Goal: Task Accomplishment & Management: Use online tool/utility

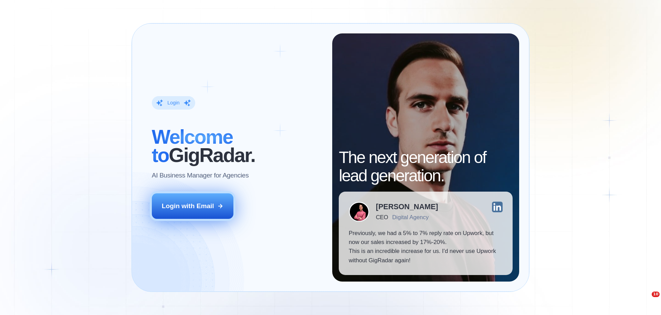
click at [195, 207] on div "Login with Email" at bounding box center [188, 205] width 52 height 9
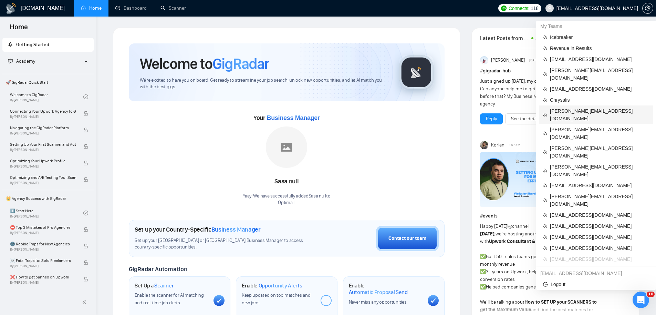
click at [573, 107] on span "[PERSON_NAME][EMAIL_ADDRESS][DOMAIN_NAME]" at bounding box center [599, 114] width 99 height 15
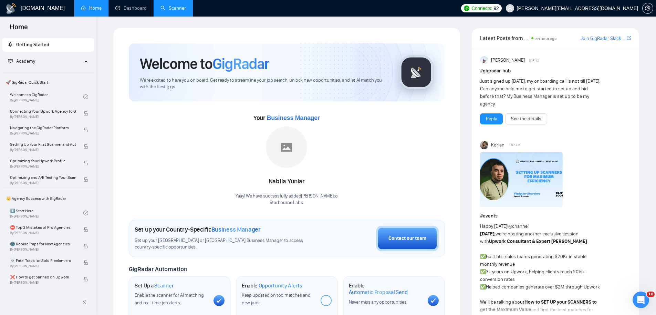
click at [172, 8] on link "Scanner" at bounding box center [172, 8] width 25 height 6
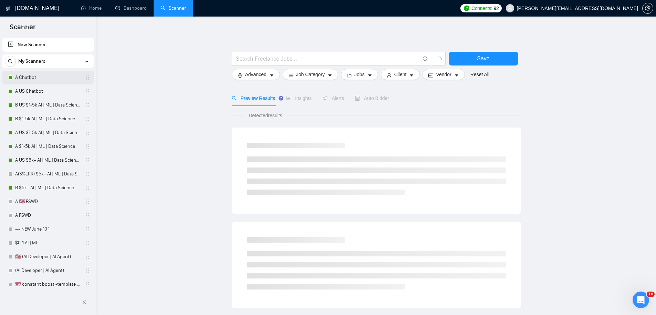
click at [51, 76] on link "A Chatbot" at bounding box center [47, 78] width 65 height 14
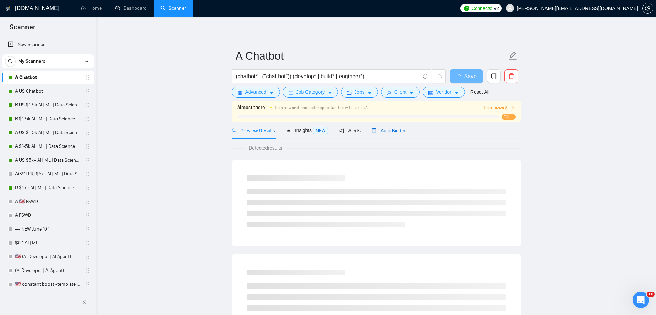
click at [391, 133] on span "Auto Bidder" at bounding box center [389, 131] width 34 height 6
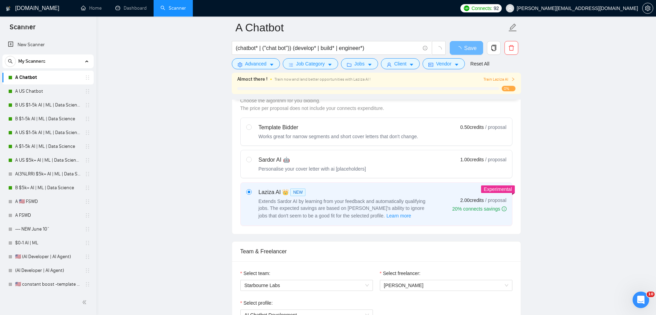
scroll to position [205, 0]
click at [371, 169] on div "Sardor AI 🤖 Personalise your cover letter with ai [placeholders] 1.00 credits /…" at bounding box center [376, 162] width 260 height 17
click at [251, 160] on input "radio" at bounding box center [248, 157] width 5 height 5
radio input "true"
radio input "false"
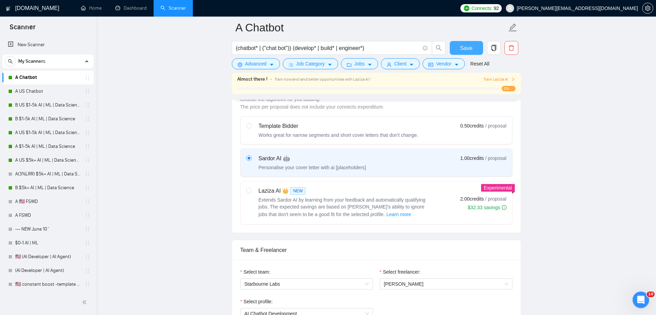
click at [468, 47] on span "Save" at bounding box center [466, 48] width 12 height 9
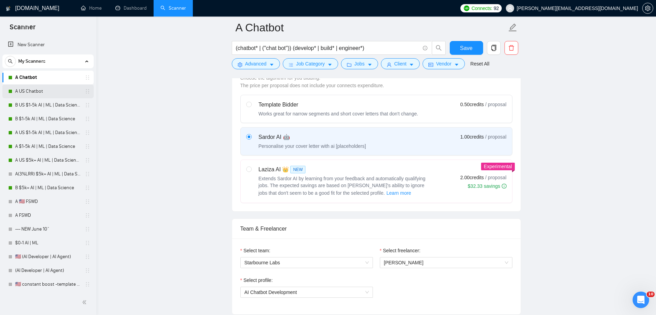
click at [34, 89] on link "A US Chatbot" at bounding box center [47, 91] width 65 height 14
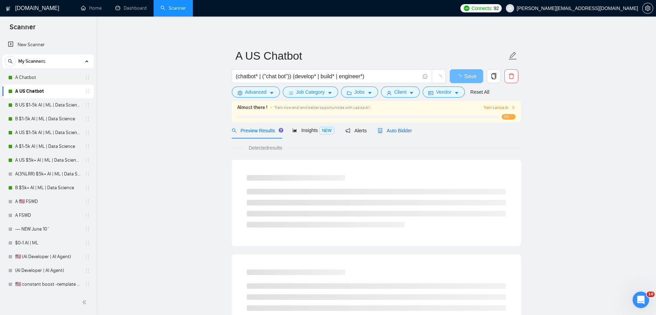
click at [404, 130] on span "Auto Bidder" at bounding box center [395, 131] width 34 height 6
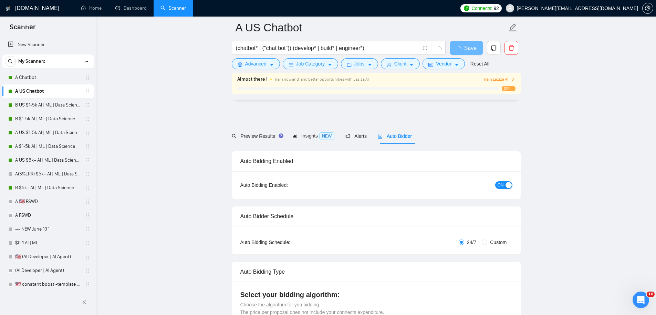
scroll to position [206, 0]
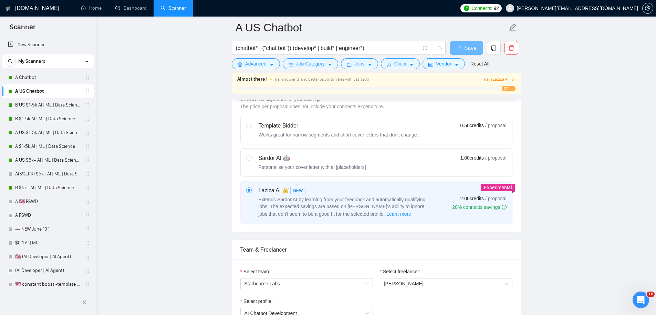
click at [314, 163] on div "Sardor AI 🤖 Personalise your cover letter with ai [placeholders]" at bounding box center [312, 162] width 107 height 17
click at [251, 160] on input "radio" at bounding box center [248, 157] width 5 height 5
radio input "true"
radio input "false"
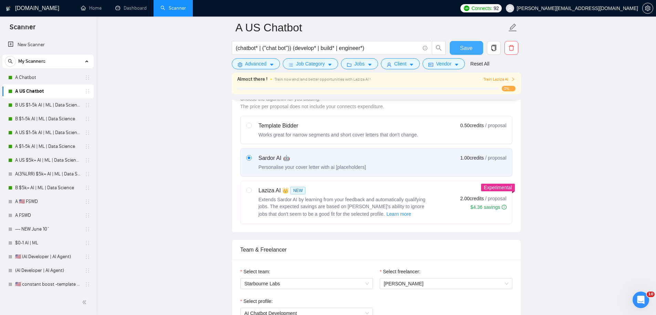
click at [462, 48] on span "Save" at bounding box center [466, 48] width 12 height 9
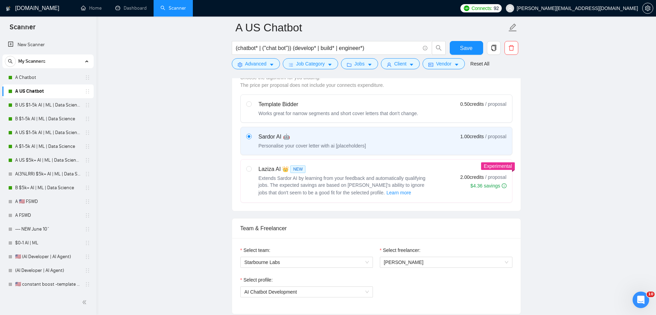
drag, startPoint x: 56, startPoint y: 104, endPoint x: 178, endPoint y: 106, distance: 121.6
click at [56, 104] on link "B US $1-5k AI | ML | Data Science" at bounding box center [47, 105] width 65 height 14
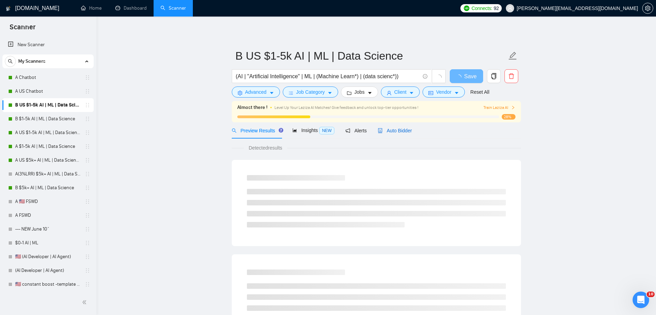
click at [401, 128] on span "Auto Bidder" at bounding box center [395, 131] width 34 height 6
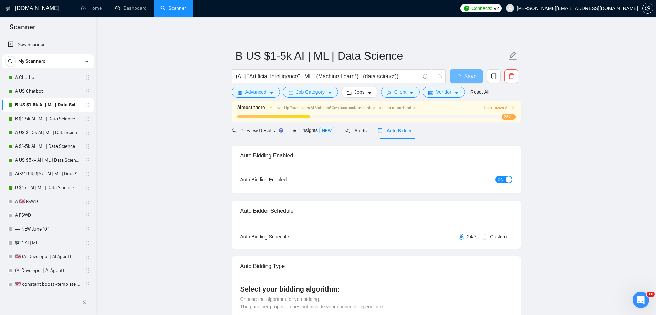
radio input "false"
radio input "true"
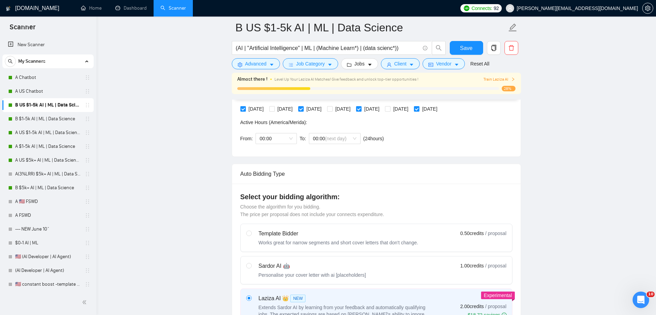
scroll to position [207, 0]
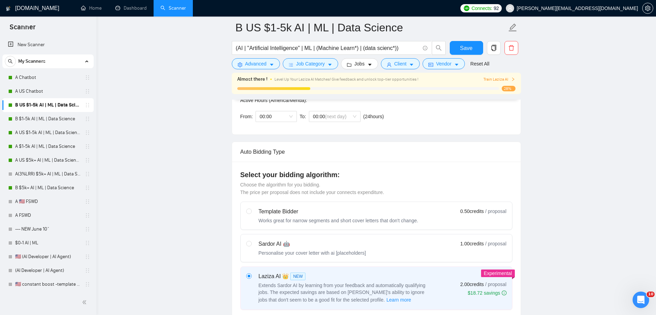
click at [336, 249] on div "Personalise your cover letter with ai [placeholders]" at bounding box center [312, 252] width 107 height 7
click at [251, 246] on input "radio" at bounding box center [248, 243] width 5 height 5
radio input "true"
radio input "false"
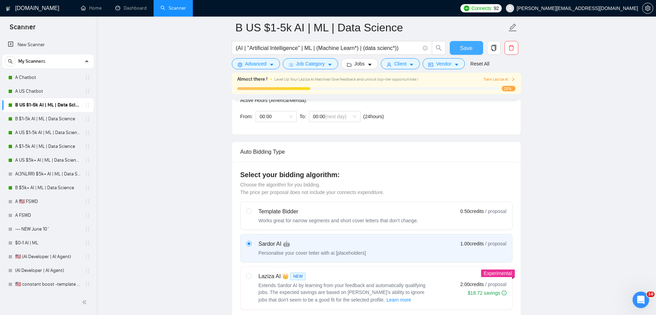
click at [472, 52] on span "Save" at bounding box center [466, 48] width 12 height 9
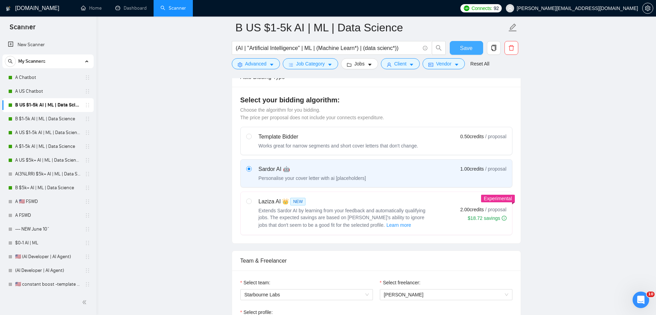
scroll to position [279, 0]
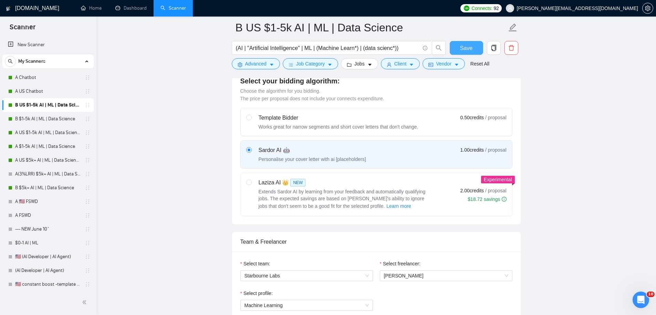
click at [471, 46] on span "Save" at bounding box center [466, 48] width 12 height 9
drag, startPoint x: 50, startPoint y: 120, endPoint x: 99, endPoint y: 111, distance: 49.4
click at [50, 120] on link "B $1-5k AI | ML | Data Science" at bounding box center [47, 119] width 65 height 14
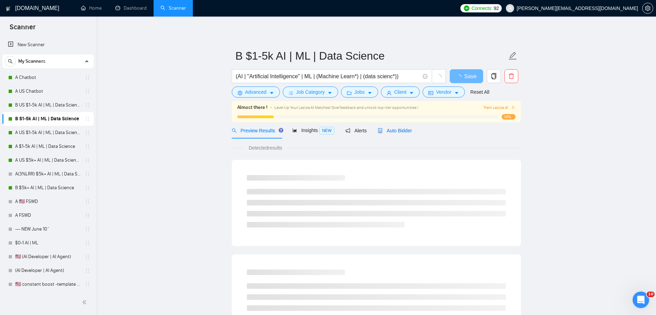
click at [381, 129] on icon "robot" at bounding box center [380, 130] width 5 height 5
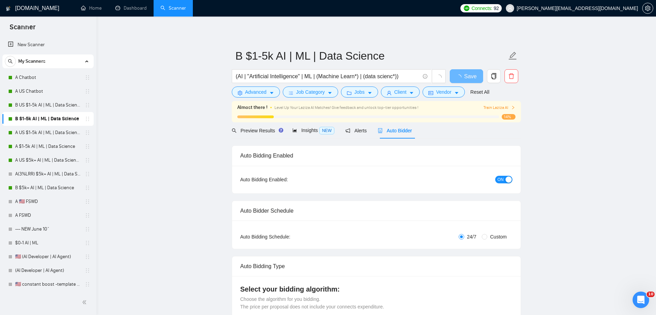
radio input "false"
radio input "true"
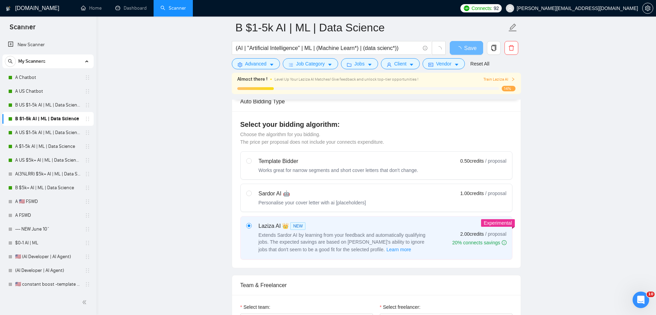
scroll to position [298, 0]
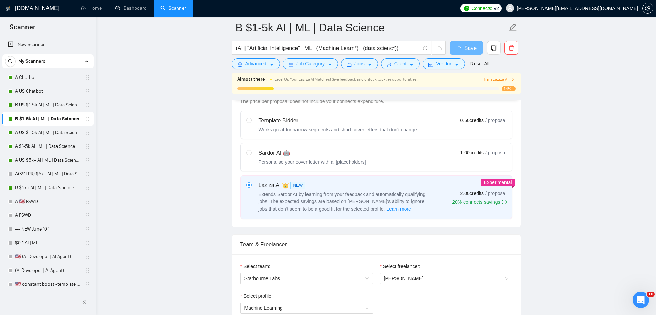
drag, startPoint x: 306, startPoint y: 160, endPoint x: 318, endPoint y: 156, distance: 12.3
click at [306, 161] on div "Personalise your cover letter with ai [placeholders]" at bounding box center [312, 161] width 107 height 7
click at [251, 155] on input "radio" at bounding box center [248, 152] width 5 height 5
radio input "true"
radio input "false"
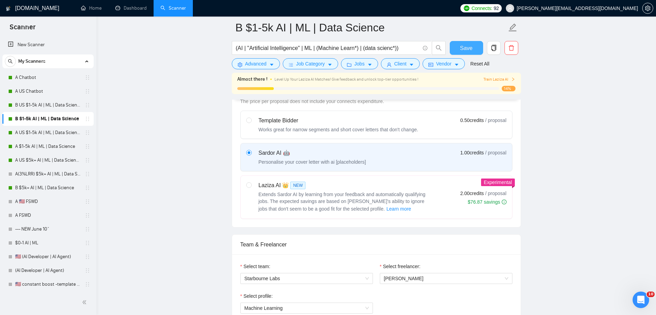
click at [465, 50] on span "Save" at bounding box center [466, 48] width 12 height 9
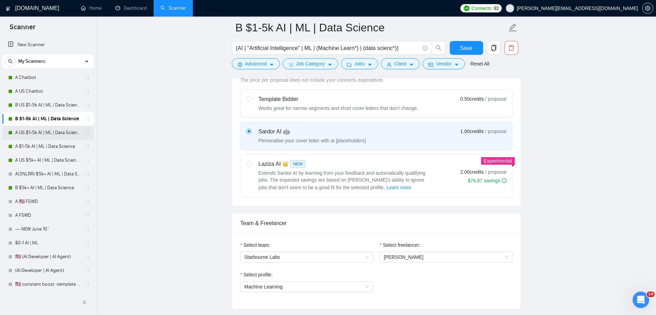
click at [45, 133] on link "A US $1-5k AI | ML | Data Science" at bounding box center [47, 133] width 65 height 14
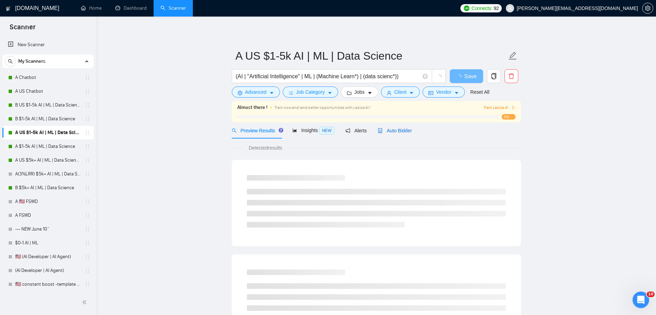
click at [396, 128] on span "Auto Bidder" at bounding box center [395, 131] width 34 height 6
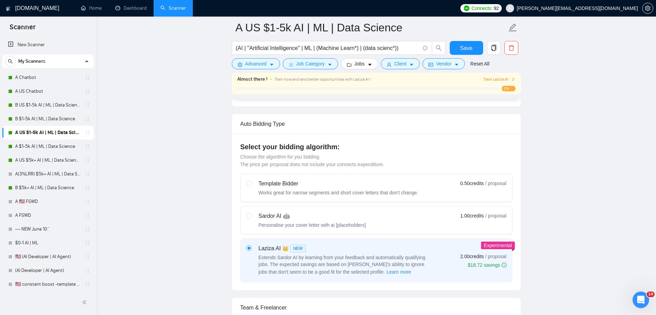
scroll to position [179, 0]
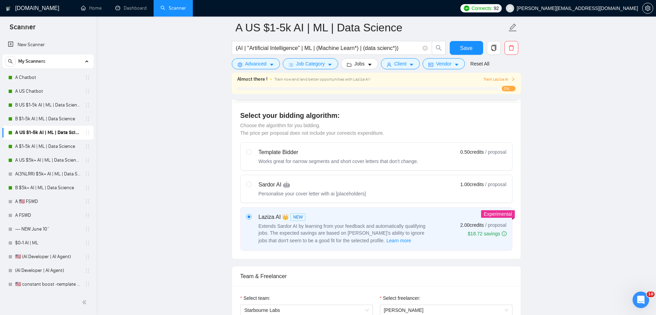
click at [340, 187] on div "Sardor AI 🤖" at bounding box center [312, 184] width 107 height 8
click at [251, 186] on input "radio" at bounding box center [248, 183] width 5 height 5
radio input "true"
radio input "false"
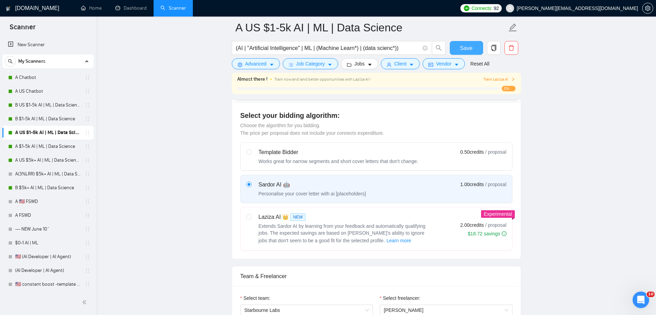
click at [471, 46] on span "Save" at bounding box center [466, 48] width 12 height 9
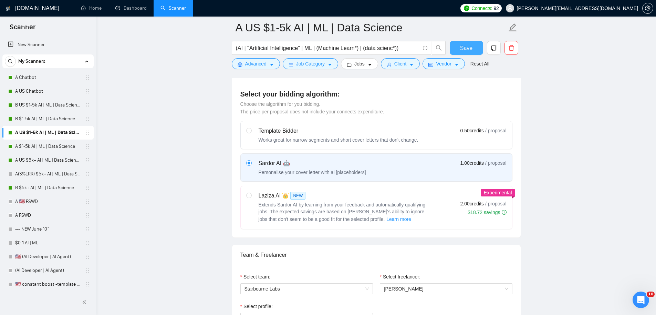
click at [458, 49] on button "Save" at bounding box center [466, 48] width 33 height 14
click at [31, 145] on link "A $1-5k AI | ML | Data Science" at bounding box center [47, 146] width 65 height 14
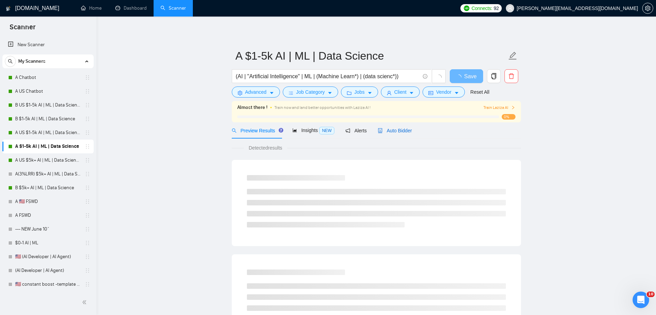
click at [402, 130] on span "Auto Bidder" at bounding box center [395, 131] width 34 height 6
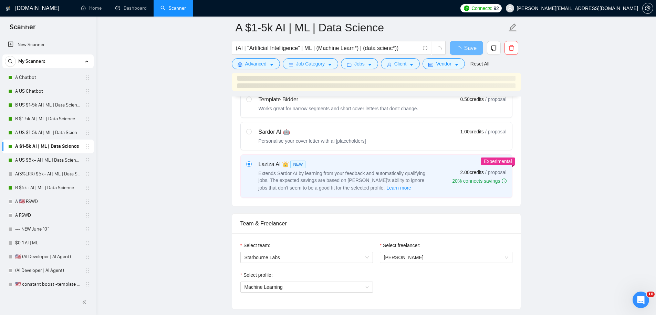
scroll to position [211, 0]
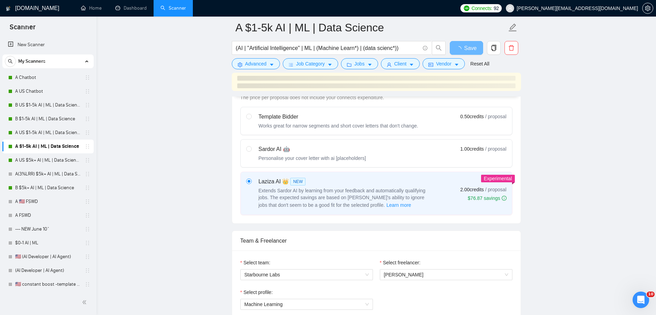
click at [326, 155] on div "Personalise your cover letter with ai [placeholders]" at bounding box center [312, 158] width 107 height 7
click at [251, 151] on input "radio" at bounding box center [248, 148] width 5 height 5
radio input "true"
radio input "false"
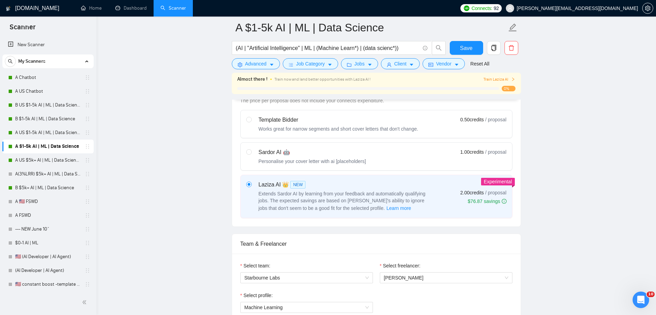
drag, startPoint x: 310, startPoint y: 153, endPoint x: 337, endPoint y: 146, distance: 28.1
click at [310, 153] on div "Sardor AI 🤖" at bounding box center [312, 152] width 107 height 8
click at [251, 153] on input "radio" at bounding box center [248, 151] width 5 height 5
radio input "true"
radio input "false"
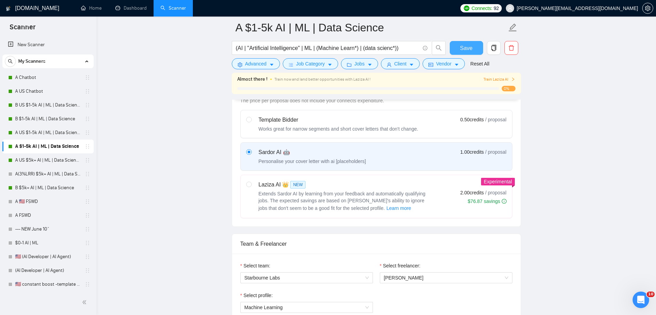
click at [463, 48] on span "Save" at bounding box center [466, 48] width 12 height 9
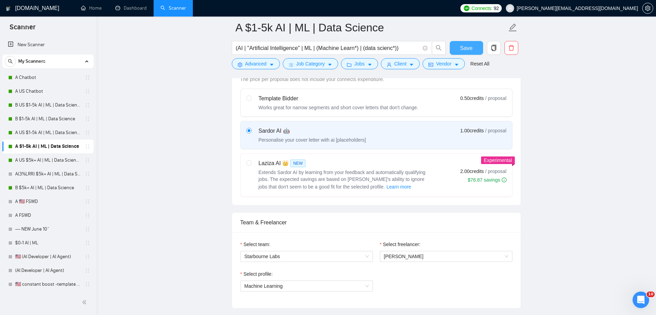
click at [474, 47] on button "Save" at bounding box center [466, 48] width 33 height 14
click at [38, 158] on link "A US $5k+ AI | ML | Data Science" at bounding box center [47, 160] width 65 height 14
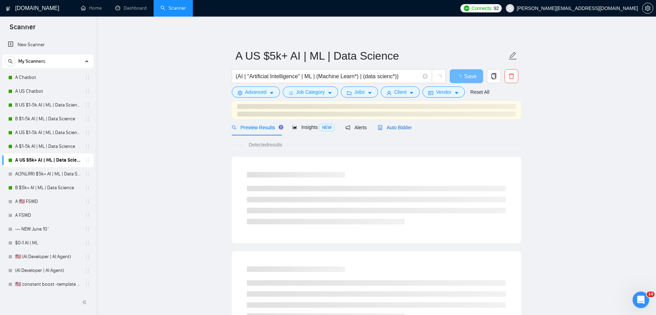
drag, startPoint x: 402, startPoint y: 127, endPoint x: 417, endPoint y: 133, distance: 16.1
click at [402, 127] on span "Auto Bidder" at bounding box center [395, 128] width 34 height 6
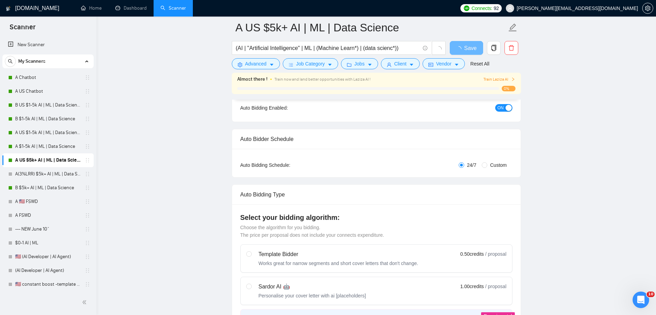
scroll to position [143, 0]
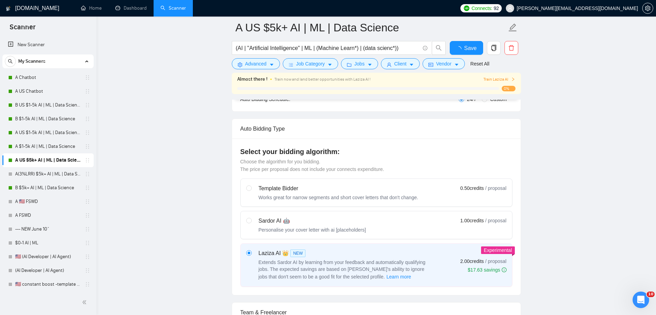
click at [372, 221] on div "Sardor AI 🤖 Personalise your cover letter with ai [placeholders] 1.00 credits /…" at bounding box center [376, 225] width 260 height 17
click at [251, 221] on input "radio" at bounding box center [248, 220] width 5 height 5
radio input "true"
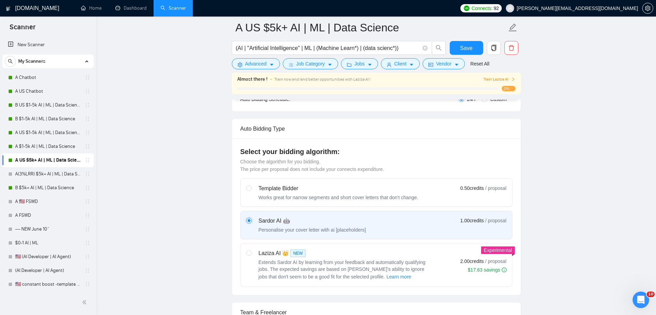
radio input "false"
click at [467, 49] on span "Save" at bounding box center [466, 48] width 12 height 9
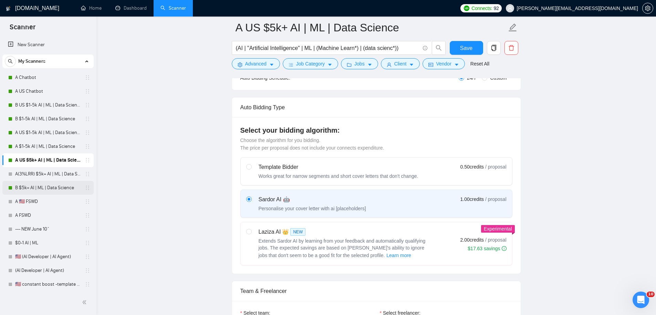
click at [47, 189] on link "B $5k+ AI | ML | Data Science" at bounding box center [47, 188] width 65 height 14
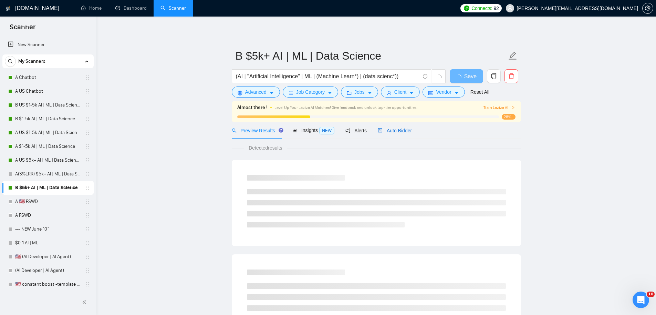
drag, startPoint x: 387, startPoint y: 130, endPoint x: 377, endPoint y: 127, distance: 10.7
click at [387, 130] on span "Auto Bidder" at bounding box center [395, 131] width 34 height 6
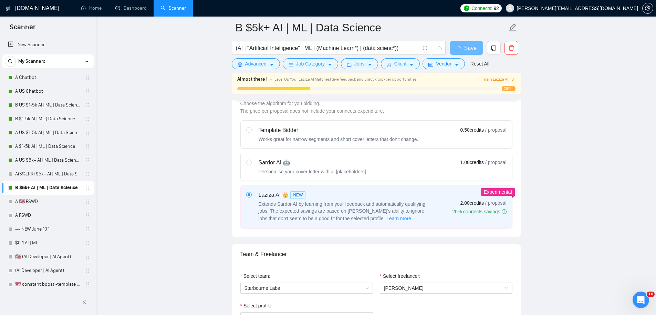
scroll to position [207, 0]
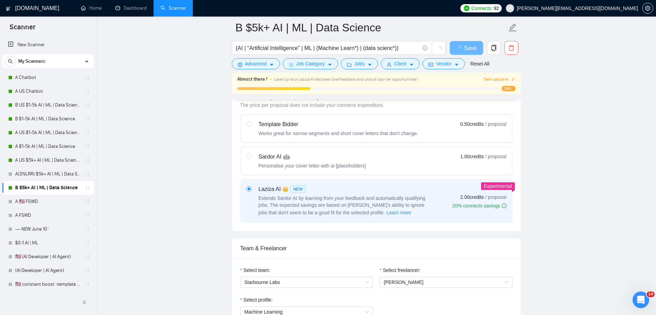
click at [353, 166] on div "Personalise your cover letter with ai [placeholders]" at bounding box center [312, 165] width 107 height 7
click at [251, 158] on input "radio" at bounding box center [248, 156] width 5 height 5
radio input "true"
radio input "false"
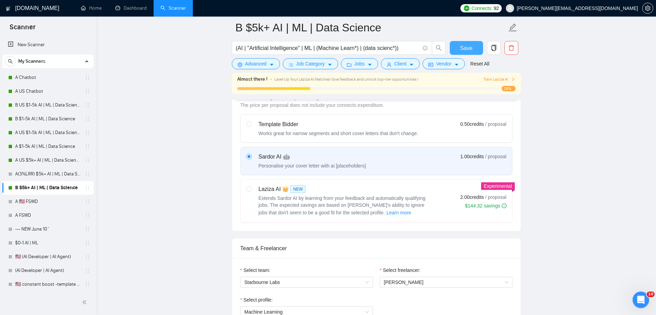
click at [461, 45] on span "Save" at bounding box center [466, 48] width 12 height 9
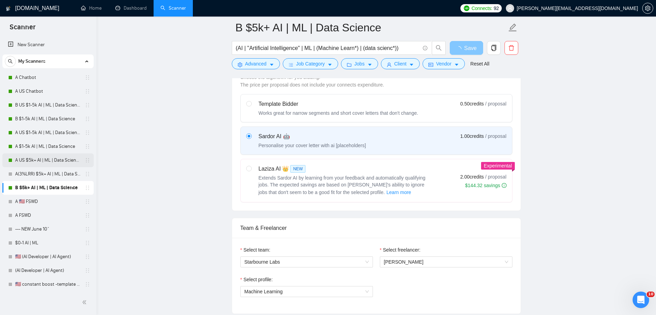
scroll to position [0, 0]
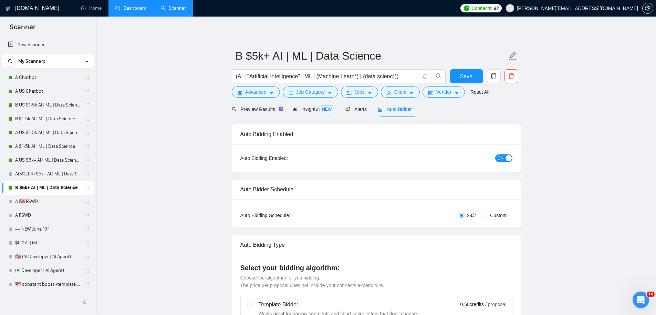
click at [125, 10] on link "Dashboard" at bounding box center [130, 8] width 31 height 6
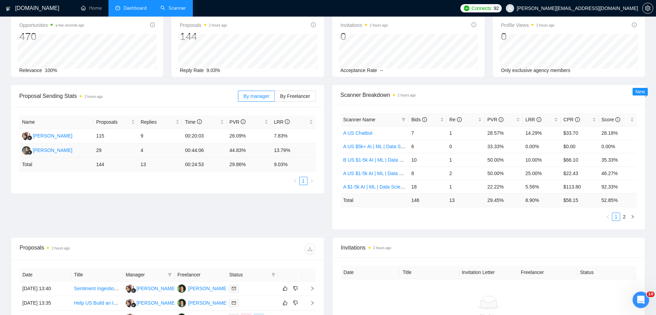
scroll to position [86, 0]
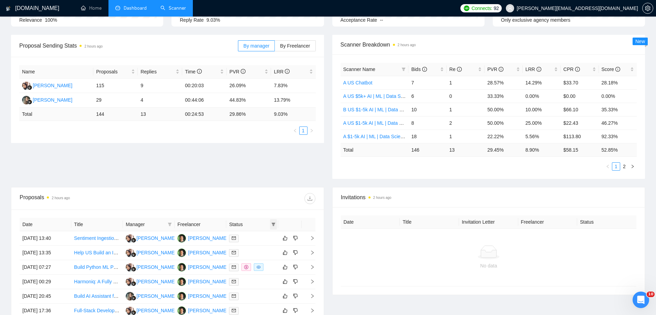
click at [274, 224] on icon "filter" at bounding box center [273, 224] width 4 height 4
click at [252, 238] on span "Chat" at bounding box center [251, 238] width 13 height 6
checkbox input "true"
click at [270, 261] on span "OK" at bounding box center [267, 262] width 7 height 8
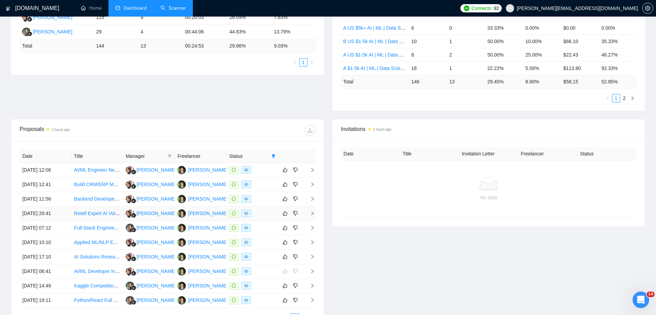
scroll to position [155, 0]
click at [38, 170] on td "[DATE] 12:06" at bounding box center [46, 169] width 52 height 14
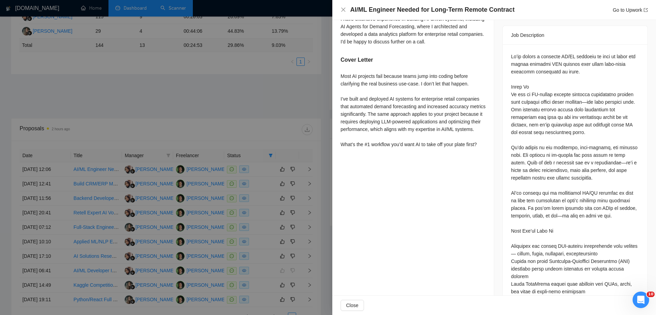
scroll to position [338, 0]
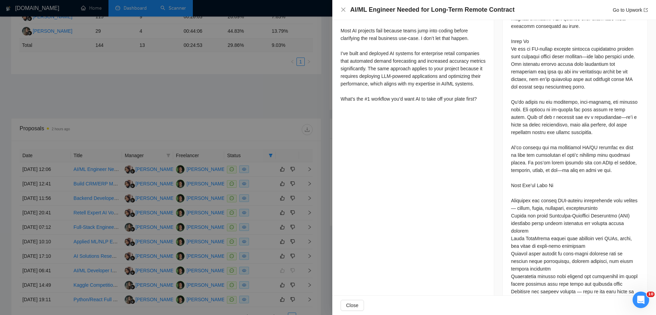
click at [222, 169] on div at bounding box center [328, 157] width 656 height 315
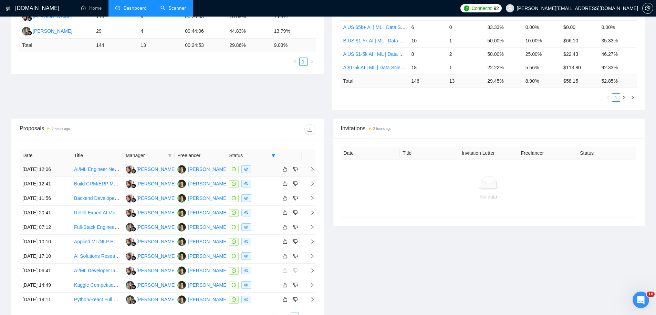
click at [50, 174] on td "[DATE] 12:06" at bounding box center [46, 169] width 52 height 14
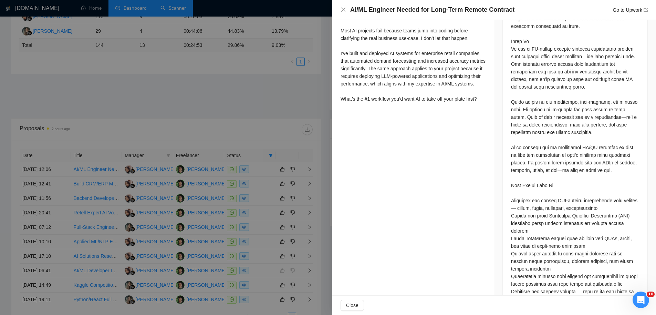
click at [137, 187] on div at bounding box center [328, 157] width 656 height 315
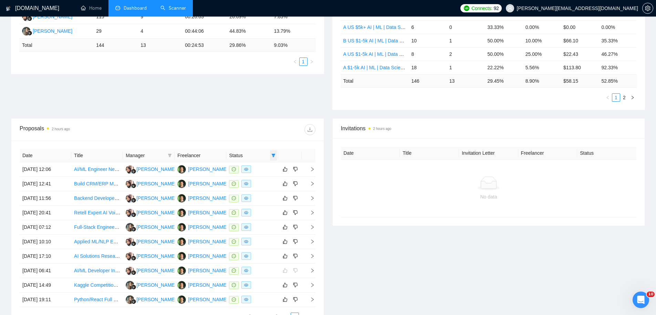
click at [273, 154] on icon "filter" at bounding box center [273, 155] width 4 height 3
click at [256, 178] on span "Sent" at bounding box center [251, 180] width 13 height 6
checkbox input "true"
click at [268, 194] on span "OK" at bounding box center [267, 193] width 7 height 8
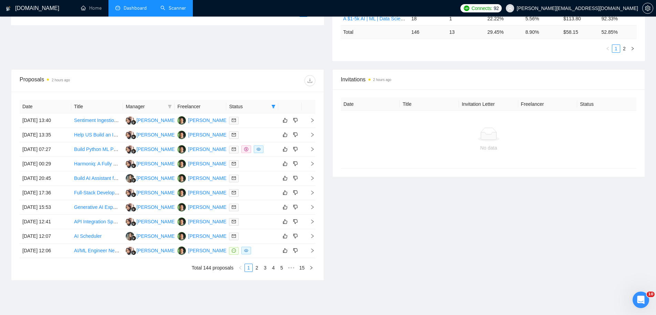
scroll to position [204, 0]
click at [260, 251] on div at bounding box center [252, 251] width 46 height 8
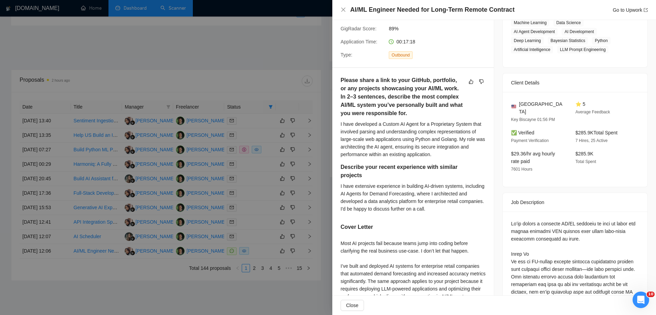
scroll to position [0, 0]
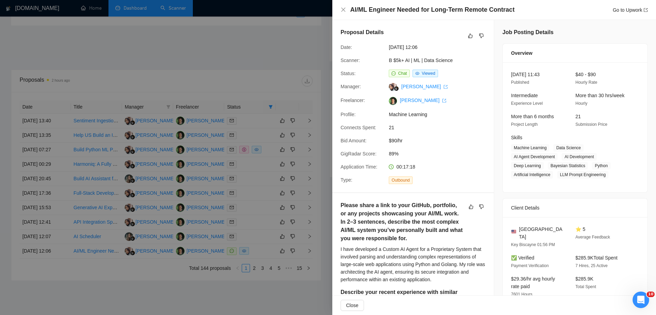
click at [269, 220] on div at bounding box center [328, 157] width 656 height 315
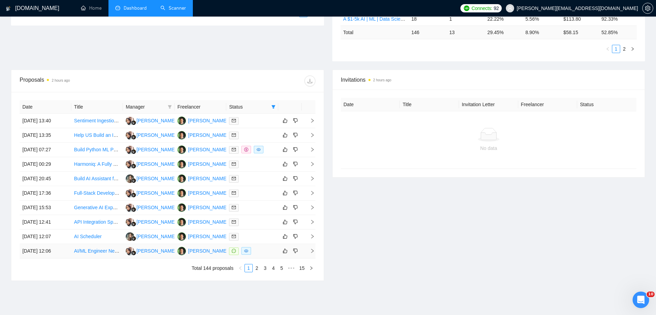
click at [313, 250] on icon "right" at bounding box center [312, 251] width 2 height 4
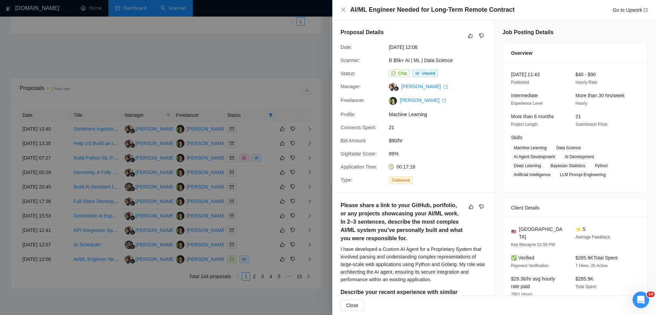
scroll to position [188, 0]
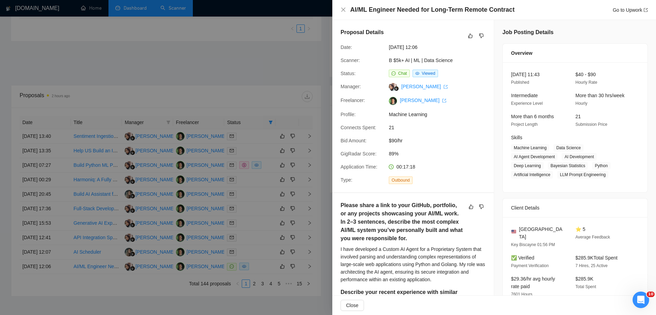
click at [377, 9] on h4 "AI/ML Engineer Needed for Long-Term Remote Contract" at bounding box center [432, 10] width 164 height 9
copy h4 "AI/ML Engineer Needed for Long-Term Remote Contract"
drag, startPoint x: 256, startPoint y: 117, endPoint x: 272, endPoint y: 113, distance: 16.6
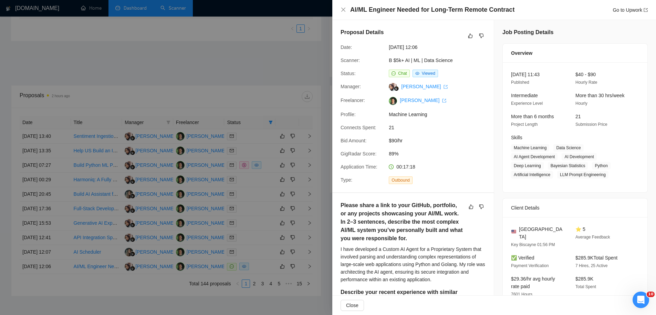
click at [256, 117] on div at bounding box center [328, 157] width 656 height 315
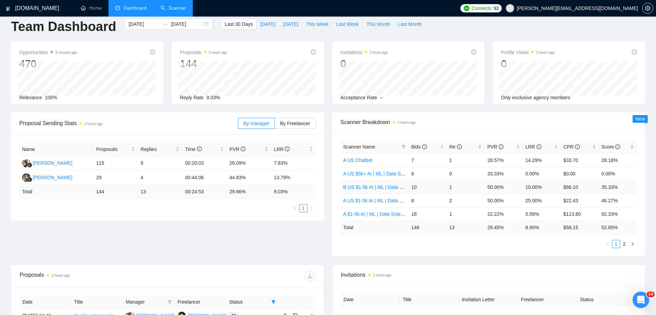
scroll to position [0, 0]
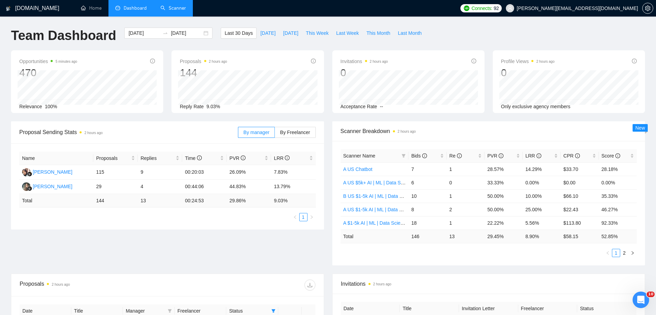
click at [359, 106] on span "Acceptance Rate" at bounding box center [359, 107] width 37 height 6
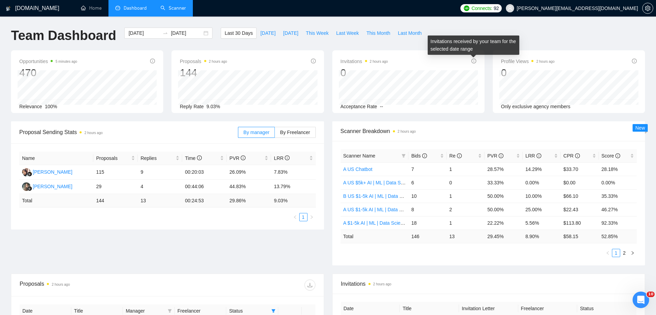
click at [473, 61] on icon "info-circle" at bounding box center [473, 61] width 5 height 5
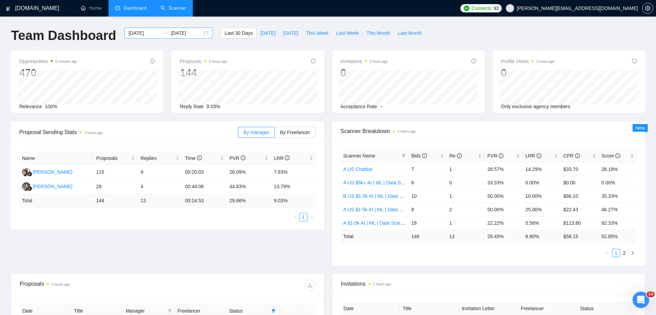
click at [199, 33] on div "[DATE] [DATE]" at bounding box center [168, 33] width 88 height 11
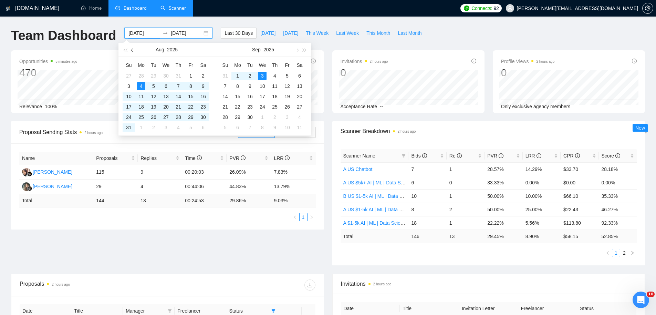
click at [133, 50] on span "button" at bounding box center [132, 49] width 3 height 3
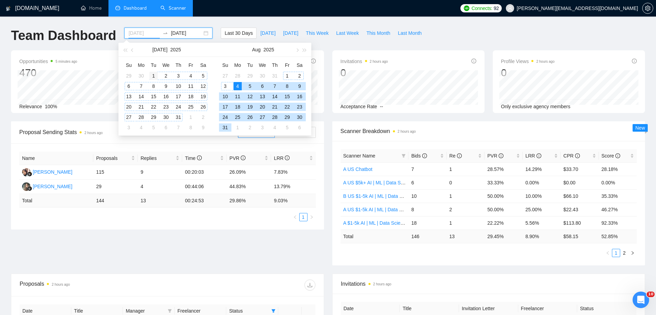
type input "[DATE]"
drag, startPoint x: 153, startPoint y: 75, endPoint x: 142, endPoint y: 72, distance: 11.4
click at [154, 75] on div "1" at bounding box center [153, 76] width 8 height 8
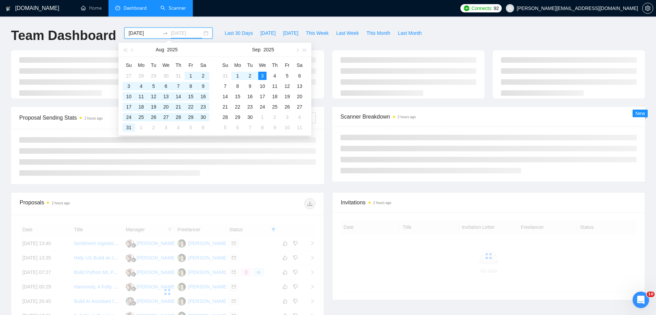
type input "[DATE]"
click at [97, 28] on h1 "Team Dashboard" at bounding box center [63, 36] width 105 height 16
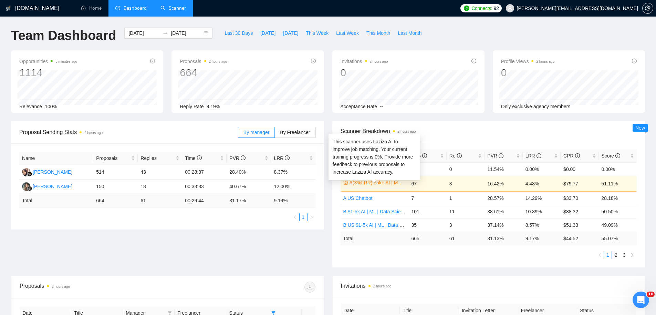
click at [371, 183] on link "A(3%LRR) $5k+ AI | ML | Data Science" at bounding box center [377, 183] width 55 height 8
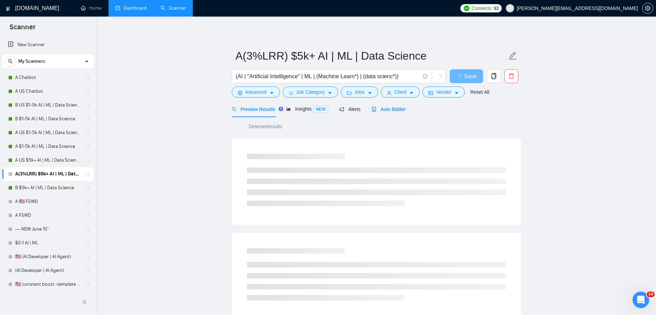
click at [405, 113] on div "Auto Bidder" at bounding box center [389, 109] width 34 height 8
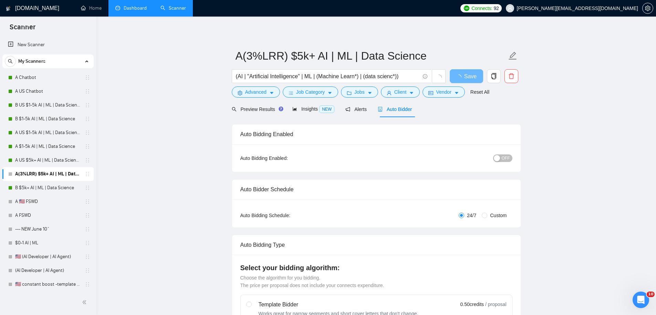
click at [133, 11] on link "Dashboard" at bounding box center [130, 8] width 31 height 6
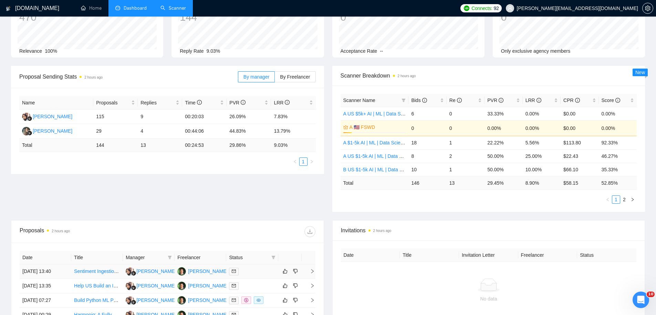
scroll to position [90, 0]
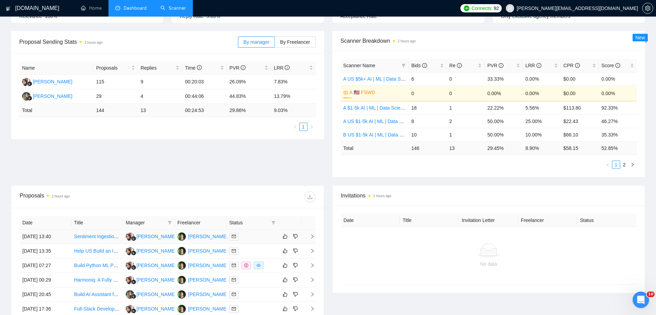
click at [207, 236] on div "[PERSON_NAME]" at bounding box center [208, 236] width 40 height 8
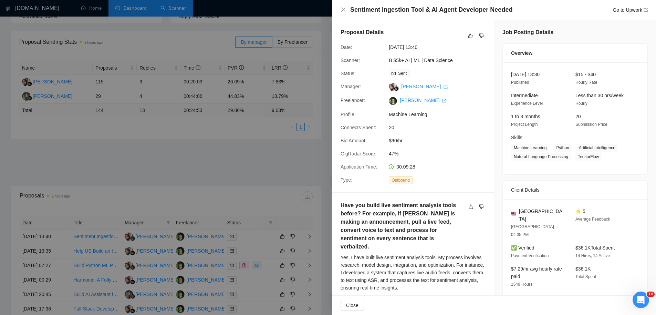
click at [241, 31] on div at bounding box center [328, 157] width 656 height 315
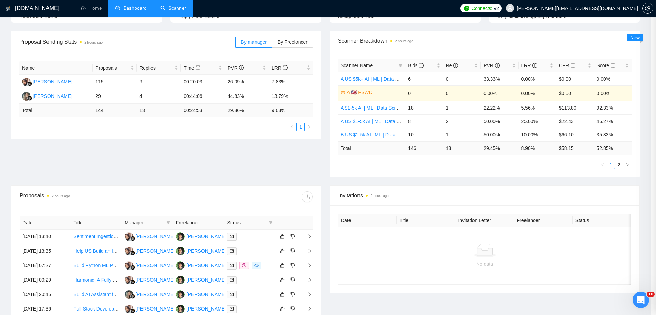
click at [173, 9] on link "Scanner" at bounding box center [172, 8] width 25 height 6
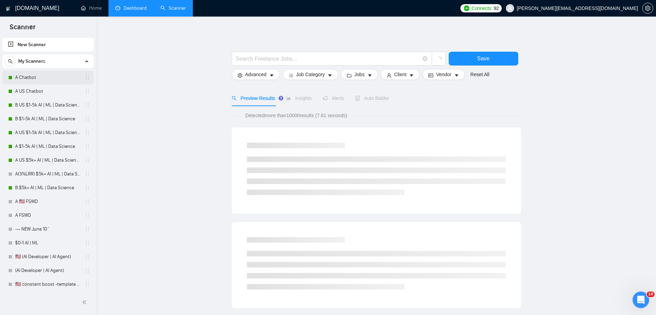
click at [51, 81] on link "A Chatbot" at bounding box center [47, 78] width 65 height 14
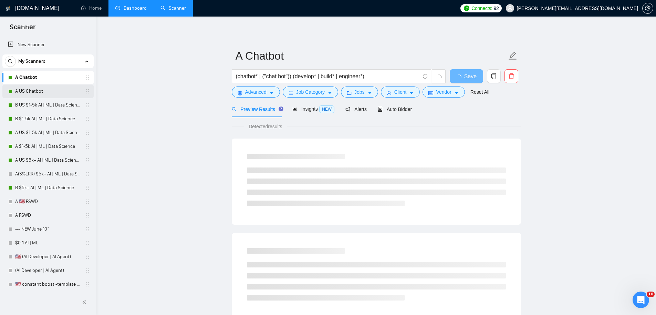
click at [43, 87] on link "A US Chatbot" at bounding box center [47, 91] width 65 height 14
click at [56, 106] on link "B US $1-5k AI | ML | Data Science" at bounding box center [47, 105] width 65 height 14
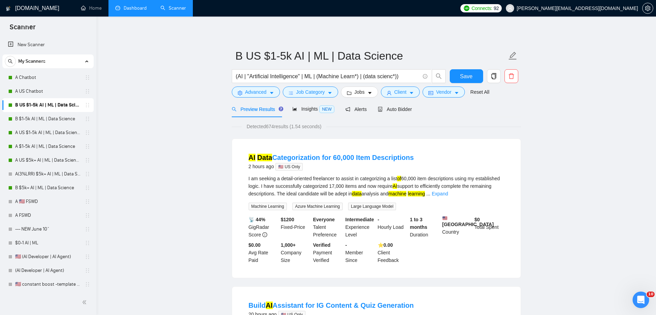
drag, startPoint x: 42, startPoint y: 76, endPoint x: 163, endPoint y: 77, distance: 120.9
click at [42, 76] on link "A Chatbot" at bounding box center [47, 78] width 65 height 14
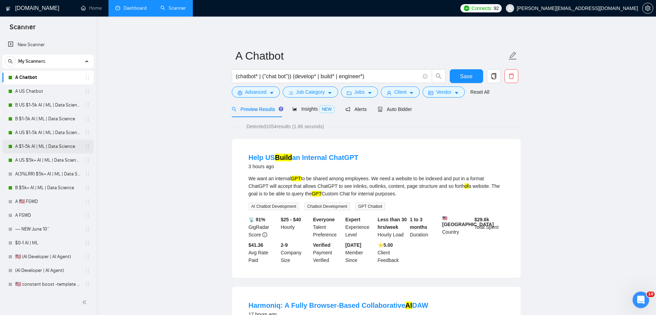
click at [47, 147] on link "A $1-5k AI | ML | Data Science" at bounding box center [47, 146] width 65 height 14
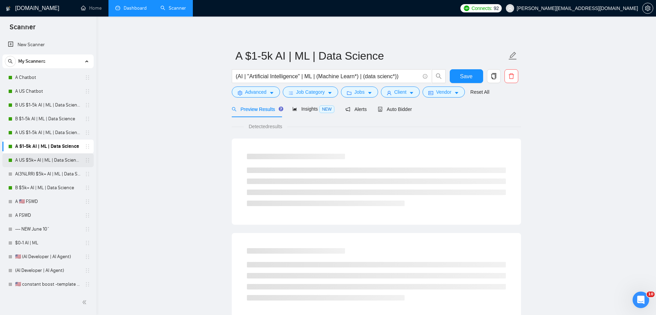
click at [46, 159] on link "A US $5k+ AI | ML | Data Science" at bounding box center [47, 160] width 65 height 14
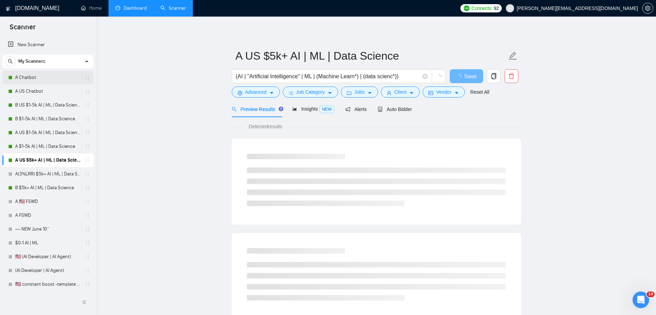
click at [33, 78] on link "A Chatbot" at bounding box center [47, 78] width 65 height 14
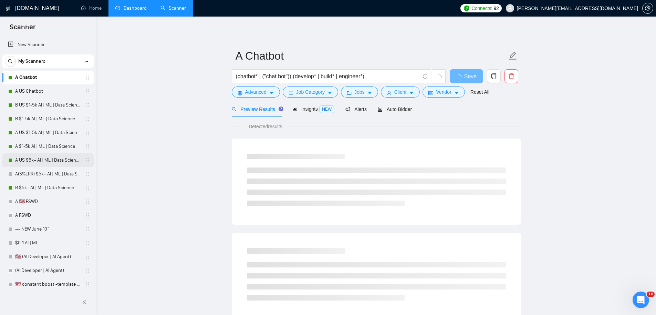
click at [47, 159] on link "A US $5k+ AI | ML | Data Science" at bounding box center [47, 160] width 65 height 14
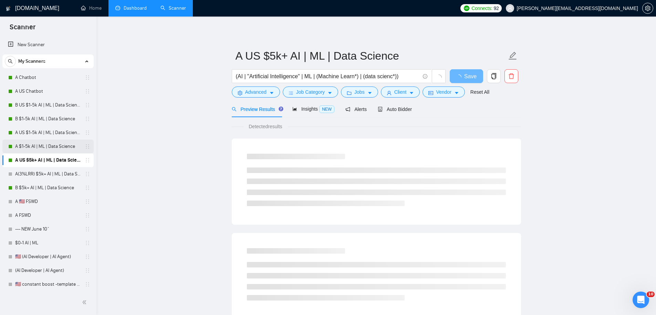
click at [42, 146] on link "A $1-5k AI | ML | Data Science" at bounding box center [47, 146] width 65 height 14
click at [46, 160] on link "A US $5k+ AI | ML | Data Science" at bounding box center [47, 160] width 65 height 14
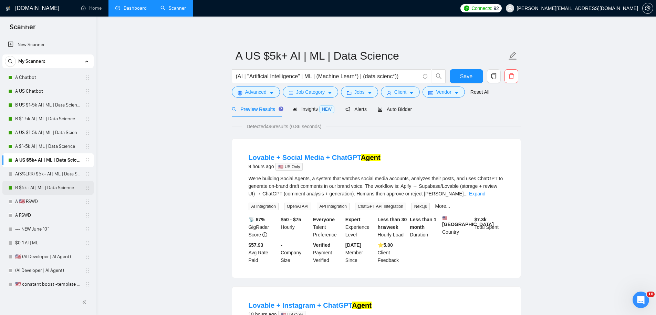
click at [48, 189] on link "B $5k+ AI | ML | Data Science" at bounding box center [47, 188] width 65 height 14
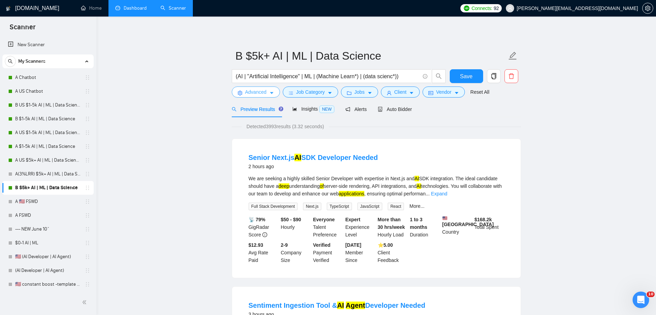
click at [248, 93] on span "Advanced" at bounding box center [255, 92] width 21 height 8
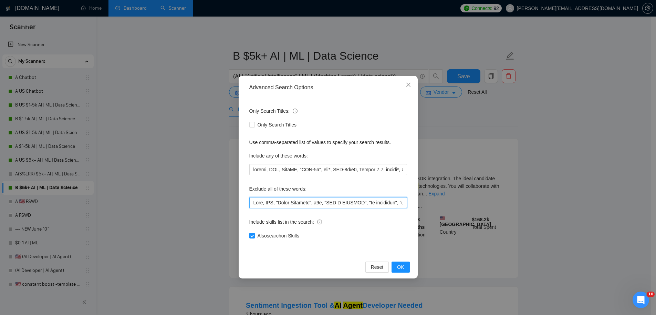
drag, startPoint x: 332, startPoint y: 205, endPoint x: 151, endPoint y: 195, distance: 181.1
click at [151, 195] on div "Advanced Search Options Only Search Titles: Only Search Titles Use comma-separa…" at bounding box center [328, 157] width 656 height 315
click at [301, 205] on input "text" at bounding box center [328, 202] width 158 height 11
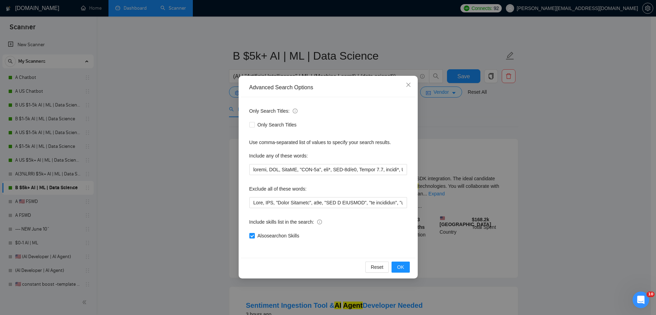
click at [148, 81] on div "Advanced Search Options Only Search Titles: Only Search Titles Use comma-separa…" at bounding box center [328, 157] width 656 height 315
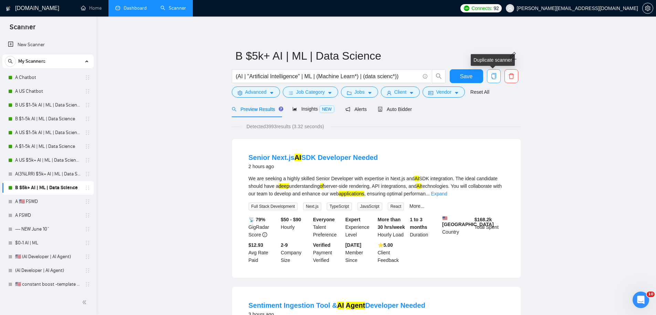
click at [495, 78] on icon "copy" at bounding box center [494, 76] width 6 height 6
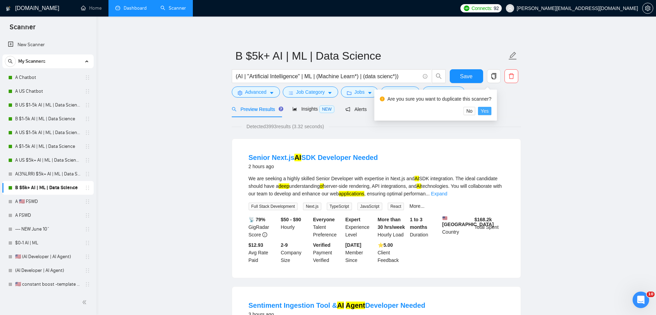
click at [489, 111] on span "Yes" at bounding box center [485, 111] width 8 height 8
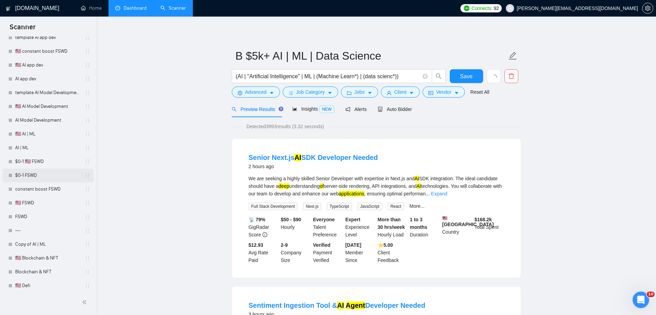
scroll to position [360, 0]
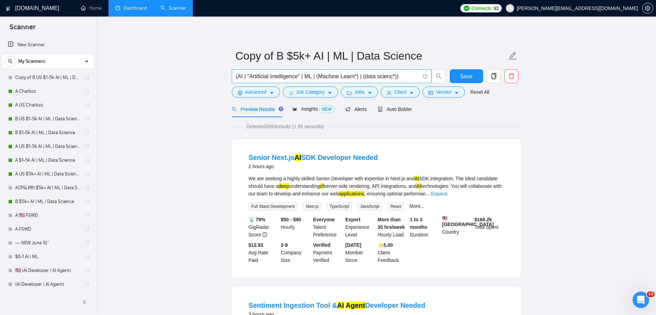
click at [314, 74] on input "(AI | "Artificial Intelligence" | ML | (Machine Learn*) | (data scienc*))" at bounding box center [328, 76] width 184 height 9
paste input "data engineering"
drag, startPoint x: 274, startPoint y: 77, endPoint x: 305, endPoint y: 75, distance: 30.4
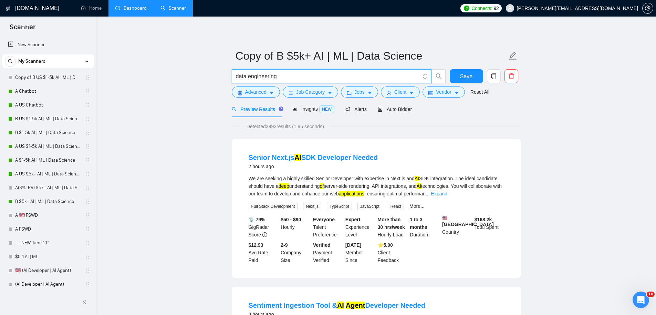
click at [303, 75] on input "data engineering" at bounding box center [328, 76] width 184 height 9
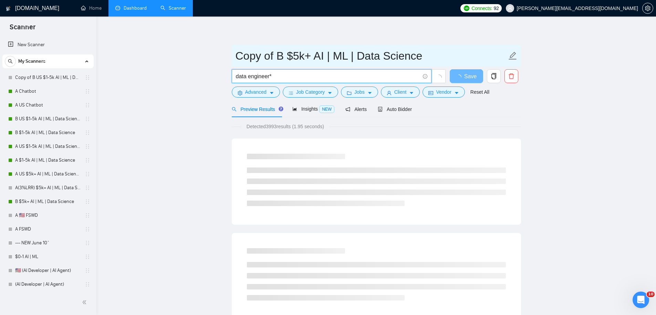
type input "data engineer*"
click at [268, 50] on input "Copy of B $5k+ AI | ML | Data Science" at bounding box center [371, 55] width 271 height 17
click at [268, 51] on input "Copy of B $5k+ AI | ML | Data Science" at bounding box center [371, 55] width 271 height 17
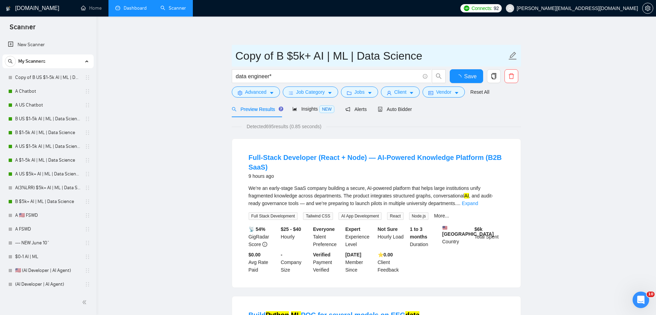
click at [269, 55] on input "Copy of B $5k+ AI | ML | Data Science" at bounding box center [371, 55] width 271 height 17
click at [268, 55] on input "Copy of B $5k+ AI | ML | Data Science" at bounding box center [371, 55] width 271 height 17
paste input "data engineering"
type input "data engineering"
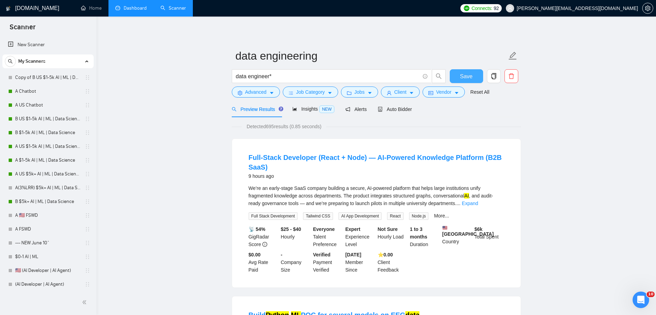
click at [477, 76] on button "Save" at bounding box center [466, 76] width 33 height 14
click at [478, 204] on link "Expand" at bounding box center [470, 203] width 16 height 6
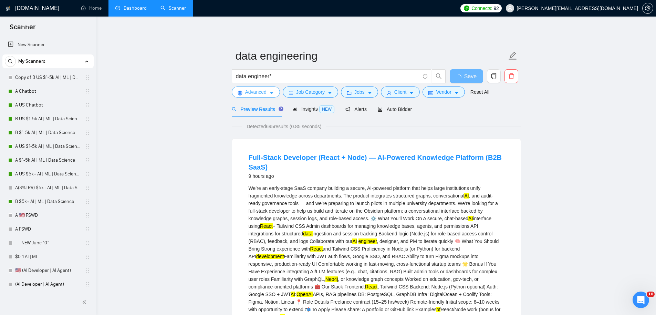
click at [250, 91] on span "Advanced" at bounding box center [255, 92] width 21 height 8
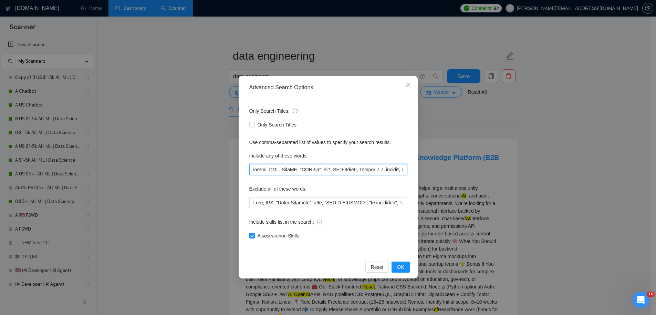
click at [268, 170] on input "text" at bounding box center [328, 169] width 158 height 11
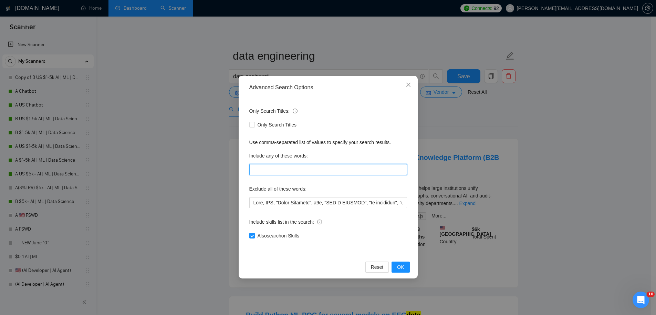
paste input "ETL"
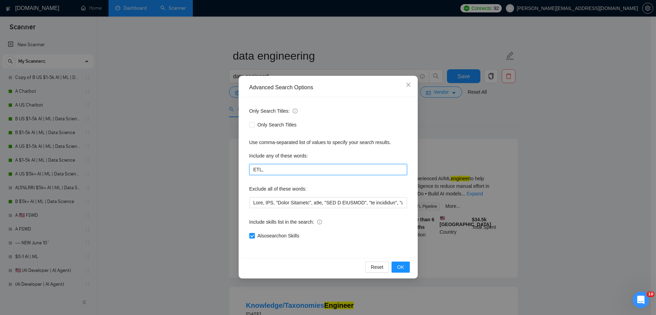
paste input "arge scale data processing"
drag, startPoint x: 264, startPoint y: 169, endPoint x: 281, endPoint y: 171, distance: 16.4
click at [264, 169] on input "ETL, arge scale data processing" at bounding box center [328, 169] width 158 height 11
click at [325, 172] on input "ETL, large scale data processing" at bounding box center [328, 169] width 158 height 11
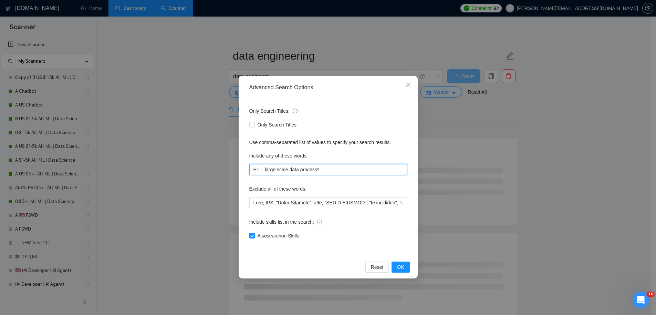
click at [318, 167] on input "ETL, large scale data process*" at bounding box center [328, 169] width 158 height 11
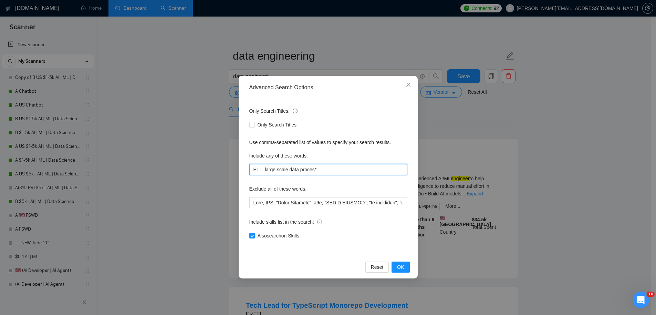
type input "ETL, large scale data proces*"
click at [330, 180] on div "Only Search Titles: Only Search Titles Use comma-separated list of values to sp…" at bounding box center [328, 177] width 174 height 160
click at [400, 266] on span "OK" at bounding box center [400, 267] width 7 height 8
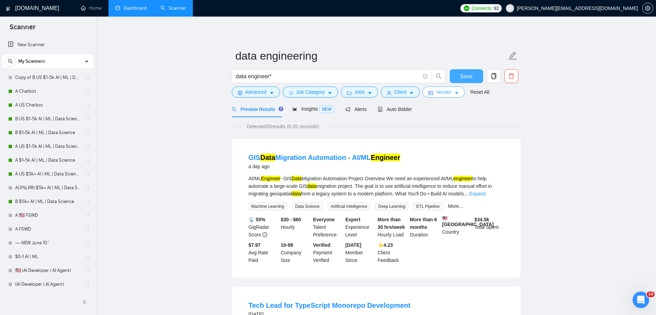
click at [461, 75] on span "Save" at bounding box center [466, 76] width 12 height 9
click at [442, 97] on button "Vendor" at bounding box center [444, 91] width 42 height 11
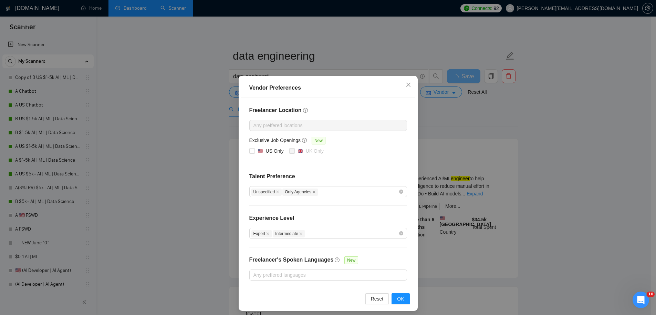
click at [473, 147] on div "Vendor Preferences Freelancer Location Any preffered locations Exclusive Job Op…" at bounding box center [328, 157] width 656 height 315
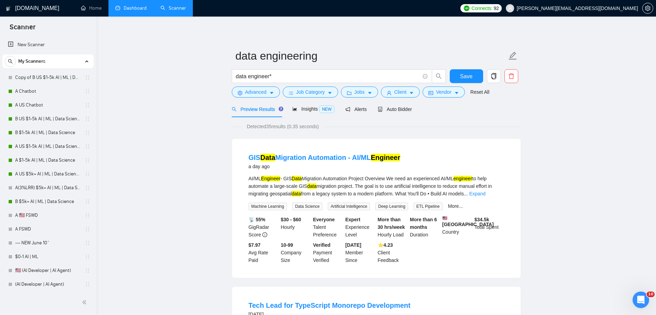
click at [257, 98] on form "data engineering data engineer* Save Advanced Job Category Jobs Client Vendor R…" at bounding box center [376, 73] width 289 height 56
click at [259, 91] on span "Advanced" at bounding box center [255, 92] width 21 height 8
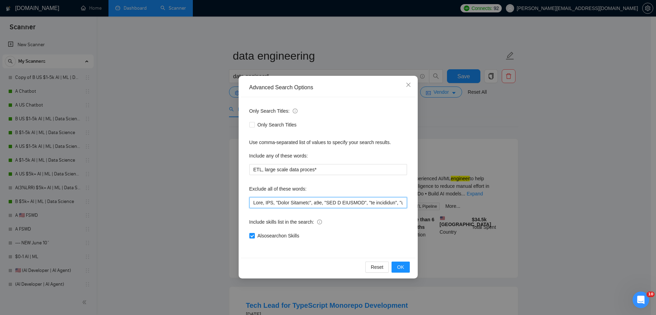
click at [282, 206] on input "text" at bounding box center [328, 202] width 158 height 11
click at [283, 203] on input "text" at bounding box center [328, 202] width 158 height 11
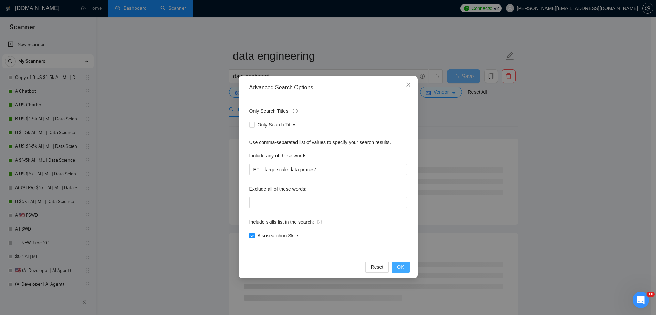
click at [405, 267] on button "OK" at bounding box center [401, 266] width 18 height 11
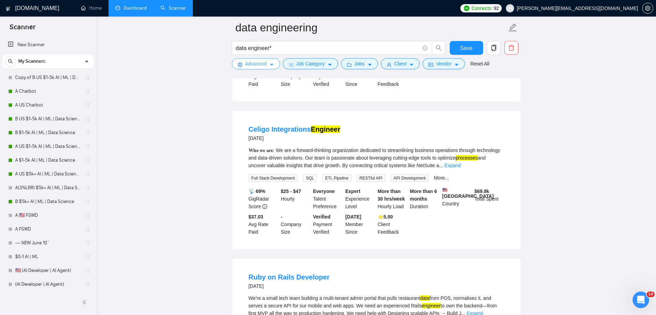
scroll to position [227, 0]
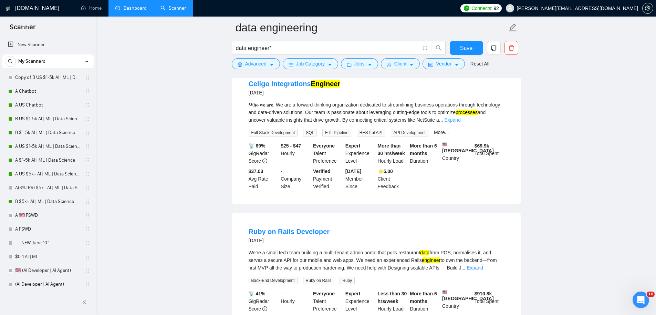
click at [460, 123] on link "Expand" at bounding box center [452, 120] width 16 height 6
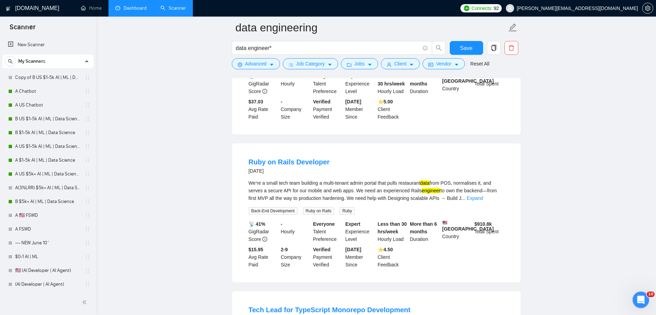
scroll to position [511, 0]
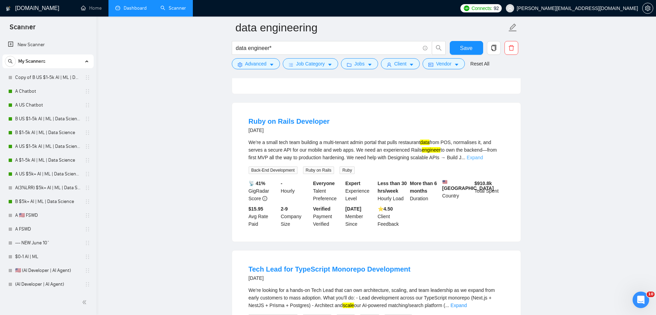
click at [483, 160] on link "Expand" at bounding box center [475, 158] width 16 height 6
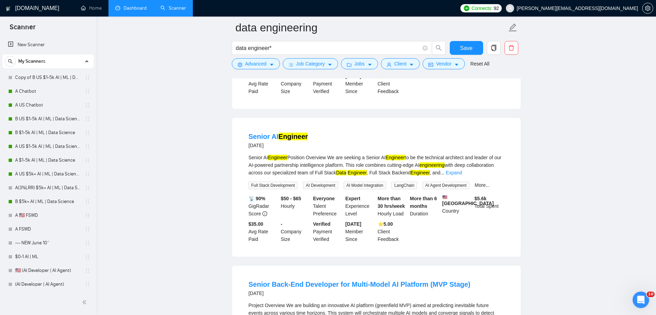
scroll to position [912, 0]
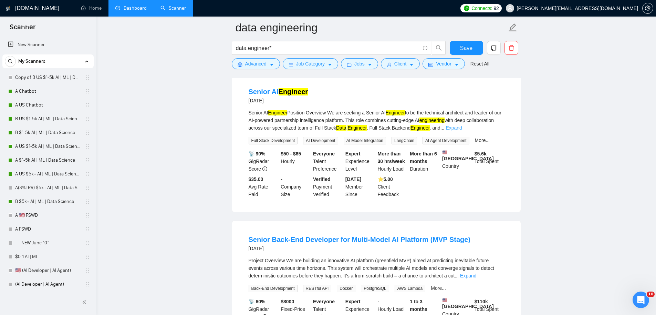
click at [462, 131] on link "Expand" at bounding box center [454, 128] width 16 height 6
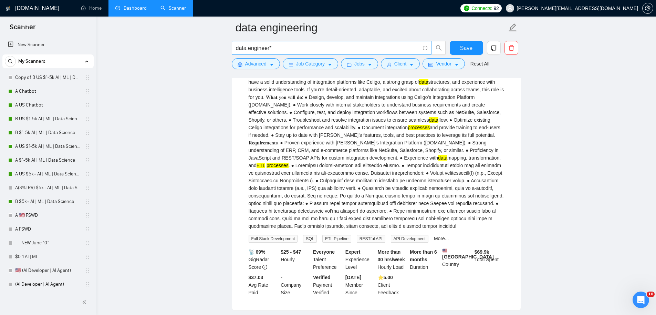
scroll to position [0, 0]
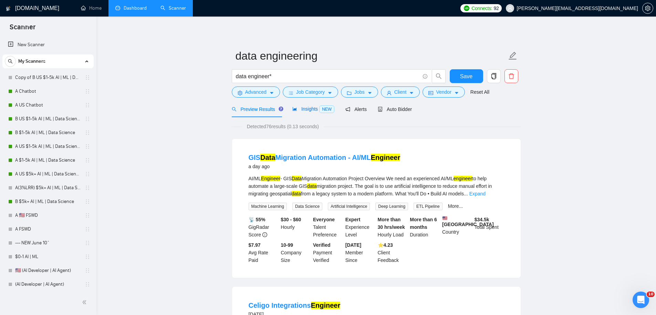
click at [315, 108] on span "Insights NEW" at bounding box center [313, 109] width 42 height 6
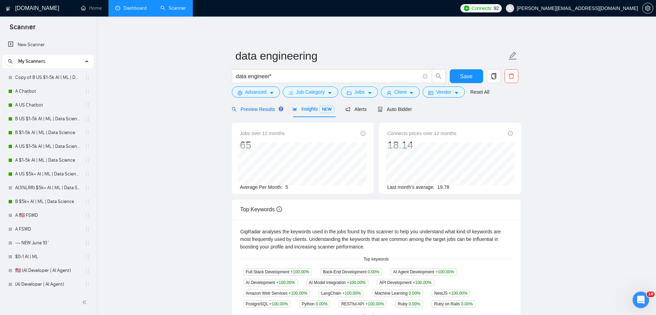
click at [259, 108] on span "Preview Results" at bounding box center [257, 109] width 50 height 6
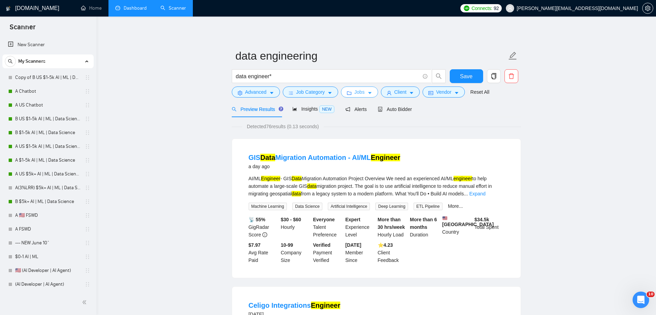
click at [375, 93] on button "Jobs" at bounding box center [359, 91] width 37 height 11
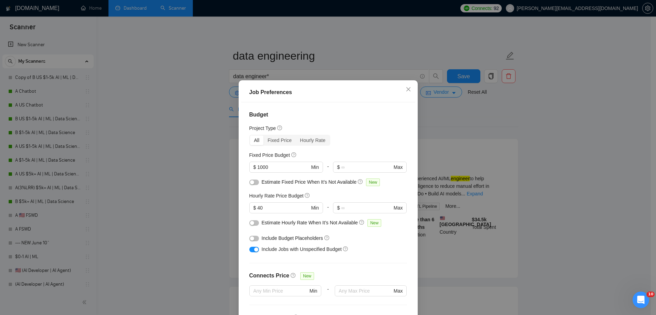
click at [252, 181] on button "button" at bounding box center [254, 182] width 10 height 6
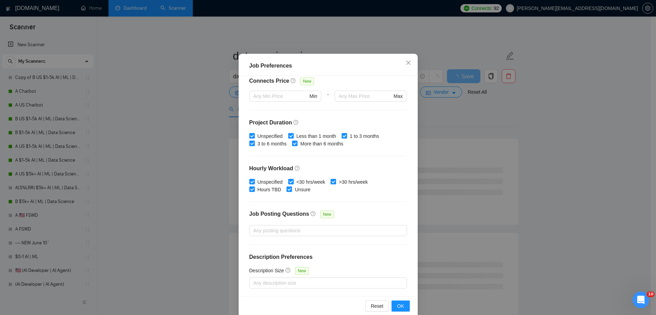
scroll to position [38, 0]
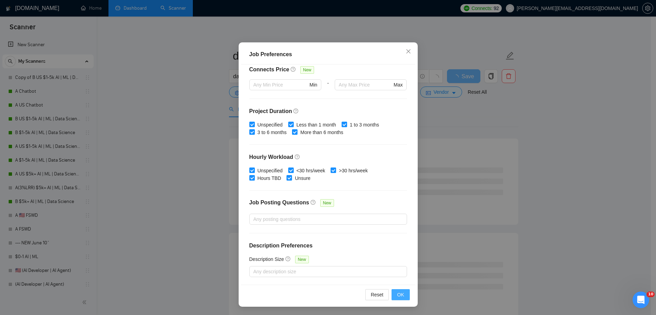
click at [402, 293] on button "OK" at bounding box center [401, 294] width 18 height 11
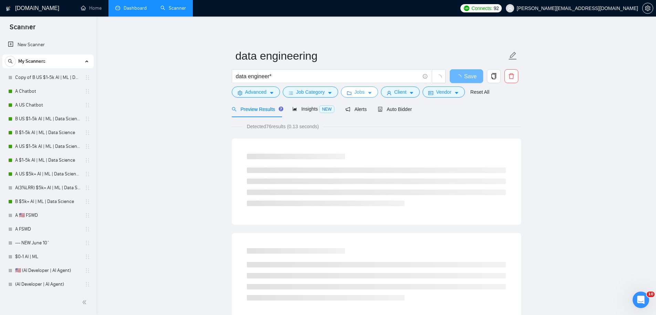
click at [358, 95] on span "Jobs" at bounding box center [359, 92] width 10 height 8
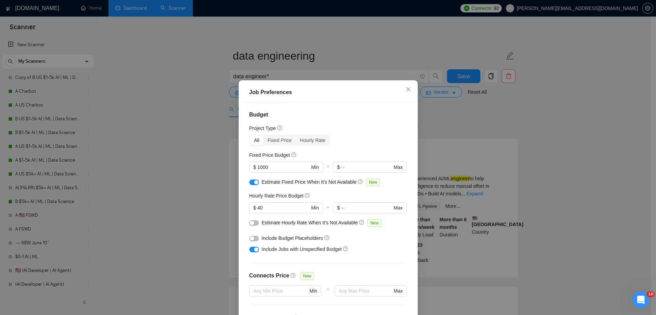
click at [251, 224] on div "button" at bounding box center [252, 223] width 4 height 4
click at [252, 237] on button "button" at bounding box center [254, 239] width 10 height 6
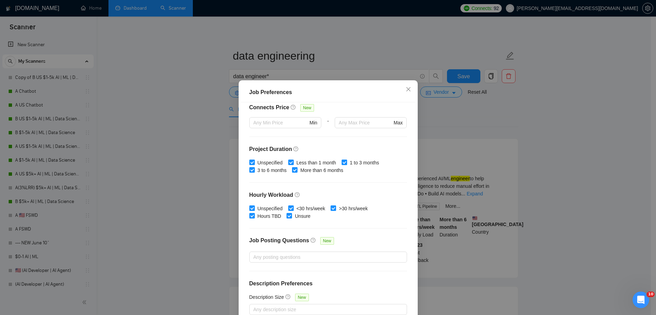
scroll to position [38, 0]
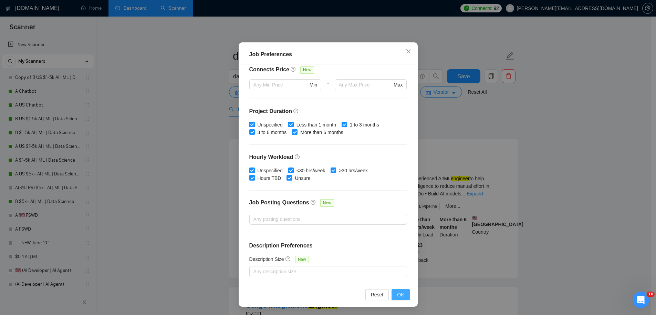
click at [401, 294] on span "OK" at bounding box center [400, 295] width 7 height 8
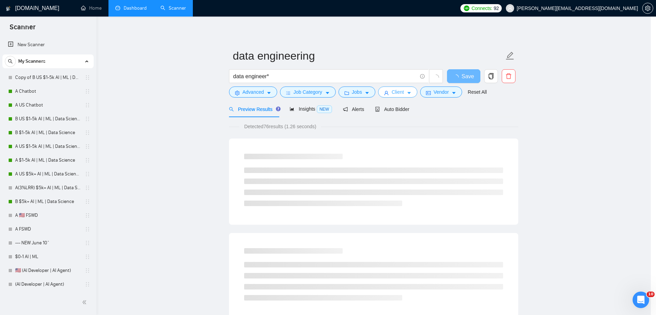
scroll to position [0, 0]
click at [407, 92] on span "Client" at bounding box center [400, 92] width 12 height 8
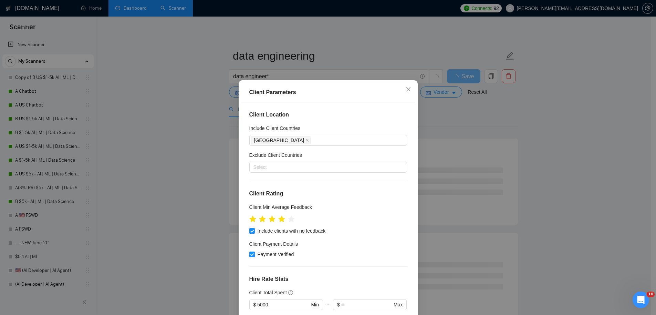
click at [486, 147] on div "Client Parameters Client Location Include Client Countries [GEOGRAPHIC_DATA] Ex…" at bounding box center [328, 157] width 656 height 315
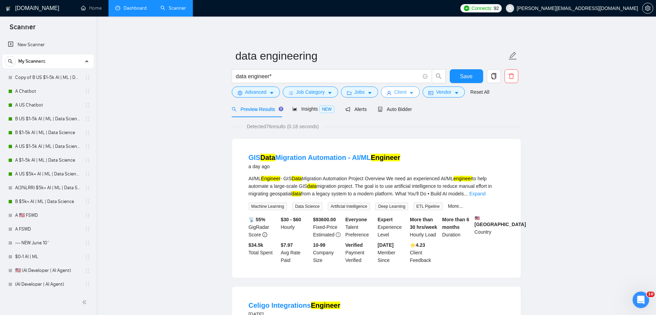
click at [407, 94] on span "Client" at bounding box center [400, 92] width 12 height 8
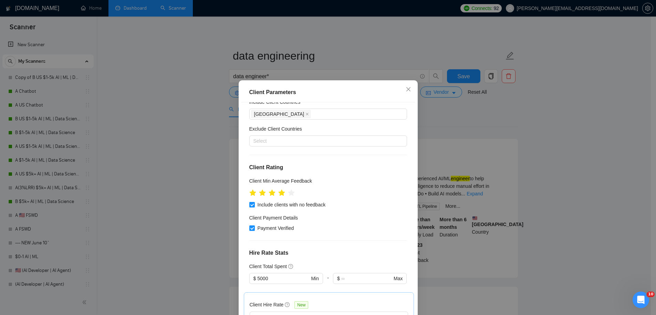
scroll to position [68, 0]
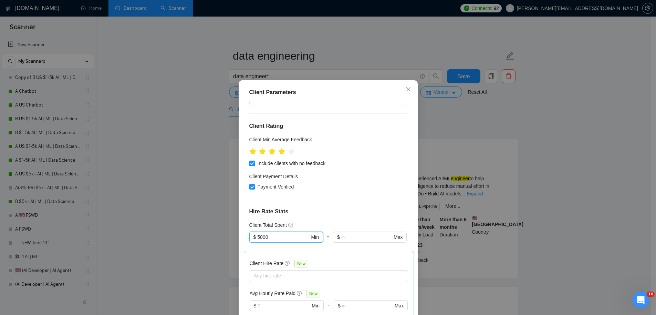
drag, startPoint x: 273, startPoint y: 237, endPoint x: 224, endPoint y: 238, distance: 49.3
click at [233, 238] on div "Client Parameters Client Location Include Client Countries [GEOGRAPHIC_DATA] Ex…" at bounding box center [328, 157] width 656 height 315
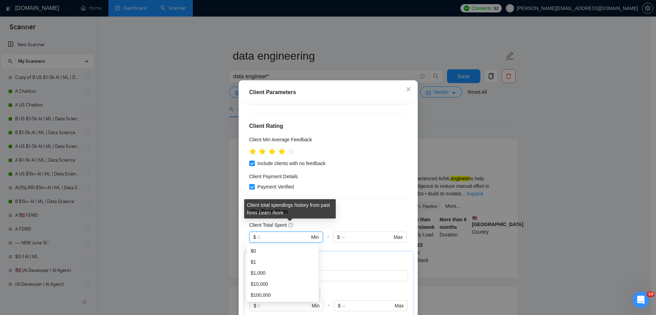
click at [300, 214] on div "Client total spendings history from past hires Learn more" at bounding box center [290, 208] width 92 height 19
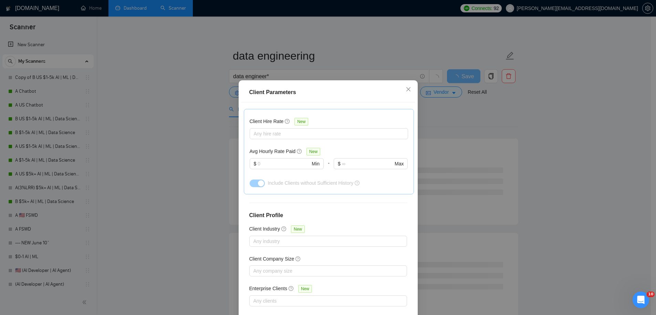
scroll to position [38, 0]
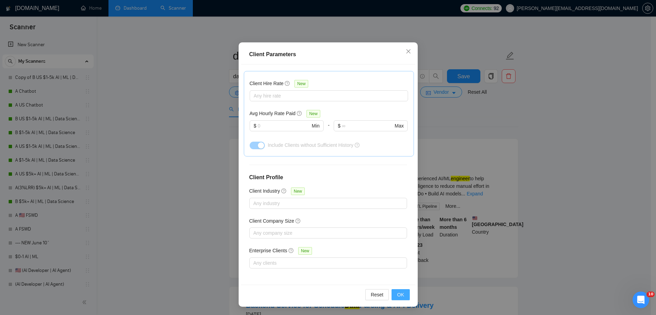
click at [401, 294] on span "OK" at bounding box center [400, 295] width 7 height 8
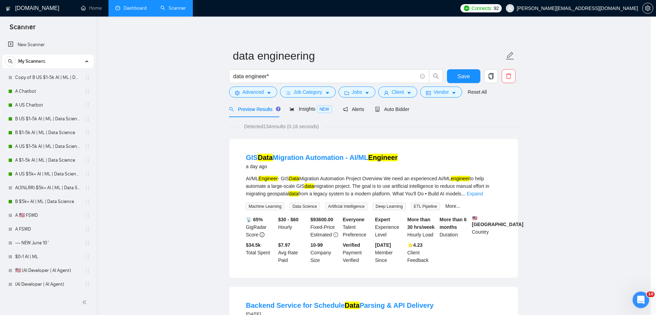
scroll to position [0, 0]
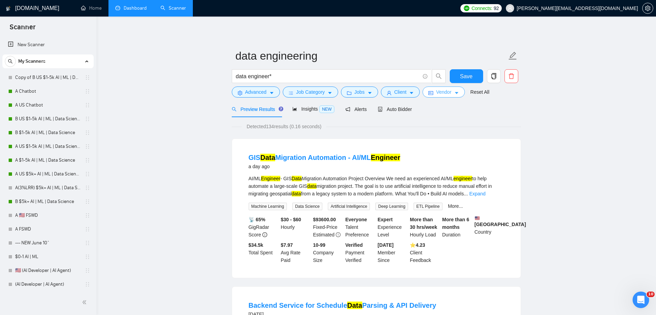
click at [451, 93] on span "Vendor" at bounding box center [443, 92] width 15 height 8
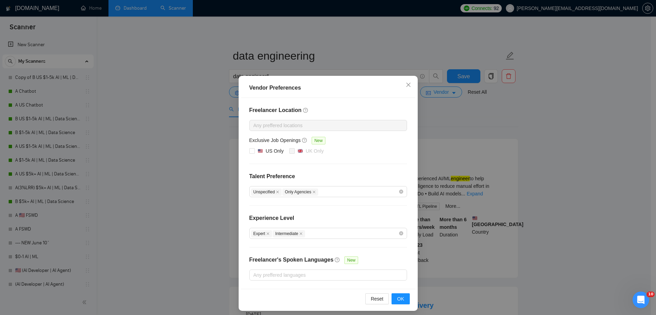
drag, startPoint x: 476, startPoint y: 134, endPoint x: 441, endPoint y: 119, distance: 38.7
click at [476, 134] on div "Vendor Preferences Freelancer Location Any preffered locations Exclusive Job Op…" at bounding box center [328, 157] width 656 height 315
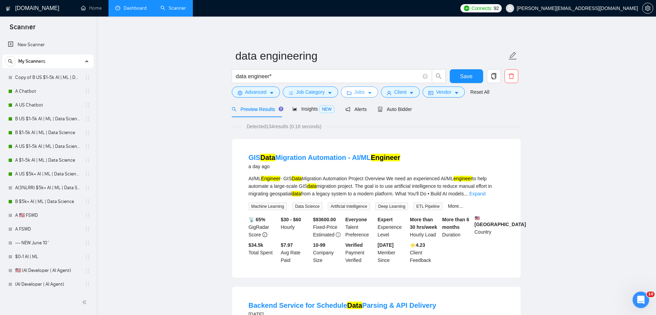
click at [360, 92] on span "Jobs" at bounding box center [359, 92] width 10 height 8
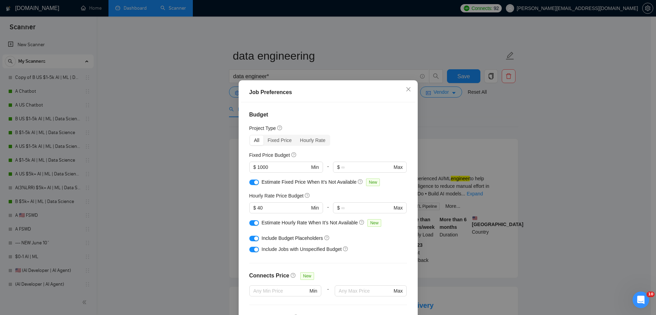
click at [464, 150] on div "Job Preferences Budget Project Type All Fixed Price Hourly Rate Fixed Price Bud…" at bounding box center [328, 157] width 656 height 315
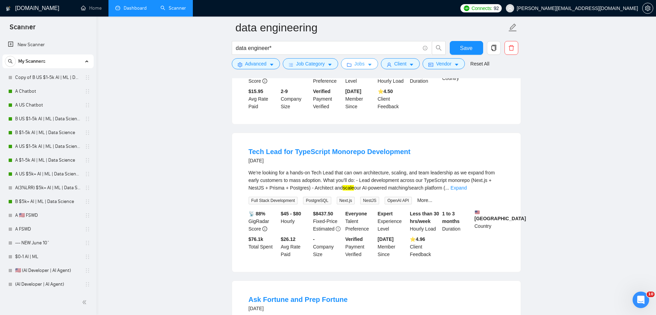
scroll to position [604, 0]
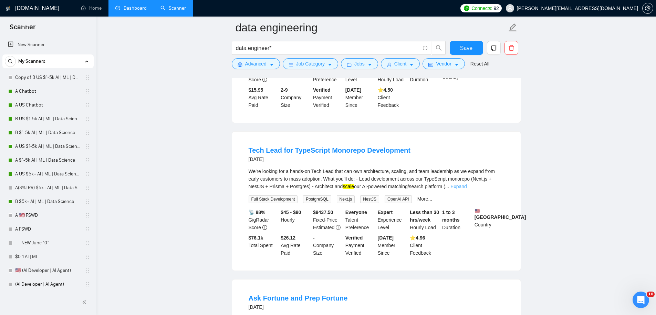
click at [467, 189] on link "Expand" at bounding box center [458, 187] width 16 height 6
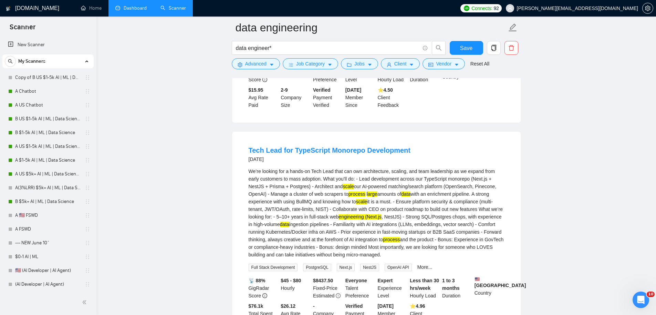
scroll to position [688, 0]
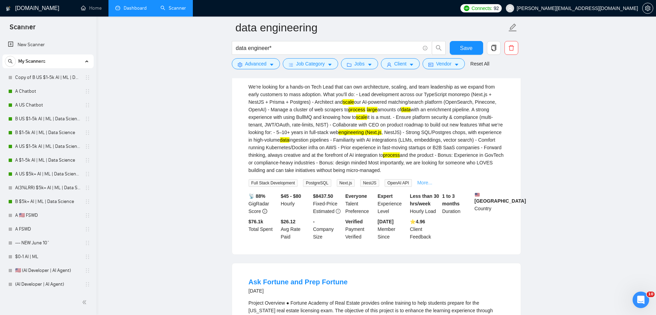
click at [433, 185] on link "More..." at bounding box center [424, 183] width 15 height 6
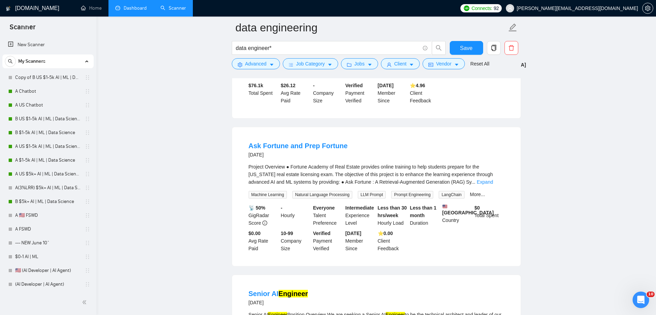
scroll to position [864, 0]
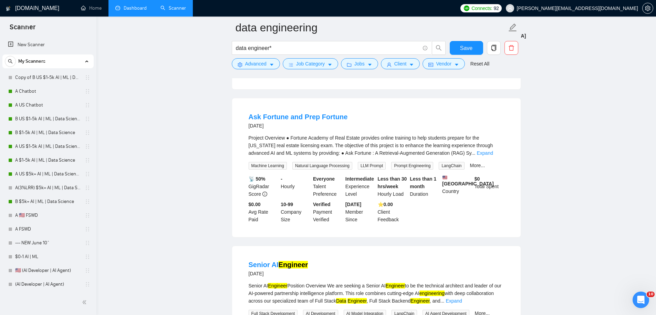
click at [492, 156] on link "Expand" at bounding box center [485, 153] width 16 height 6
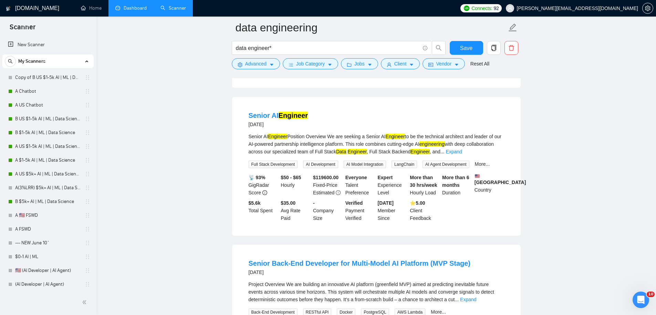
scroll to position [1790, 0]
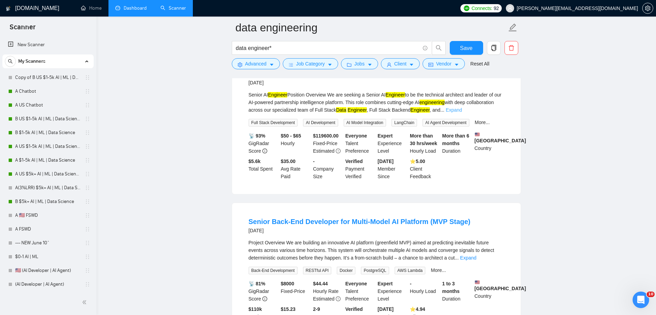
click at [462, 113] on link "Expand" at bounding box center [454, 110] width 16 height 6
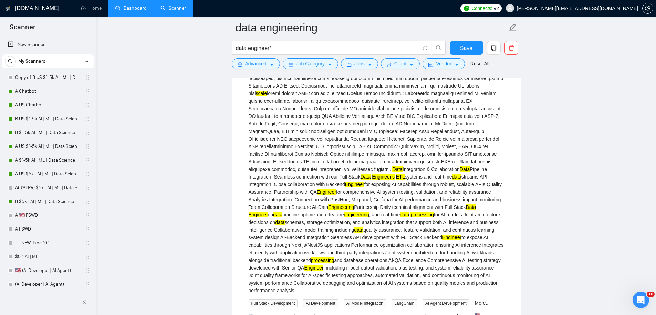
scroll to position [2720, 0]
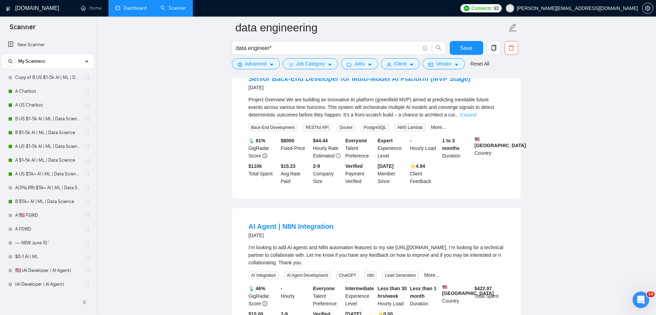
click at [476, 117] on link "Expand" at bounding box center [468, 115] width 16 height 6
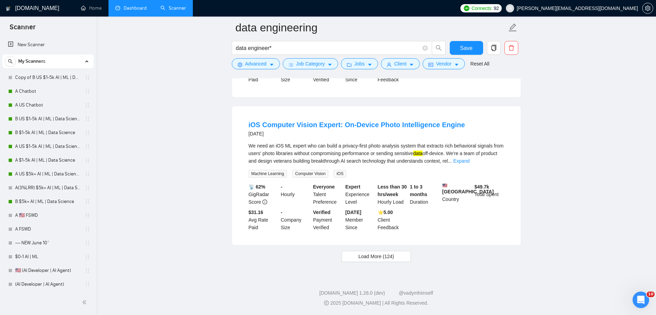
scroll to position [3834, 0]
click at [462, 47] on span "Save" at bounding box center [466, 48] width 12 height 9
click at [472, 43] on button "Save" at bounding box center [466, 48] width 33 height 14
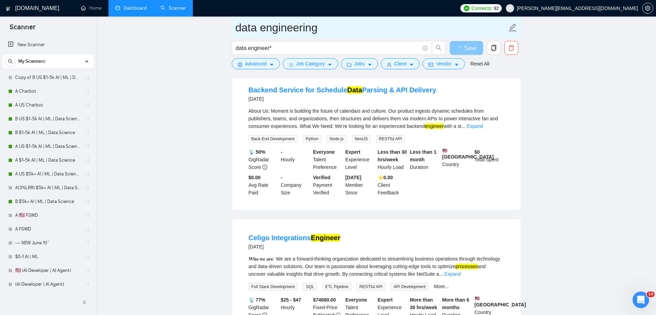
scroll to position [0, 0]
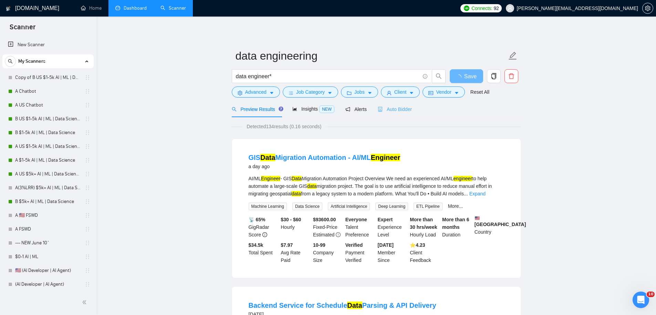
click at [405, 104] on div "Auto Bidder" at bounding box center [395, 109] width 34 height 16
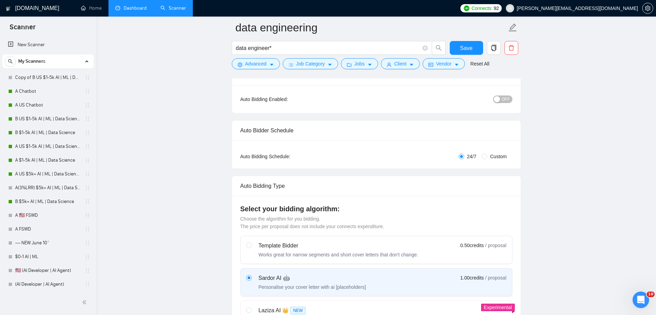
click at [500, 99] on div "button" at bounding box center [497, 99] width 6 height 6
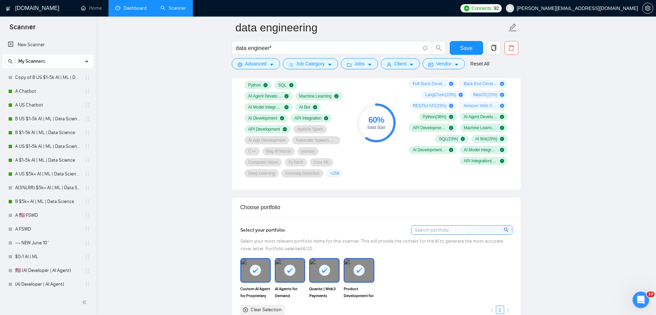
scroll to position [412, 0]
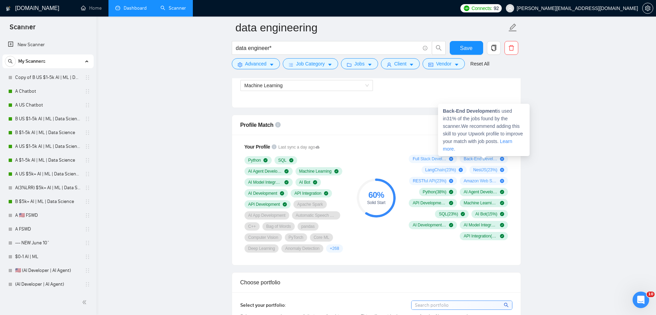
drag, startPoint x: 403, startPoint y: 154, endPoint x: 512, endPoint y: 165, distance: 109.8
click at [506, 165] on div "Scanner Insights Full Stack Development ( 38 %) Back-End Development ( 31 %) La…" at bounding box center [457, 191] width 110 height 105
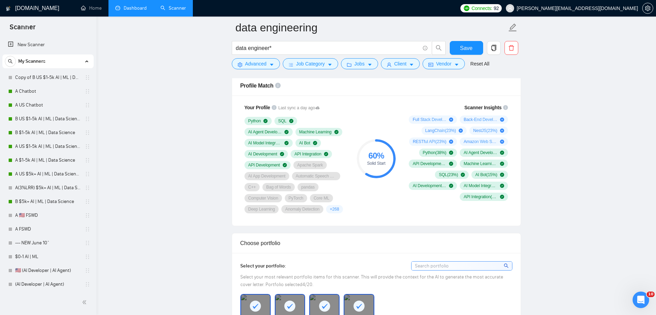
scroll to position [411, 0]
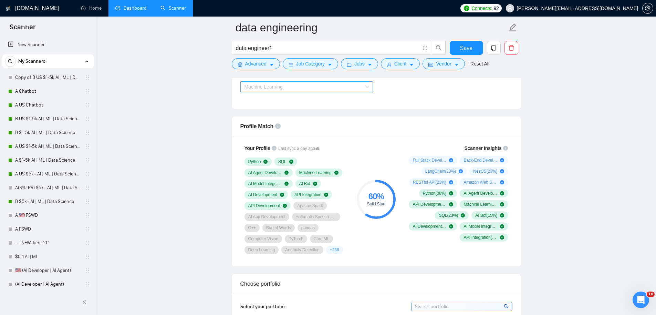
click at [282, 86] on span "Machine Learning" at bounding box center [264, 87] width 38 height 6
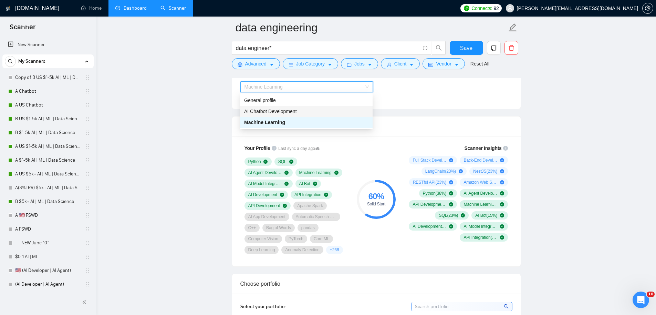
click at [282, 111] on span "AI Chatbot Development" at bounding box center [270, 111] width 53 height 6
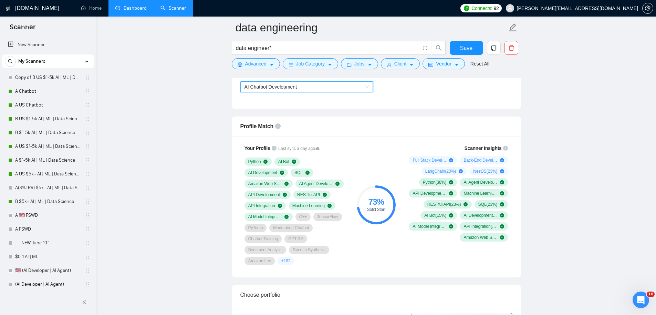
click at [283, 87] on span "AI Chatbot Development" at bounding box center [271, 87] width 53 height 6
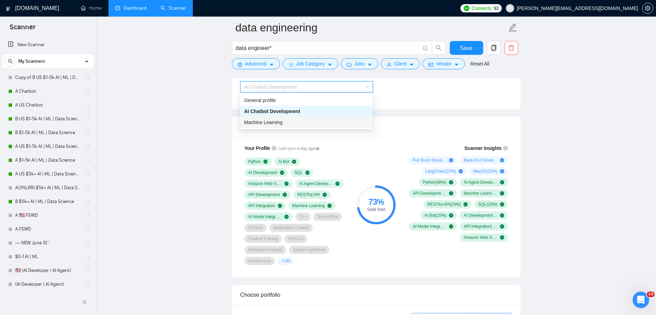
click at [283, 118] on div "Machine Learning" at bounding box center [306, 122] width 124 height 8
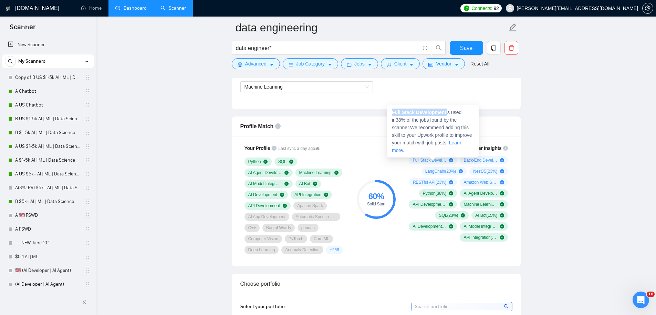
drag, startPoint x: 392, startPoint y: 113, endPoint x: 449, endPoint y: 113, distance: 57.2
click at [449, 113] on span "Full Stack Development is used in 38 % of the jobs found by the scanner. We rec…" at bounding box center [432, 131] width 80 height 43
copy span "Full Stack Development"
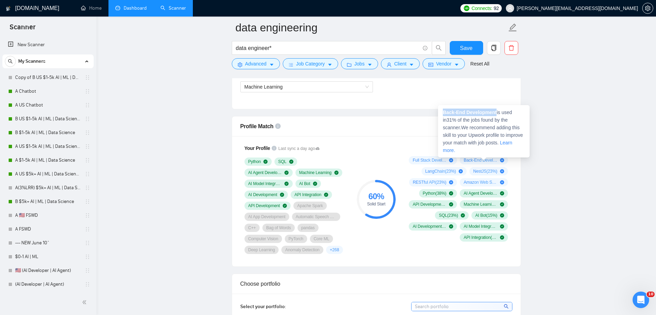
drag, startPoint x: 465, startPoint y: 113, endPoint x: 498, endPoint y: 114, distance: 33.1
click at [498, 114] on span "Back-End Development is used in 31 % of the jobs found by the scanner. We recom…" at bounding box center [483, 131] width 80 height 43
copy strong "Back-End Development"
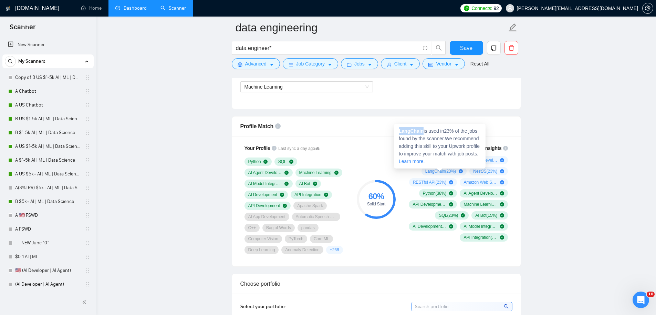
drag, startPoint x: 407, startPoint y: 131, endPoint x: 424, endPoint y: 131, distance: 17.2
click at [424, 131] on span "LangChain is used in 23 % of the jobs found by the scanner. We recommend adding…" at bounding box center [439, 146] width 81 height 36
copy strong "LangChain"
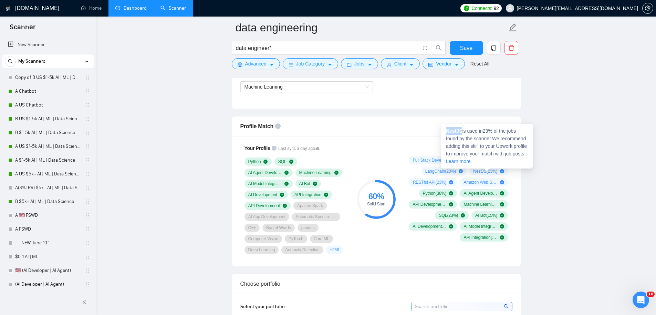
drag, startPoint x: 447, startPoint y: 130, endPoint x: 463, endPoint y: 131, distance: 15.5
click at [463, 131] on div "NestJS is used in 23 % of the jobs found by the scanner. We recommend adding th…" at bounding box center [487, 146] width 92 height 45
copy strong "NestJS"
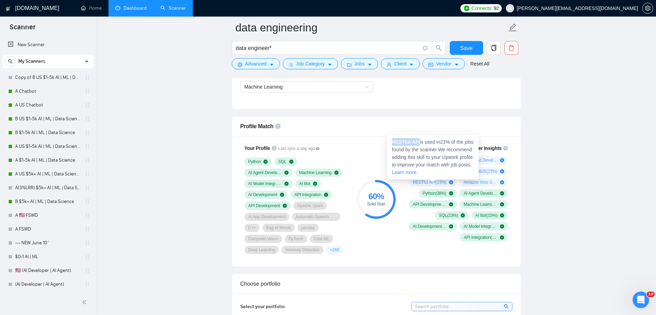
drag, startPoint x: 390, startPoint y: 142, endPoint x: 420, endPoint y: 141, distance: 30.0
click at [420, 141] on div "RESTful API is used in 23 % of the jobs found by the scanner. We recommend addi…" at bounding box center [433, 157] width 92 height 45
copy strong "RESTful API"
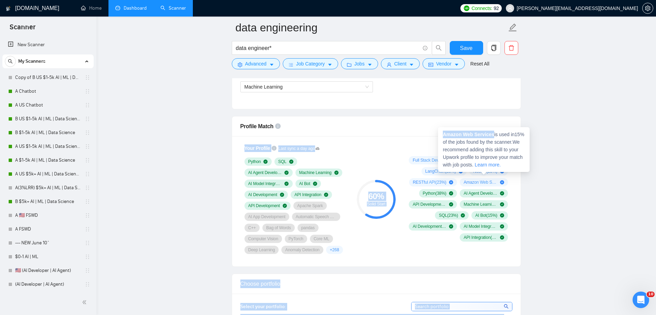
drag, startPoint x: 496, startPoint y: 134, endPoint x: 434, endPoint y: 135, distance: 61.7
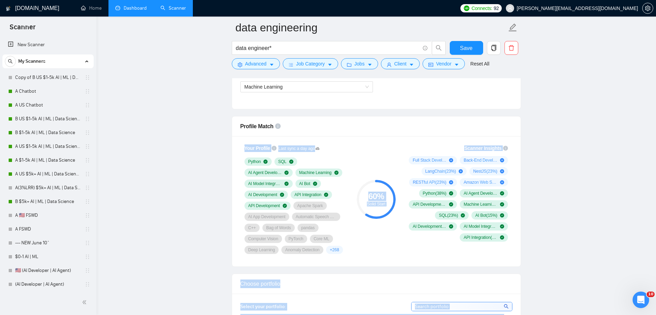
copy body "Your Profile Last sync a day ago Python SQL AI Agent Development Machine Learni…"
click at [481, 184] on span "Amazon Web Services ( 15 %)" at bounding box center [481, 182] width 34 height 6
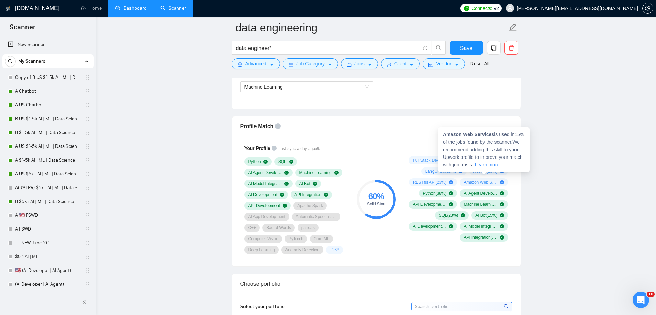
click at [492, 138] on span "Amazon Web Services is used in 15 % of the jobs found by the scanner. We recomm…" at bounding box center [483, 150] width 81 height 36
drag, startPoint x: 495, startPoint y: 135, endPoint x: 442, endPoint y: 133, distance: 53.4
click at [442, 133] on div "Amazon Web Services is used in 15 % of the jobs found by the scanner. We recomm…" at bounding box center [484, 149] width 92 height 45
copy strong "Amazon Web Services"
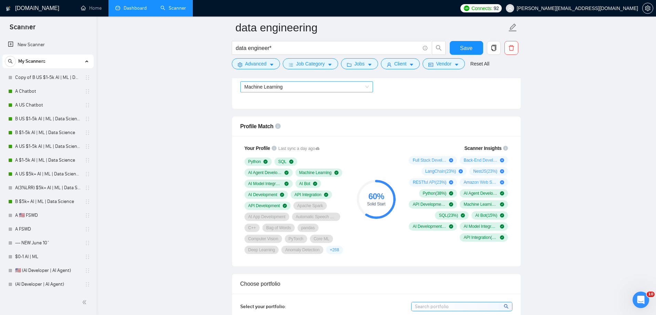
click at [278, 85] on span "Machine Learning" at bounding box center [264, 87] width 38 height 6
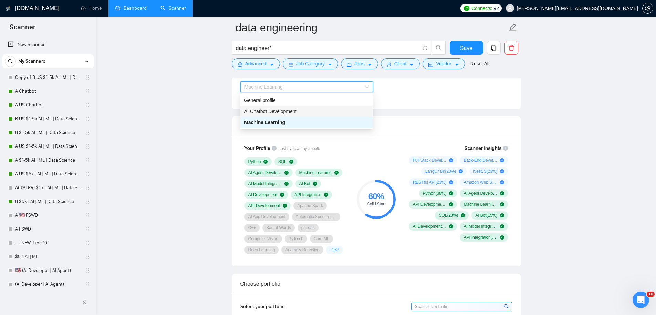
drag, startPoint x: 276, startPoint y: 110, endPoint x: 277, endPoint y: 115, distance: 4.9
click at [276, 110] on span "AI Chatbot Development" at bounding box center [270, 111] width 53 height 6
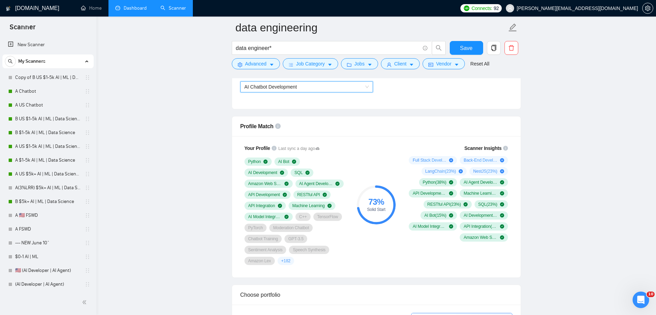
click at [304, 87] on span "AI Chatbot Development" at bounding box center [307, 87] width 124 height 10
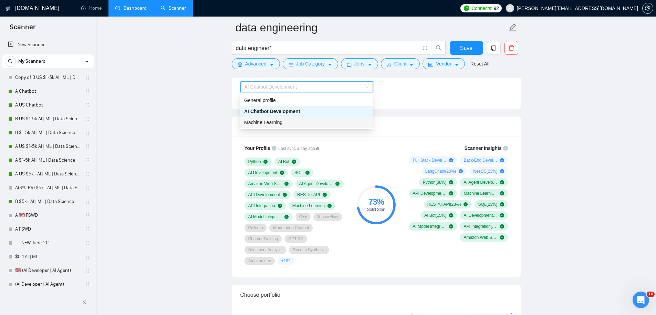
drag, startPoint x: 293, startPoint y: 120, endPoint x: 325, endPoint y: 113, distance: 32.8
click at [293, 120] on div "Machine Learning" at bounding box center [306, 122] width 124 height 8
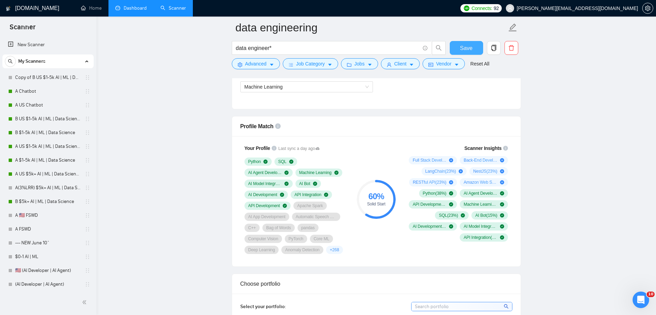
click at [470, 48] on span "Save" at bounding box center [466, 48] width 12 height 9
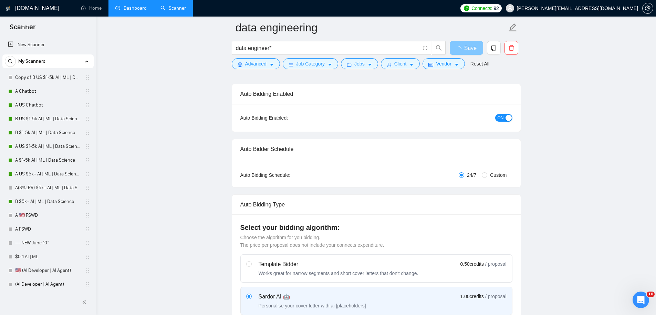
scroll to position [0, 0]
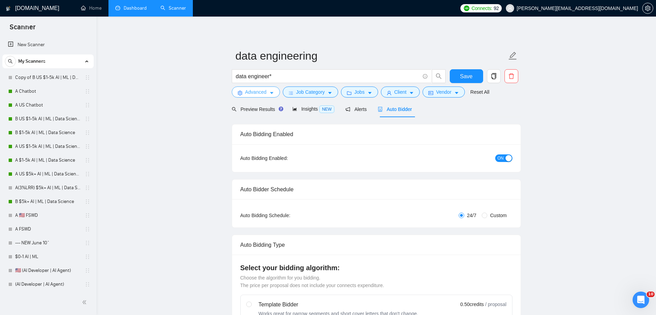
click at [244, 93] on button "Advanced" at bounding box center [256, 91] width 48 height 11
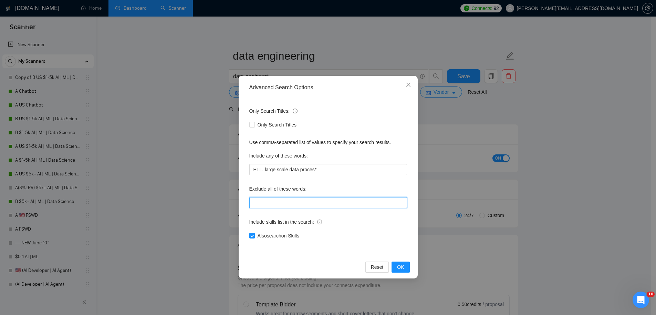
click at [287, 201] on input "text" at bounding box center [328, 202] width 158 height 11
paste input "frontend"
type input "frontend, tradi"
type input "frontend, trading,"
drag, startPoint x: 225, startPoint y: 190, endPoint x: 183, endPoint y: 185, distance: 42.7
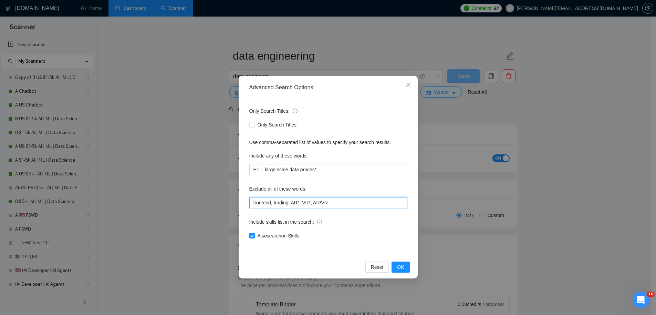
click at [183, 185] on div "Advanced Search Options Only Search Titles: Only Search Titles Use comma-separa…" at bounding box center [328, 157] width 656 height 315
type input "frontend, trading, AR*, VR*, AR/VR"
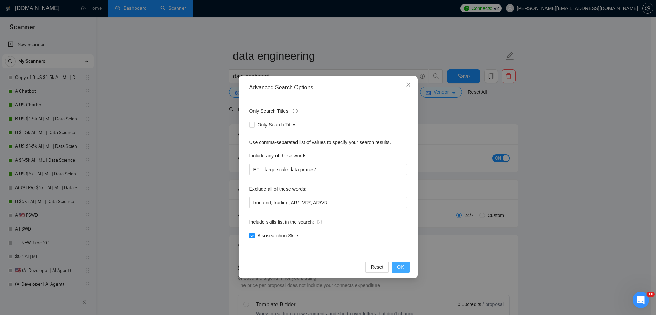
click at [402, 266] on span "OK" at bounding box center [400, 267] width 7 height 8
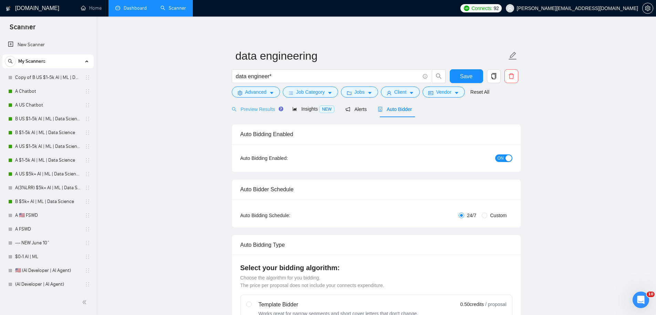
click at [262, 104] on div "Preview Results" at bounding box center [257, 109] width 50 height 16
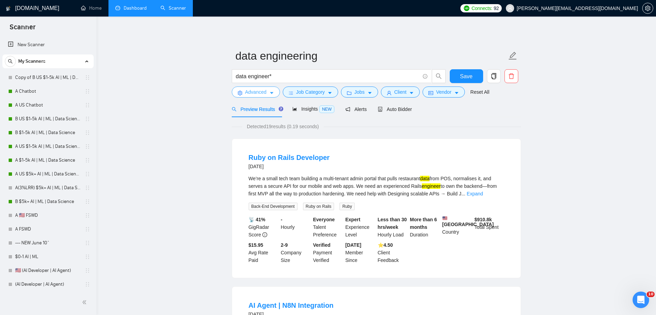
click at [254, 89] on span "Advanced" at bounding box center [255, 92] width 21 height 8
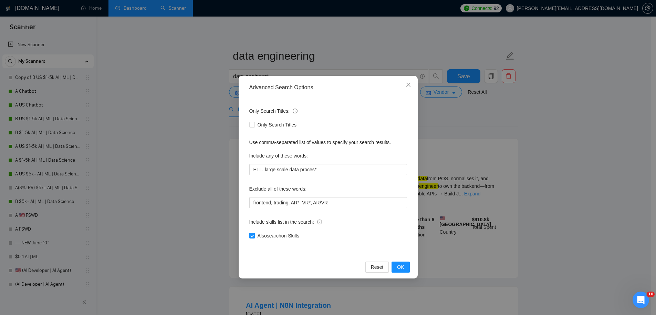
drag, startPoint x: 271, startPoint y: 237, endPoint x: 275, endPoint y: 238, distance: 3.5
click at [272, 237] on span "Also search on Skills" at bounding box center [278, 236] width 47 height 8
click at [254, 237] on input "Also search on Skills" at bounding box center [251, 235] width 5 height 5
click at [404, 266] on span "OK" at bounding box center [400, 267] width 7 height 8
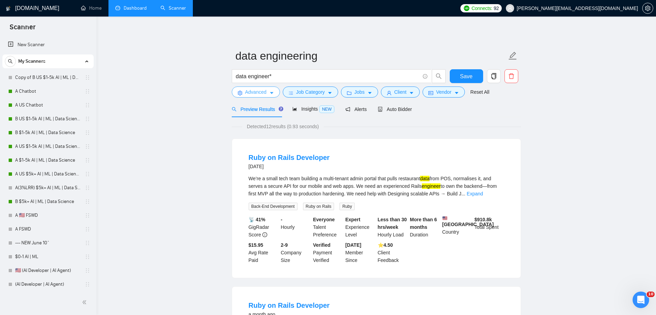
click at [254, 91] on span "Advanced" at bounding box center [255, 92] width 21 height 8
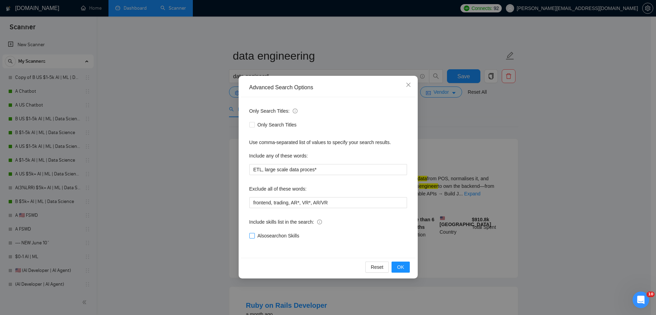
click at [275, 238] on span "Also search on Skills" at bounding box center [278, 236] width 47 height 8
click at [254, 238] on input "Also search on Skills" at bounding box center [251, 235] width 5 height 5
checkbox input "true"
click at [405, 268] on button "OK" at bounding box center [401, 266] width 18 height 11
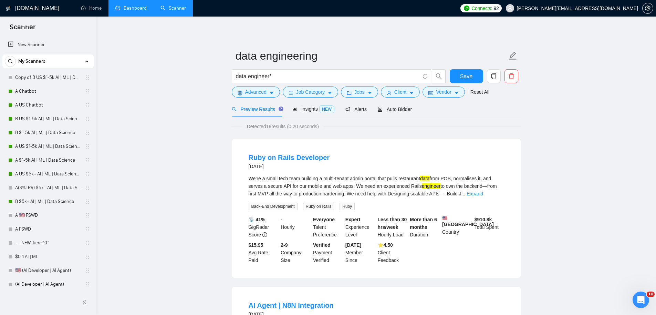
click at [259, 110] on span "Preview Results" at bounding box center [257, 109] width 50 height 6
click at [259, 90] on span "Advanced" at bounding box center [255, 92] width 21 height 8
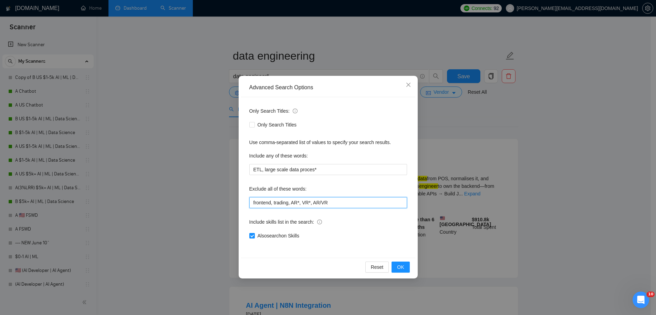
drag, startPoint x: 346, startPoint y: 203, endPoint x: 209, endPoint y: 199, distance: 137.1
click at [214, 199] on div "Advanced Search Options Only Search Titles: Only Search Titles Use comma-separa…" at bounding box center [328, 157] width 656 height 315
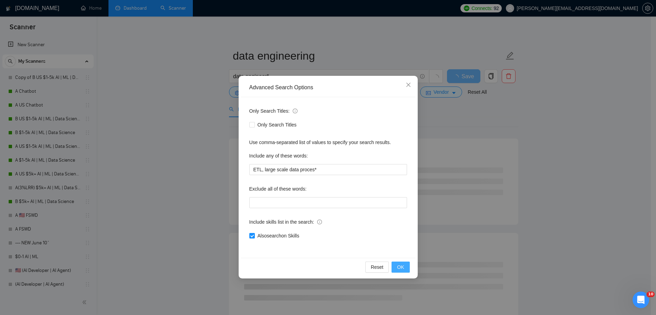
click at [401, 268] on span "OK" at bounding box center [400, 267] width 7 height 8
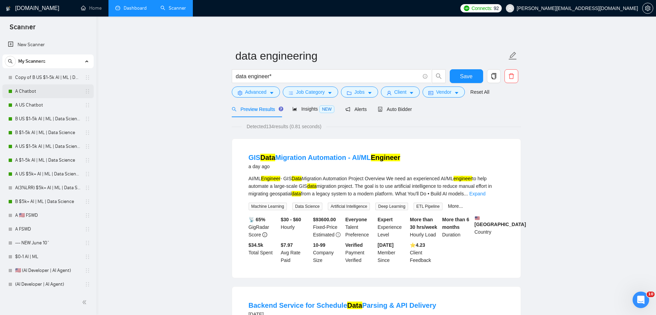
click at [41, 93] on link "A Chatbot" at bounding box center [47, 91] width 65 height 14
click at [472, 76] on button "Save" at bounding box center [466, 76] width 33 height 14
click at [251, 94] on span "Advanced" at bounding box center [255, 92] width 21 height 8
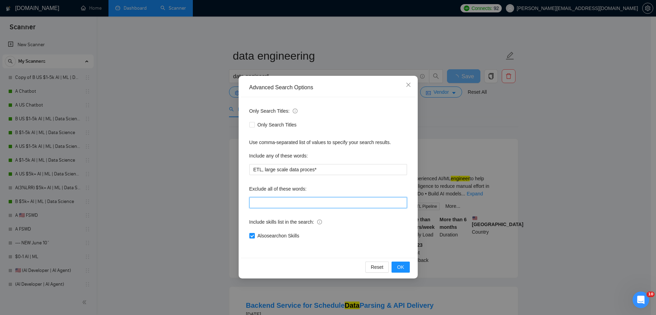
click at [291, 202] on input "text" at bounding box center [328, 202] width 158 height 11
drag, startPoint x: 221, startPoint y: 199, endPoint x: 189, endPoint y: 194, distance: 32.1
click at [199, 196] on div "Advanced Search Options Only Search Titles: Only Search Titles Use comma-separa…" at bounding box center [328, 157] width 656 height 315
click at [329, 204] on input "frontend develop*," at bounding box center [328, 202] width 158 height 11
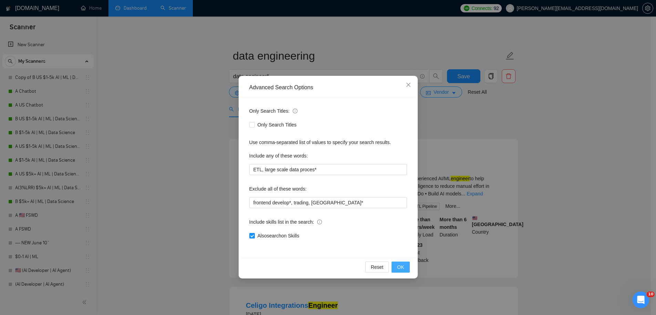
click at [404, 267] on span "OK" at bounding box center [400, 267] width 7 height 8
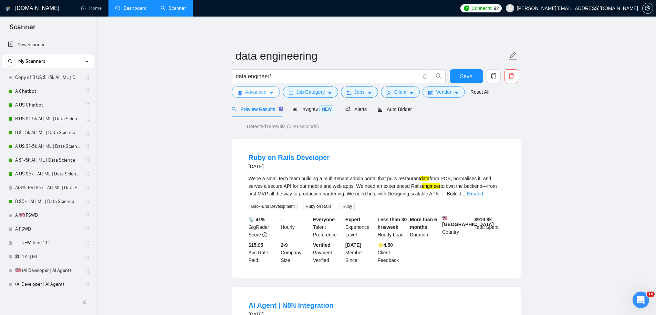
click at [267, 93] on span "Advanced" at bounding box center [255, 92] width 21 height 8
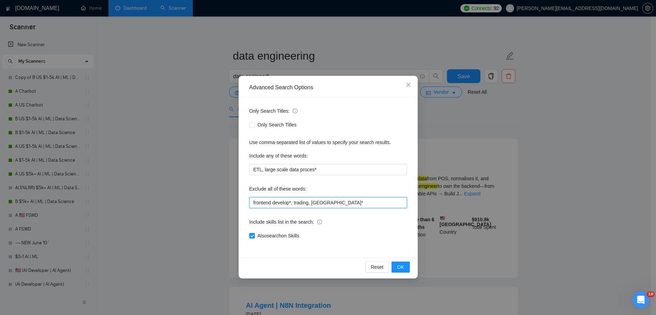
drag, startPoint x: 324, startPoint y: 200, endPoint x: 228, endPoint y: 180, distance: 98.4
click at [228, 181] on div "Advanced Search Options Only Search Titles: Only Search Titles Use comma-separa…" at bounding box center [328, 157] width 656 height 315
click at [293, 202] on input "frontend develop*, trading, [GEOGRAPHIC_DATA]*" at bounding box center [328, 202] width 158 height 11
click at [252, 201] on input "frontend developer", trading, [GEOGRAPHIC_DATA]*" at bounding box center [328, 202] width 158 height 11
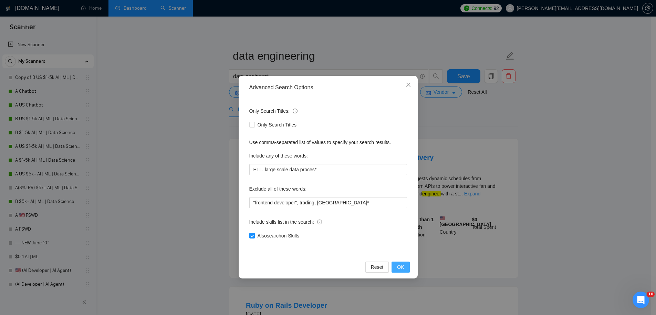
click at [403, 265] on span "OK" at bounding box center [400, 267] width 7 height 8
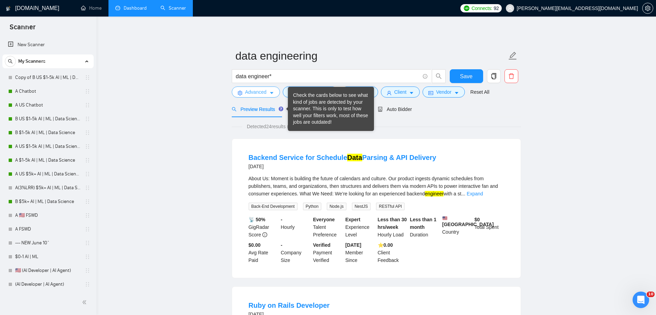
click at [266, 89] on span "Advanced" at bounding box center [255, 92] width 21 height 8
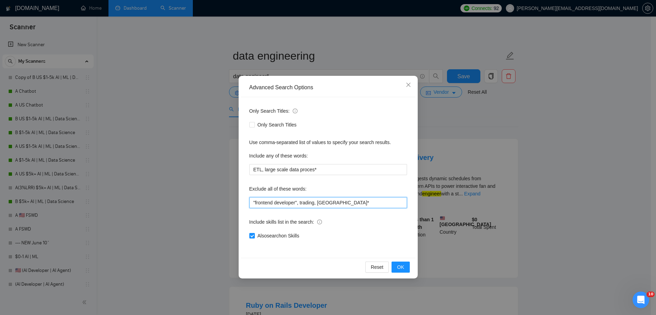
drag, startPoint x: 302, startPoint y: 203, endPoint x: 212, endPoint y: 199, distance: 90.3
click at [215, 199] on div "Advanced Search Options Only Search Titles: Only Search Titles Use comma-separa…" at bounding box center [328, 157] width 656 height 315
type input "trading, [GEOGRAPHIC_DATA]*"
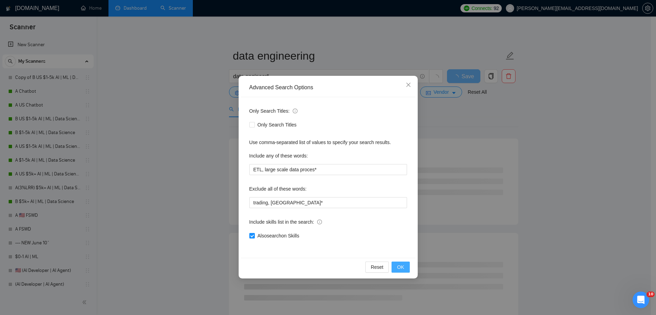
click at [399, 268] on span "OK" at bounding box center [400, 267] width 7 height 8
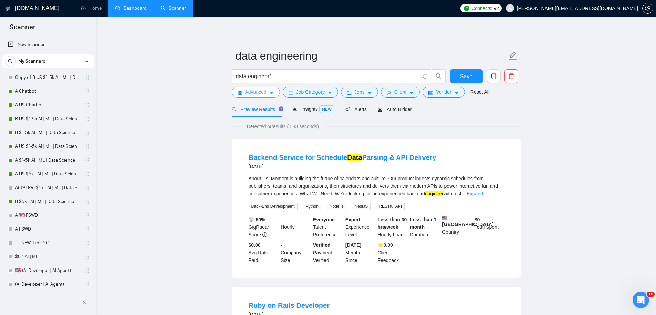
click at [265, 92] on span "Advanced" at bounding box center [255, 92] width 21 height 8
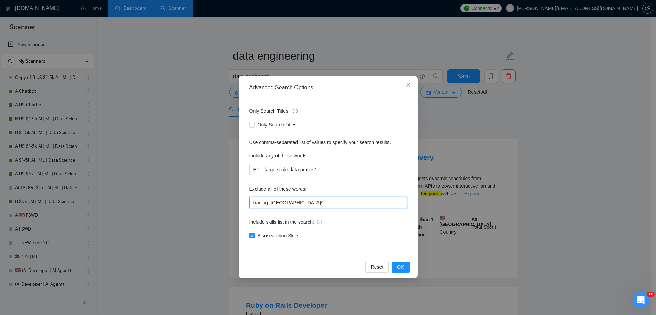
drag, startPoint x: 309, startPoint y: 201, endPoint x: 234, endPoint y: 193, distance: 74.9
click at [239, 201] on div "Advanced Search Options Only Search Titles: Only Search Titles Use comma-separa…" at bounding box center [328, 177] width 179 height 203
click at [400, 264] on span "OK" at bounding box center [400, 267] width 7 height 8
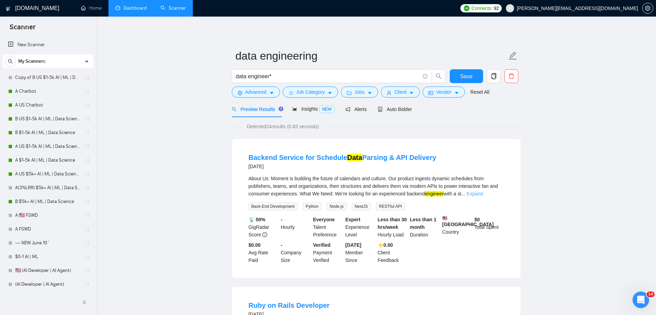
click at [483, 194] on link "Expand" at bounding box center [475, 194] width 16 height 6
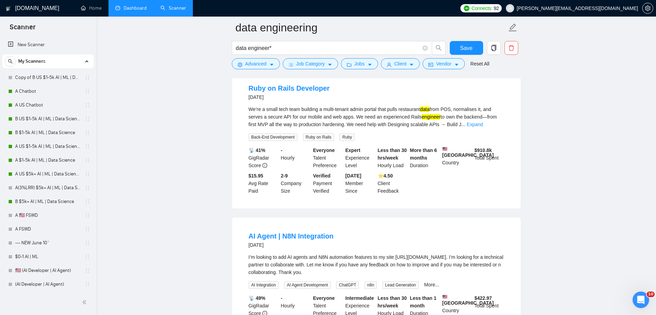
scroll to position [371, 0]
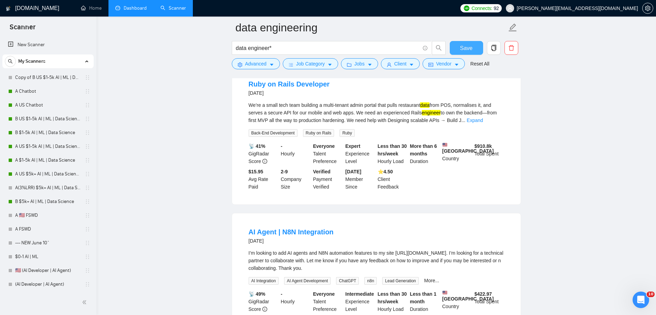
click at [470, 41] on button "Save" at bounding box center [466, 48] width 33 height 14
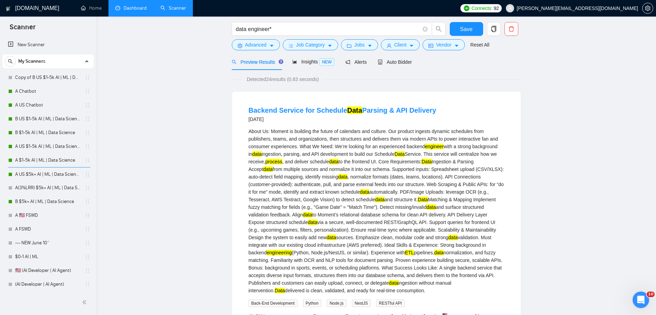
scroll to position [0, 0]
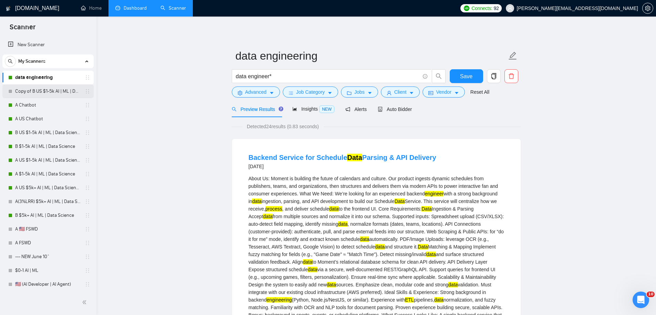
click at [55, 87] on link "Copy of B US $1-5k AI | ML | Data Science" at bounding box center [47, 91] width 65 height 14
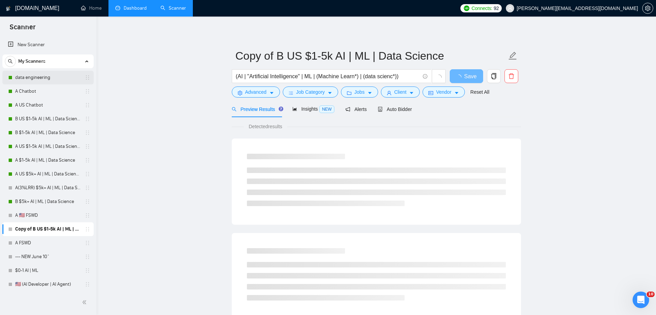
drag, startPoint x: 42, startPoint y: 80, endPoint x: 66, endPoint y: 80, distance: 23.8
click at [42, 80] on link "data engineering" at bounding box center [47, 78] width 65 height 14
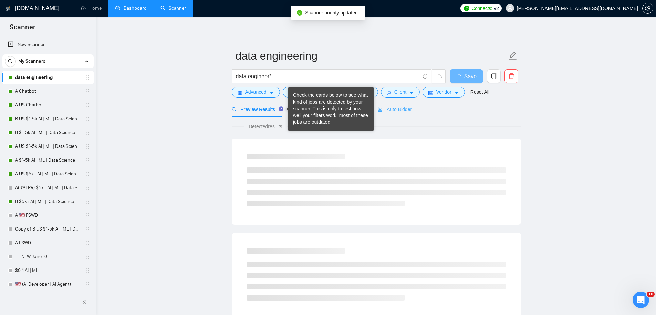
click at [401, 116] on div "Auto Bidder" at bounding box center [395, 109] width 34 height 16
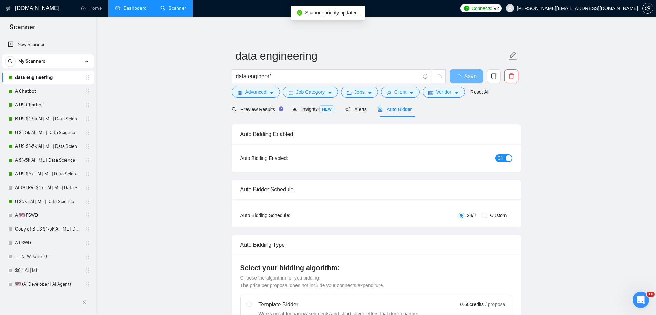
click at [401, 111] on span "Auto Bidder" at bounding box center [395, 109] width 34 height 6
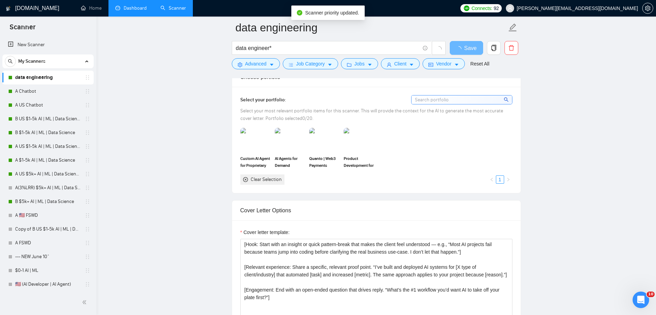
scroll to position [678, 0]
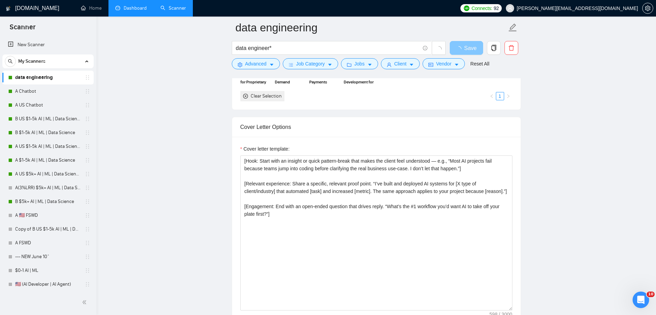
click at [475, 48] on span "Save" at bounding box center [470, 48] width 12 height 9
click at [37, 92] on link "A Chatbot" at bounding box center [47, 91] width 65 height 14
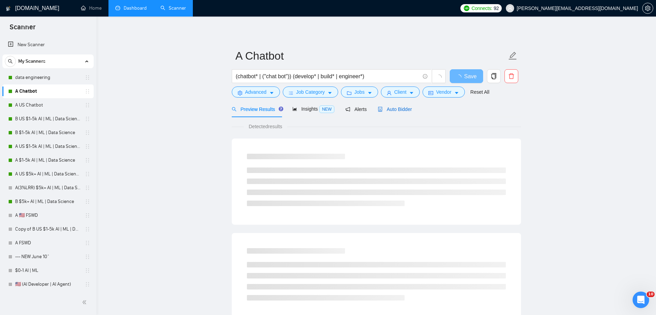
click at [397, 111] on span "Auto Bidder" at bounding box center [395, 109] width 34 height 6
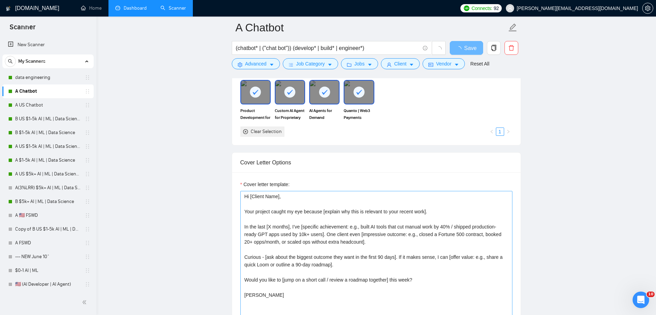
scroll to position [677, 0]
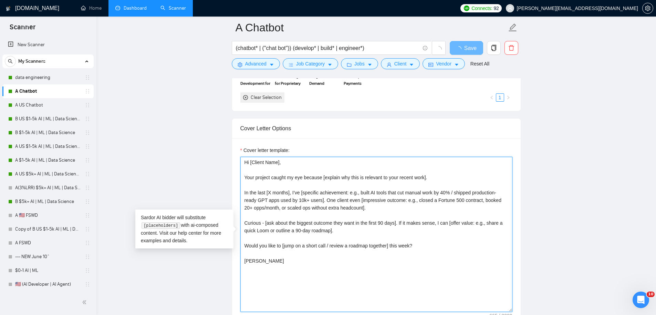
drag, startPoint x: 211, startPoint y: 185, endPoint x: 176, endPoint y: 132, distance: 64.2
click at [174, 132] on main "A Chatbot (chatbot* | ("chat bot")) (develop* | build* | engineer*) Save Advanc…" at bounding box center [376, 288] width 538 height 1876
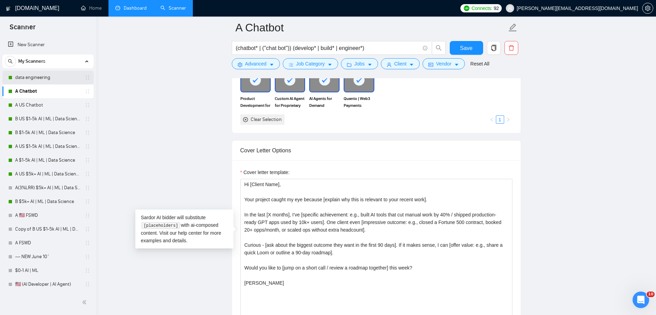
click at [38, 81] on link "data engineering" at bounding box center [47, 78] width 65 height 14
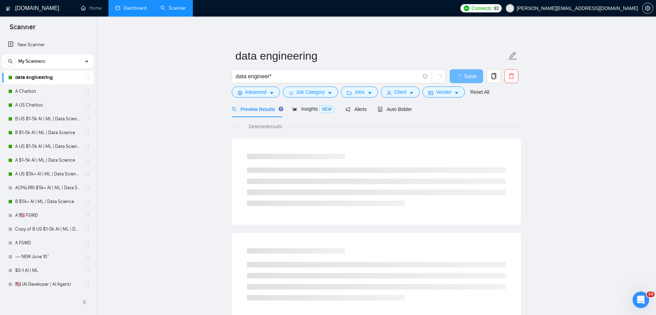
click at [394, 108] on span "Auto Bidder" at bounding box center [395, 109] width 34 height 6
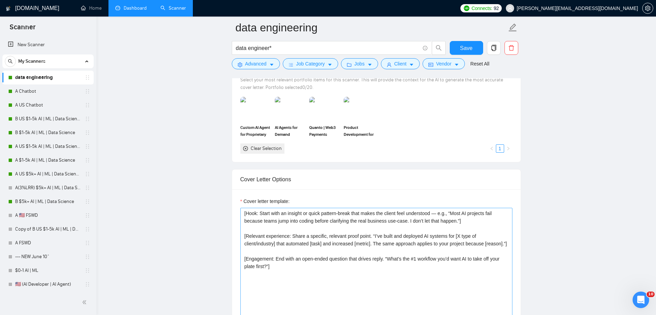
scroll to position [692, 0]
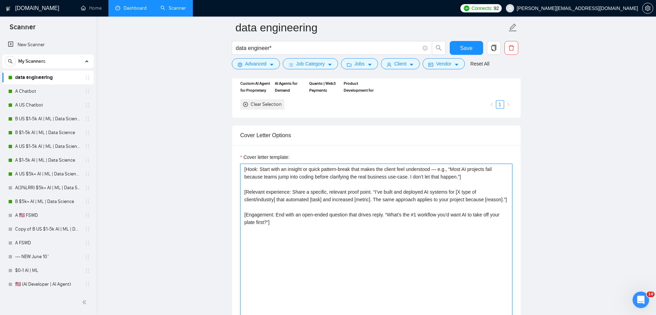
drag, startPoint x: 292, startPoint y: 231, endPoint x: 234, endPoint y: 117, distance: 127.4
click at [231, 121] on main "data engineering data engineer* Save Advanced Job Category Jobs Client Vendor R…" at bounding box center [376, 278] width 538 height 1887
paste textarea "Hi [Client Name], Your project caught my eye because [explain why this is relev…"
type textarea "Hi [Client Name], Your project caught my eye because [explain why this is relev…"
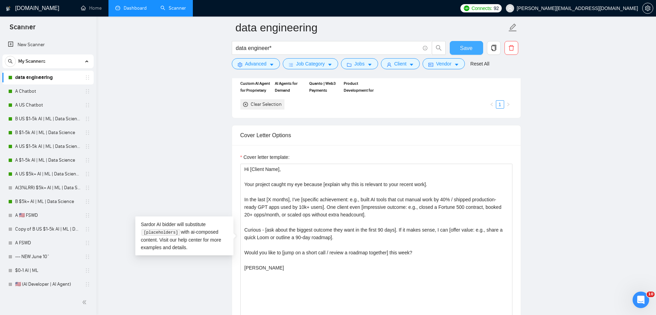
click at [461, 49] on span "Save" at bounding box center [466, 48] width 12 height 9
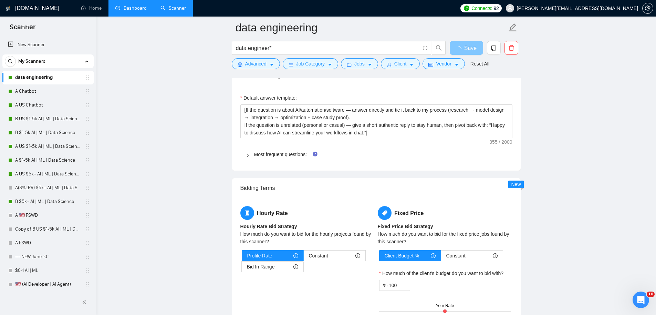
scroll to position [998, 0]
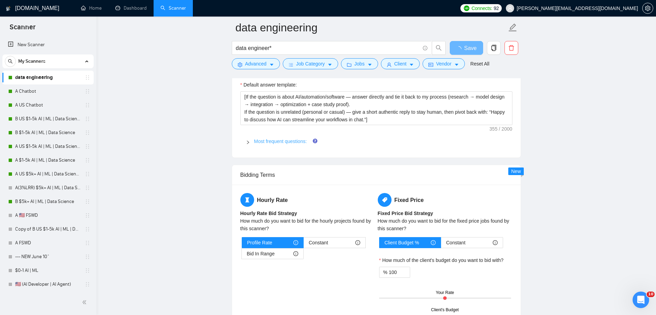
click at [283, 142] on link "Most frequent questions:" at bounding box center [280, 141] width 53 height 6
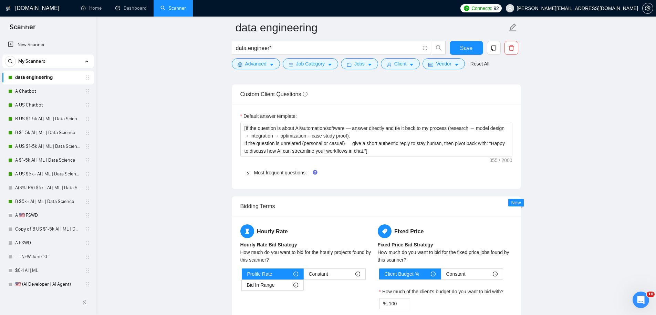
scroll to position [940, 0]
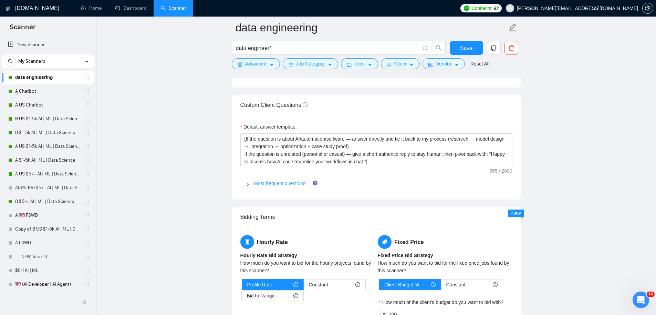
click at [263, 184] on link "Most frequent questions:" at bounding box center [280, 183] width 53 height 6
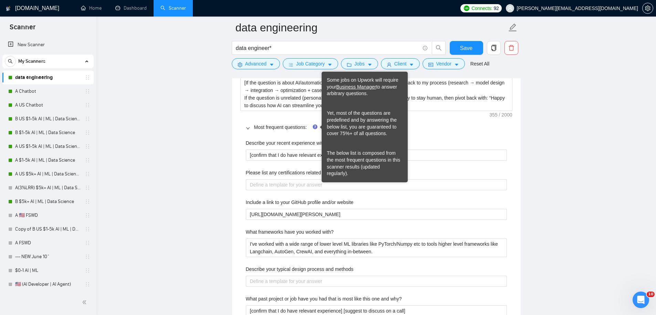
scroll to position [997, 0]
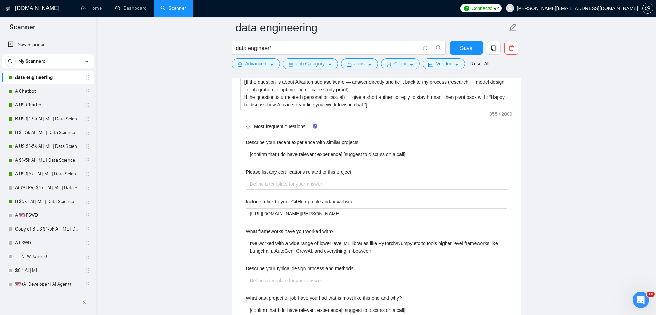
drag, startPoint x: 160, startPoint y: 162, endPoint x: 199, endPoint y: 155, distance: 39.1
click at [160, 162] on main "data engineering data engineer* Save Advanced Job Category Jobs Client Vendor R…" at bounding box center [376, 296] width 538 height 2530
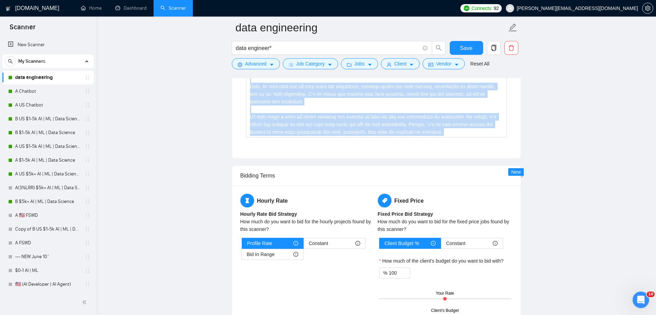
scroll to position [1602, 0]
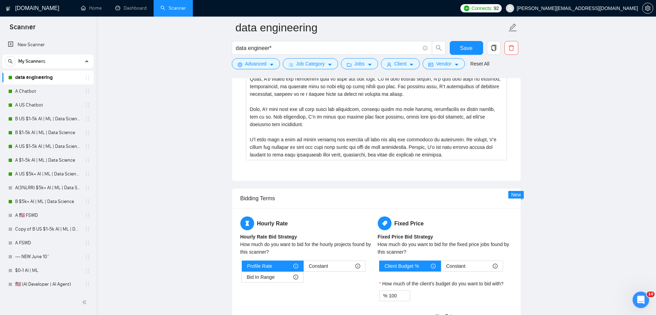
drag, startPoint x: 242, startPoint y: 126, endPoint x: 511, endPoint y: 164, distance: 271.6
copy div "Describe your recent experience with similar projects [confirm that I do have r…"
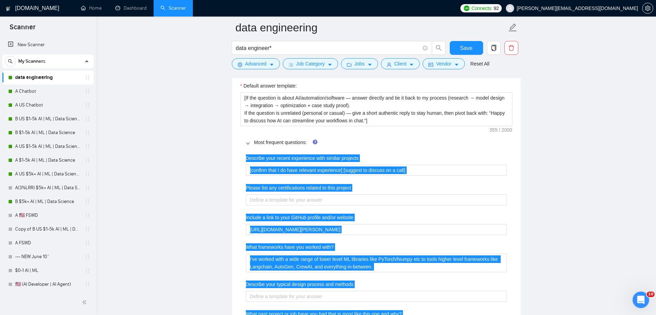
scroll to position [929, 0]
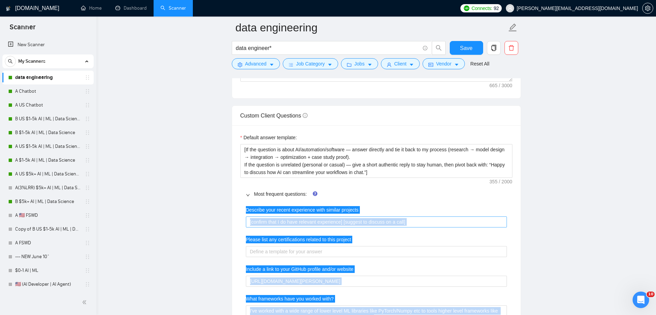
click at [276, 223] on projects "[confirm that I do have relevant experience] [suggest to discuss on a call]" at bounding box center [376, 221] width 261 height 11
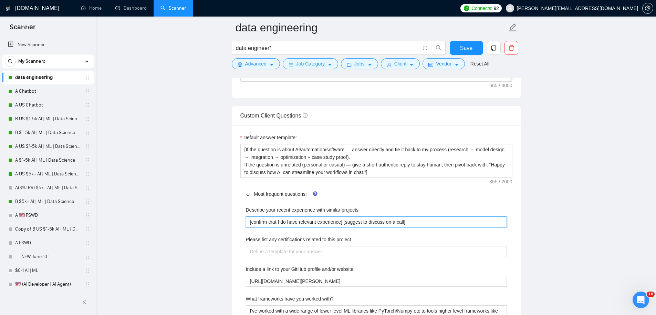
click at [276, 223] on projects "[confirm that I do have relevant experience] [suggest to discuss on a call]" at bounding box center [376, 221] width 261 height 11
paste projects "I’ve built [AI agents / LLM-powered apps / custom pipelines] that solved exactl…"
type projects "I’ve built [AI agents / LLM-powered apps / custom pipelines] that solved exactl…"
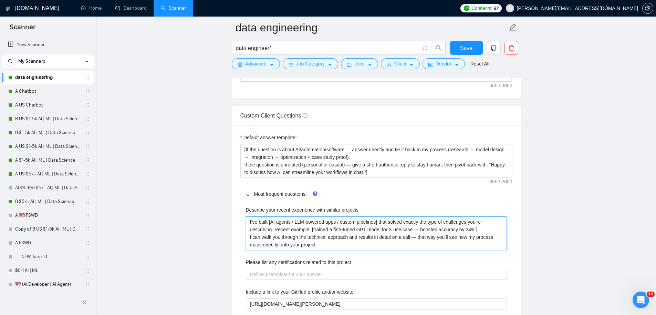
scroll to position [946, 0]
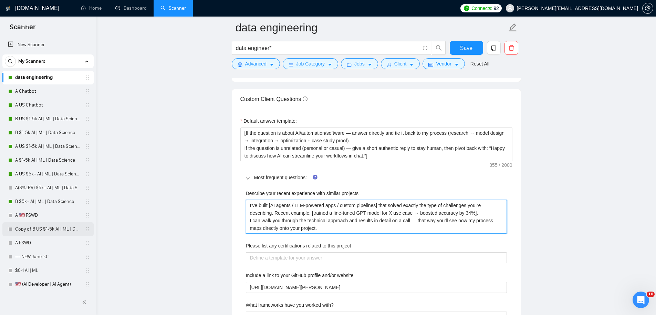
type projects "I’ve built [AI agents / LLM-powered apps / custom pipelines] that solved exactl…"
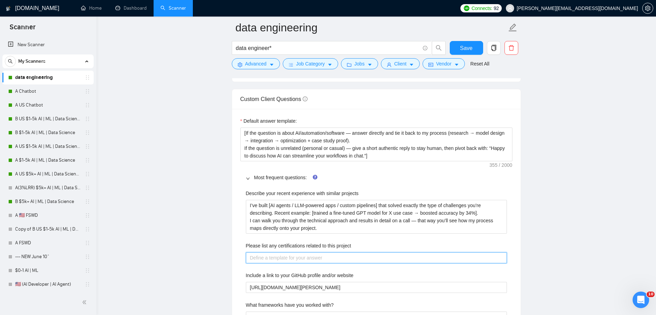
click at [291, 257] on project "Please list any certifications related to this project" at bounding box center [376, 257] width 261 height 11
paste project "I hold certifications in [AWS Machine Learning / DeepLearning.AI / LangChain / …"
type project "I hold certifications in [AWS Machine Learning / DeepLearning.AI / LangChain / …"
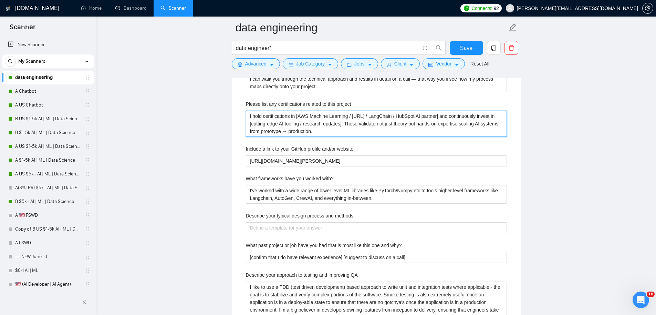
scroll to position [1095, 0]
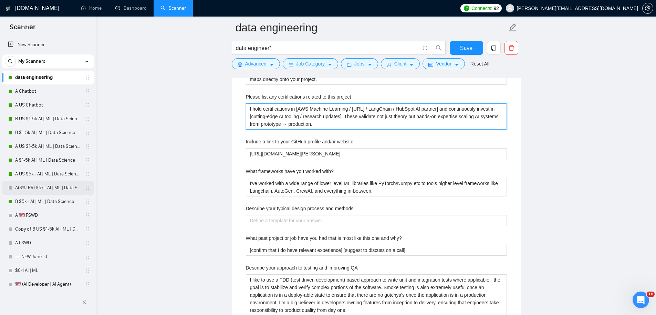
type project "I hold certifications in [AWS Machine Learning / DeepLearning.AI / LangChain / …"
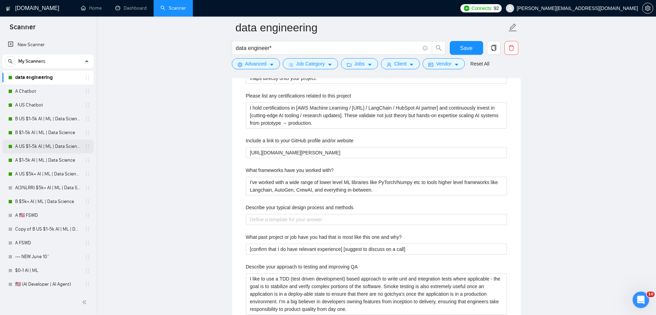
scroll to position [1096, 0]
click at [328, 220] on methods "Describe your typical design process and methods" at bounding box center [376, 219] width 261 height 11
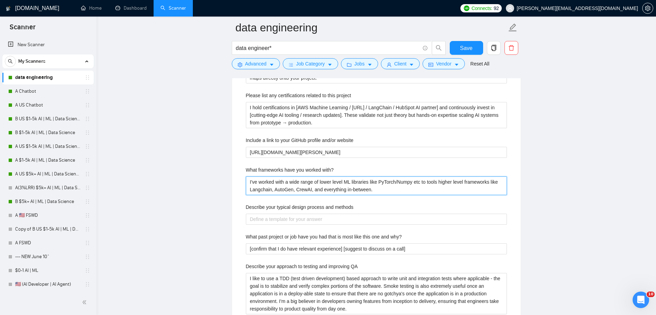
click at [307, 186] on with\? "I've worked with a wide range of lower level ML libraries like PyTorch/Numpy et…" at bounding box center [376, 185] width 261 height 19
paste with\? "From lower-level ML libraries (PyTorch, NumPy) to orchestration frameworks (Lan…"
type with\? "From lower-level ML libraries (PyTorch, NumPy) to orchestration frameworks (Lan…"
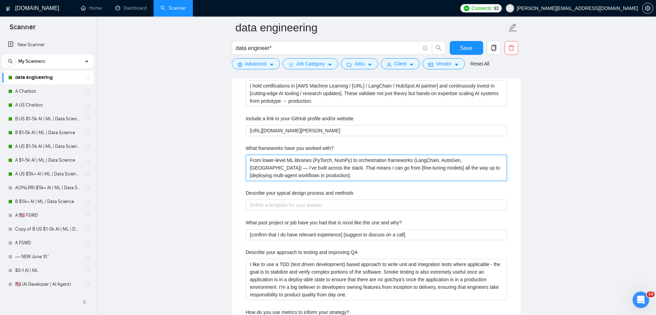
scroll to position [1142, 0]
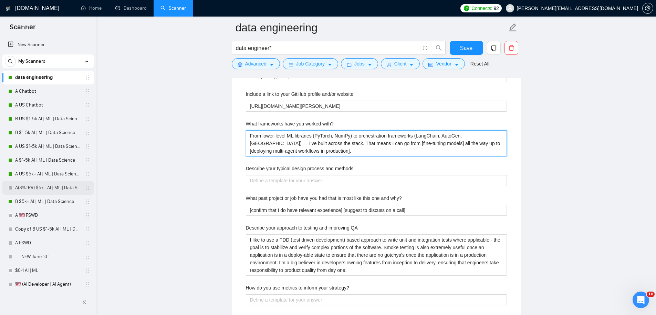
type with\? "From lower-level ML libraries (PyTorch, NumPy) to orchestration frameworks (Lan…"
click at [309, 177] on methods "Describe your typical design process and methods" at bounding box center [376, 180] width 261 height 11
paste methods "🎬 Kickoff → I clarify scope + success metrics with you 🧪 Experimentation → Buil…"
type methods "🎬 Kickoff → I clarify scope + success metrics with you 🧪 Experimentation → Buil…"
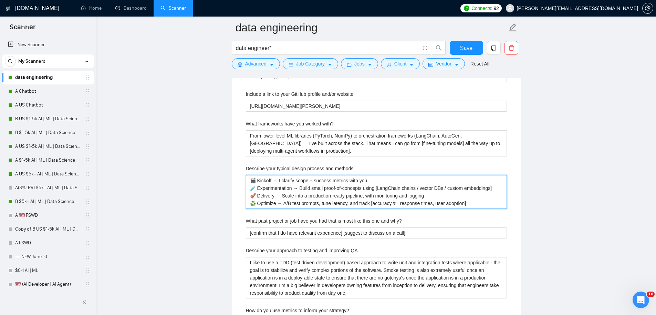
type methods "🎬 Kickoff → I clarify scope + success metrics with you 🧪 Experimentation → Buil…"
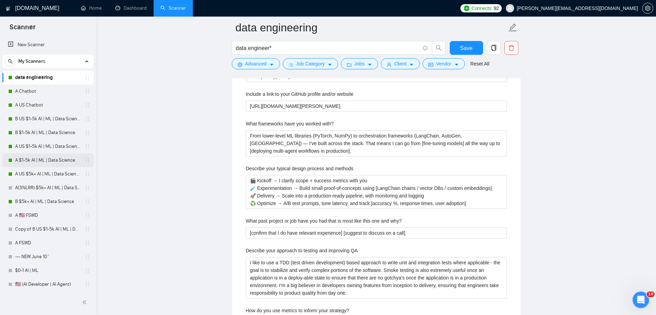
scroll to position [1155, 0]
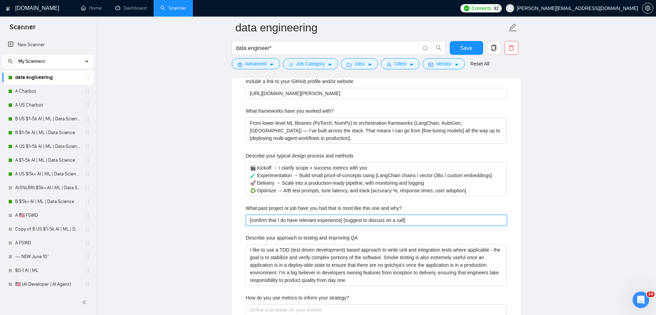
click at [311, 221] on why\? "[confirm that I do have relevant experience] [suggest to discuss on a call]" at bounding box center [376, 220] width 261 height 11
paste why\? "I recently delivered [custom GPT workflow for a SaaS client that automated cust…"
type why\? "I recently delivered [custom GPT workflow for a SaaS client that automated cust…"
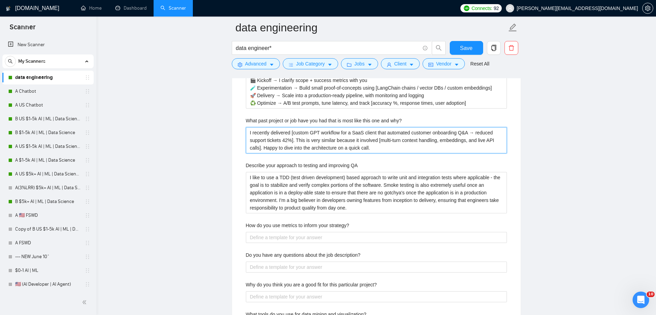
scroll to position [1286, 0]
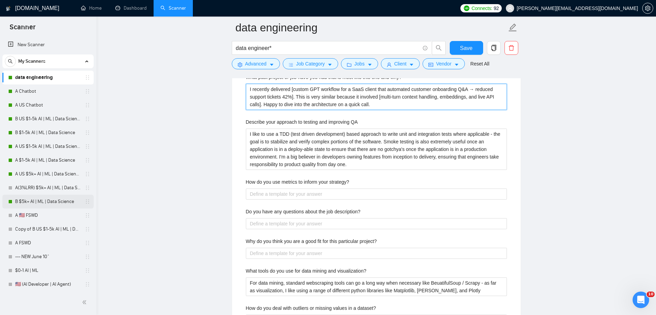
type why\? "I recently delivered [custom GPT workflow for a SaaS client that automated cust…"
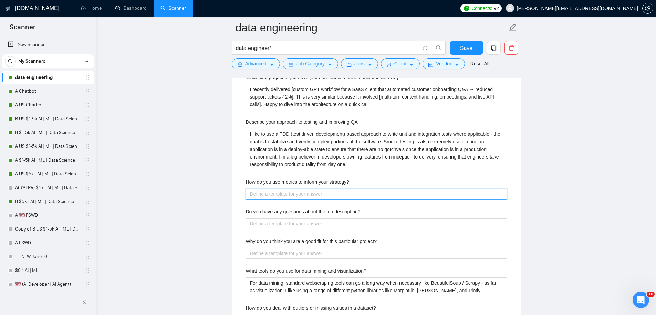
click at [305, 195] on strategy\? "How do you use metrics to inform your strategy?" at bounding box center [376, 193] width 261 height 11
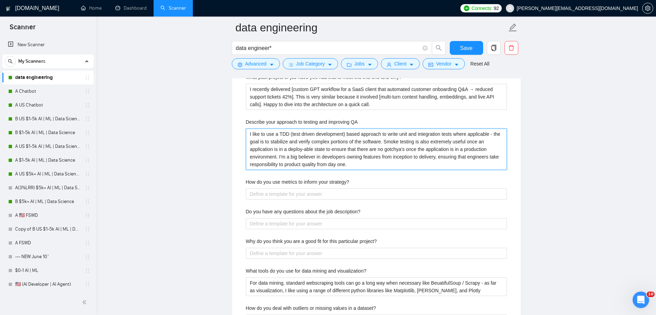
click at [366, 166] on QA "I like to use a TDD (test driven development) based approach to write unit and …" at bounding box center [376, 148] width 261 height 41
drag, startPoint x: 395, startPoint y: 168, endPoint x: 224, endPoint y: 115, distance: 179.1
click at [224, 115] on main "data engineering data engineer* Save Advanced Job Category Jobs Client Vendor R…" at bounding box center [376, 48] width 538 height 2613
paste QA "use a TDD approach with unit + integration tests. For AI, that includes [evalua…"
type QA "I use a TDD approach with unit + integration tests. For AI, that includes [eval…"
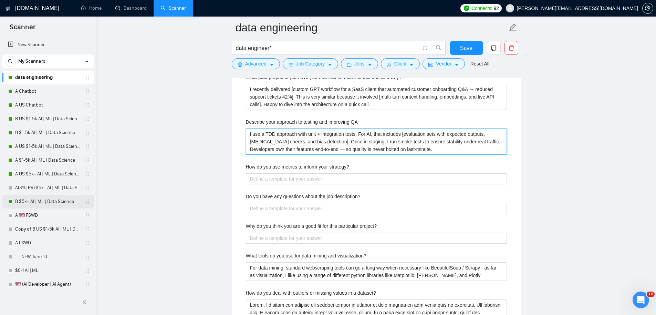
type QA "I use a TDD approach with unit + integration tests. For AI, that includes [eval…"
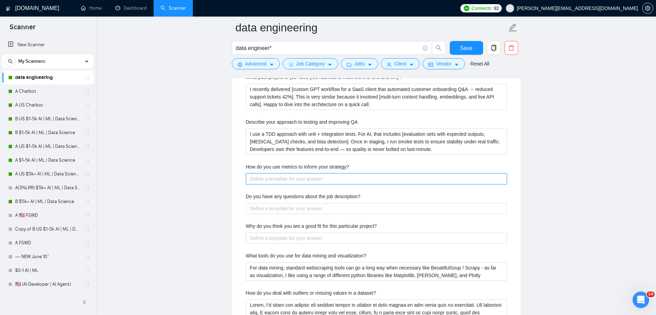
click at [282, 178] on strategy\? "How do you use metrics to inform your strategy?" at bounding box center [376, 178] width 261 height 11
paste strategy\? "I define KPIs upfront (accuracy, latency, cost per request, adoption). Then: • …"
type strategy\? "I define KPIs upfront (accuracy, latency, cost per request, adoption). Then: • …"
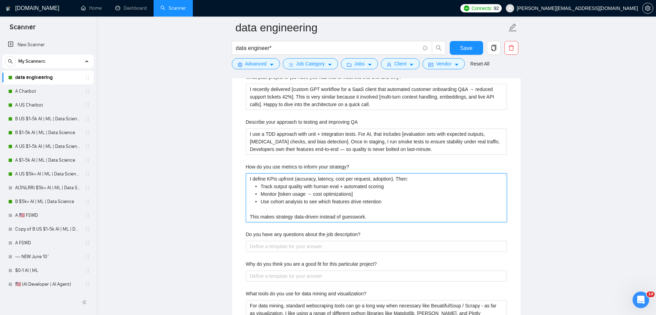
type strategy\? "I define KPIs upfront (accuracy, latency, cost per request, adoption). Then: • …"
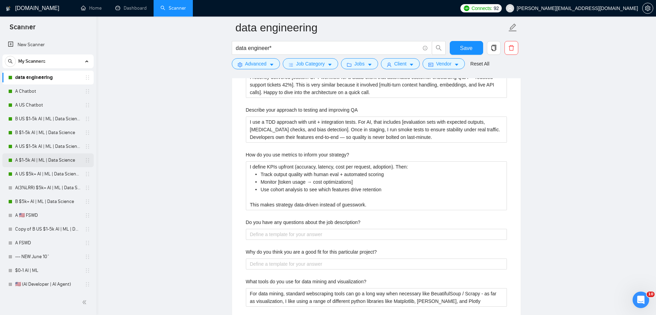
scroll to position [1302, 0]
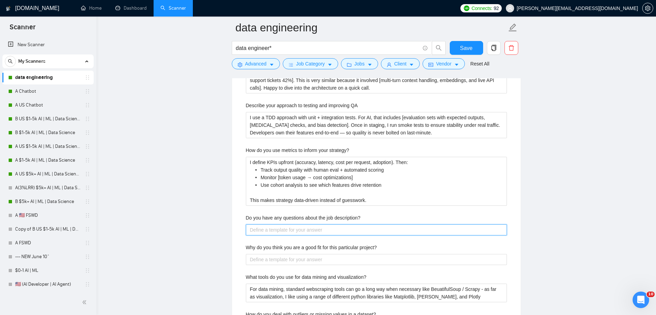
click at [290, 228] on description\? "Do you have any questions about the job description?" at bounding box center [376, 229] width 261 height 11
paste description\? "Yes — I’d love to know: 1. What’s the biggest outcome you want in the first 90 …"
type description\? "Yes — I’d love to know: 1. What’s the biggest outcome you want in the first 90 …"
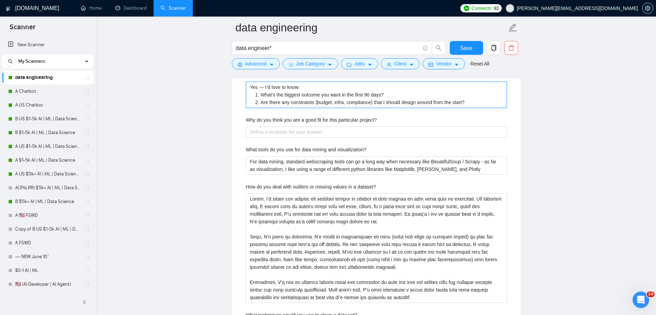
scroll to position [1448, 0]
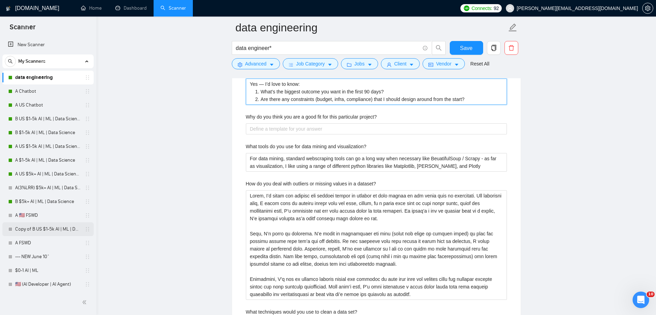
type description\? "Yes — I’d love to know: 1. What’s the biggest outcome you want in the first 90 …"
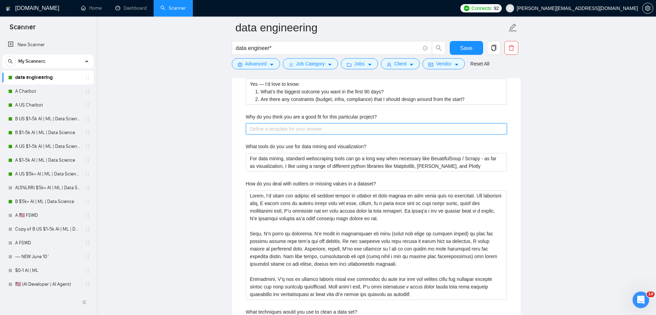
click at [261, 129] on project\? "Why do you think you are a good fit for this particular project?" at bounding box center [376, 128] width 261 height 11
paste project\? "Because I combine [hands-on AI/ML coding] with [product-level thinking]. Most d…"
type project\? "Because I combine [hands-on AI/ML coding] with [product-level thinking]. Most d…"
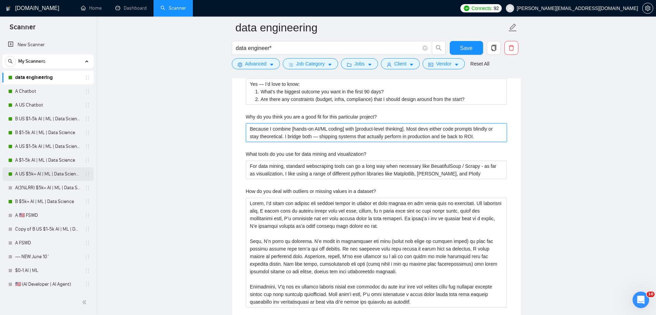
type project\? "Because I combine [hands-on AI/ML coding] with [product-level thinking]. Most d…"
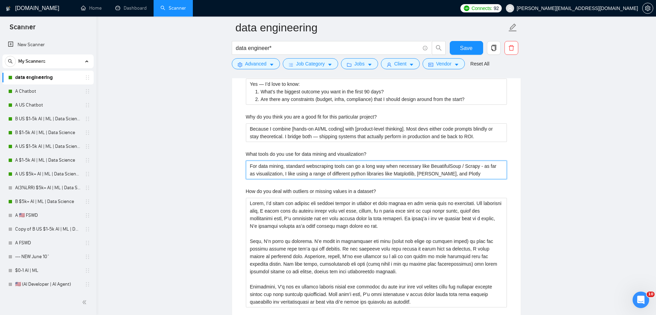
click at [297, 171] on visualization\? "For data mining, standard webscraping tools can go a long way when necessary li…" at bounding box center [376, 169] width 261 height 19
paste visualization\? "🕵️ Data mining: BeautifulSoup, Scrapy, Playwright, APIs (when available) 📊 Visu…"
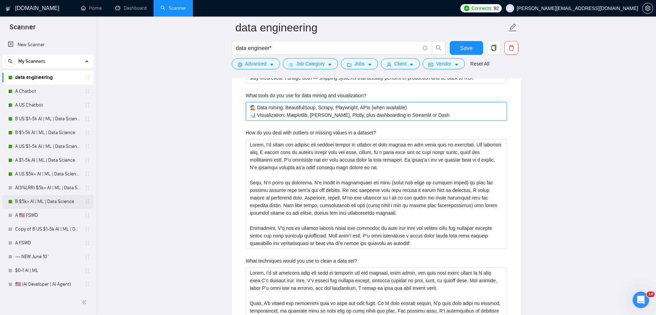
scroll to position [1509, 0]
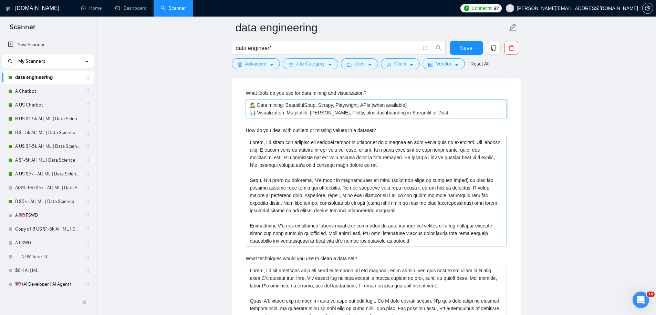
type visualization\? "🕵️ Data mining: BeautifulSoup, Scrapy, Playwright, APIs (when available) 📊 Visu…"
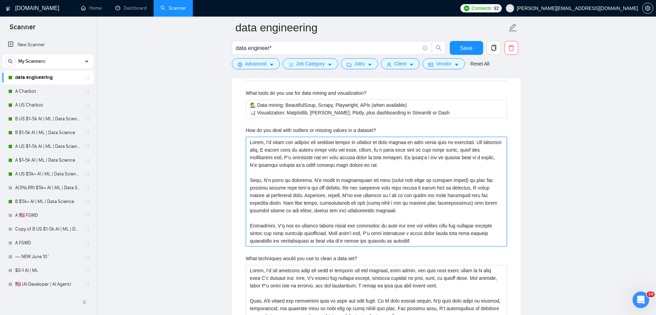
click at [281, 154] on dataset\? "How do you deal with outliers or missing values in a dataset?" at bounding box center [376, 192] width 261 height 110
click at [280, 154] on dataset\? "How do you deal with outliers or missing values in a dataset?" at bounding box center [376, 192] width 261 height 110
click at [287, 172] on dataset\? "How do you deal with outliers or missing values in a dataset?" at bounding box center [376, 192] width 261 height 110
paste dataset\? "I run [EDA + visualization] first. • Missing data → mean/median imputation, cat…"
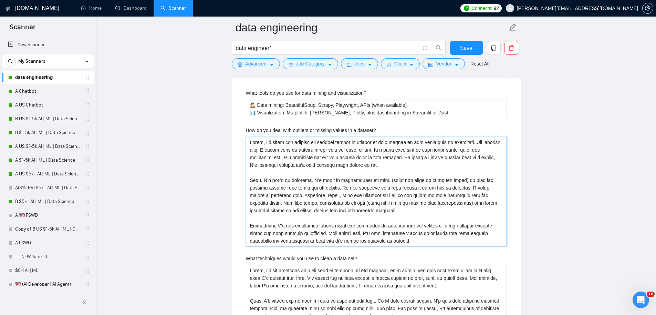
type dataset\? "I run [EDA + visualization] first. • Missing data → mean/median imputation, cat…"
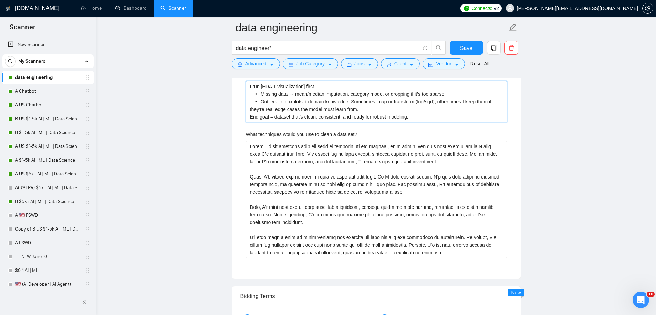
scroll to position [1565, 0]
type dataset\? "I run [EDA + visualization] first. • Missing data → mean/median imputation, cat…"
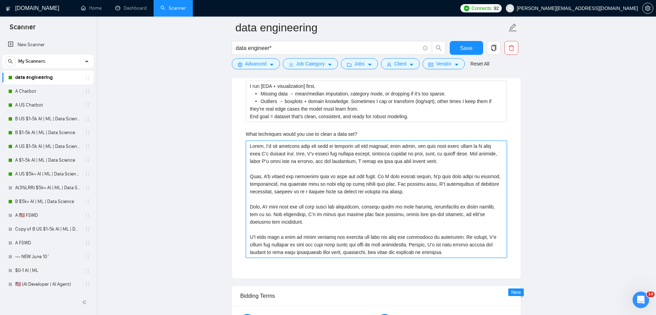
click at [308, 183] on set\? "What techniques would you use to clean a data set?" at bounding box center [376, 199] width 261 height 117
click at [343, 228] on set\? "What techniques would you use to clean a data set?" at bounding box center [376, 199] width 261 height 117
paste set\? "• Handle nulls with [statistical imputation / domain-driven logic] • Remove dup…"
type set\? "• Handle nulls with [statistical imputation / domain-driven logic] • Remove dup…"
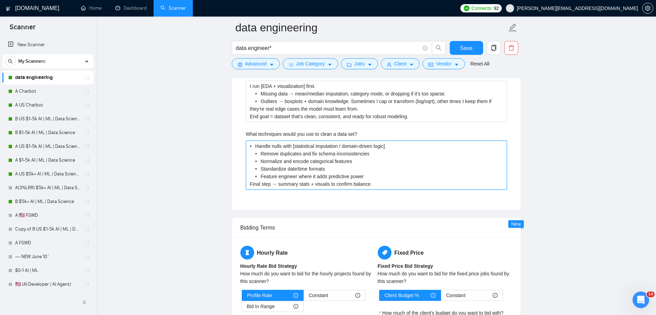
type set\? "First, I’d get familiar with the data by checking out the columns, data types, …"
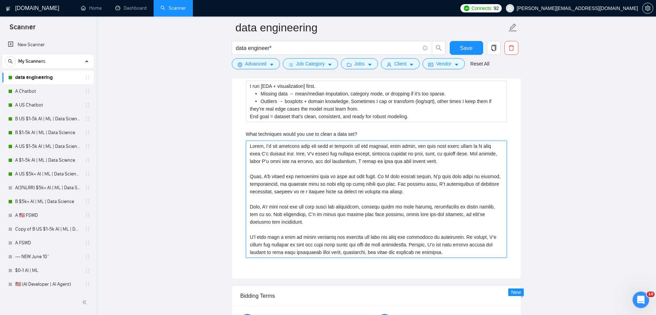
paste set\? "• Handle nulls with [statistical imputation / domain-driven logic] • Remove dup…"
type set\? "• Handle nulls with [statistical imputation / domain-driven logic] • Remove dup…"
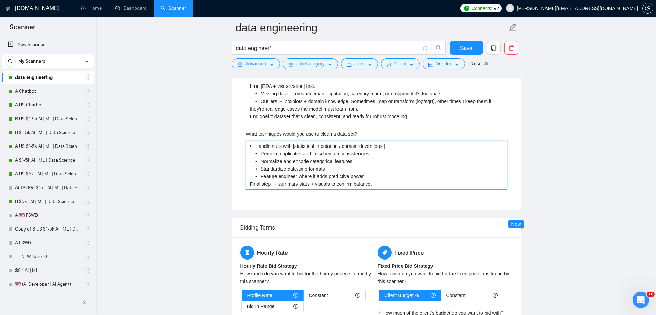
scroll to position [1486, 0]
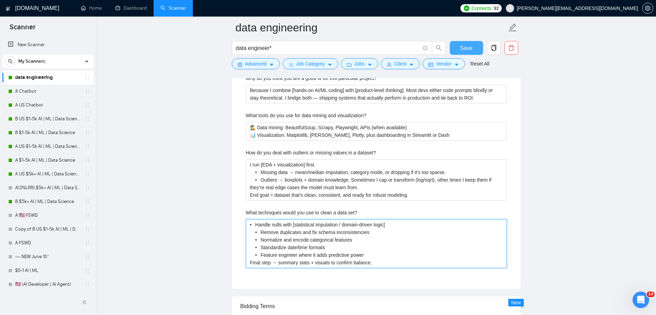
type set\? "• Handle nulls with [statistical imputation / domain-driven logic] • Remove dup…"
click at [473, 52] on button "Save" at bounding box center [466, 48] width 33 height 14
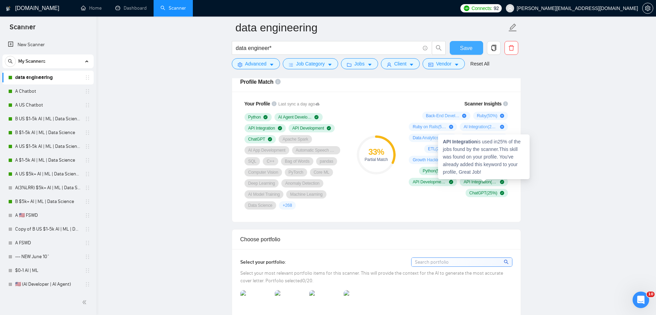
scroll to position [380, 0]
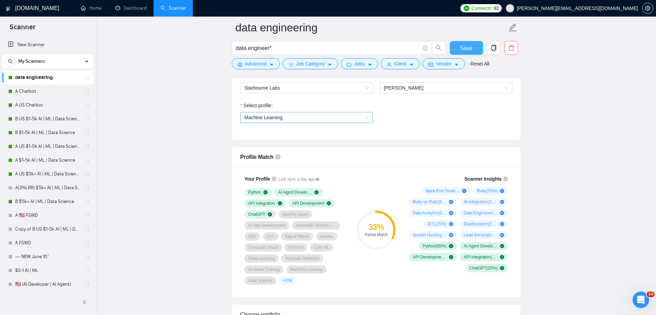
click at [260, 117] on span "Machine Learning" at bounding box center [264, 118] width 38 height 6
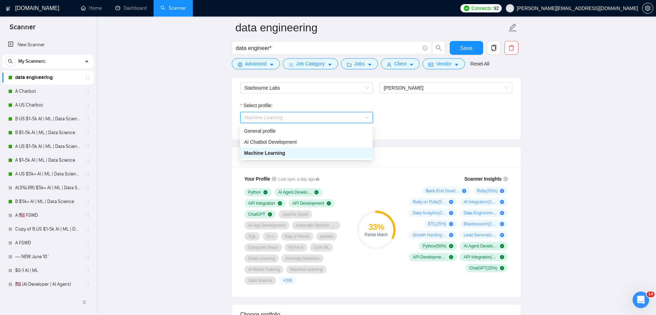
click at [277, 153] on span "Machine Learning" at bounding box center [264, 153] width 41 height 6
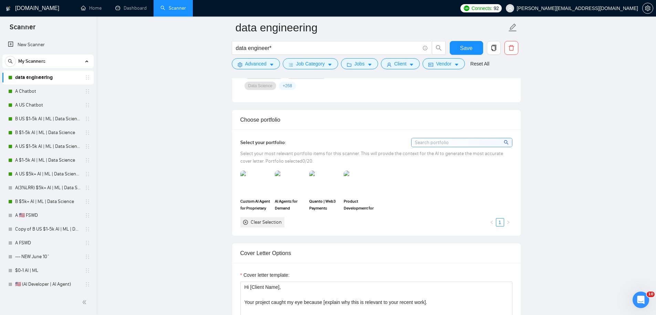
scroll to position [593, 0]
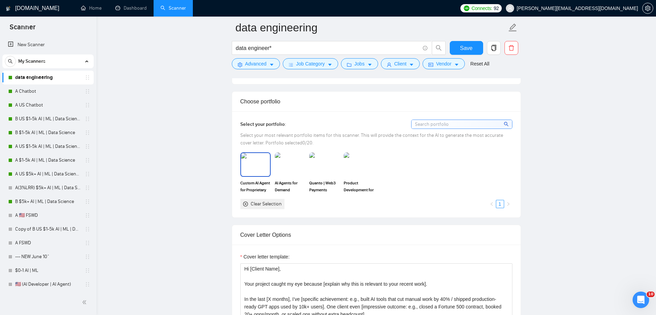
click at [256, 166] on img at bounding box center [255, 164] width 29 height 23
click at [300, 166] on img at bounding box center [290, 164] width 30 height 24
click at [335, 167] on img at bounding box center [324, 164] width 30 height 24
click at [371, 166] on img at bounding box center [359, 164] width 30 height 24
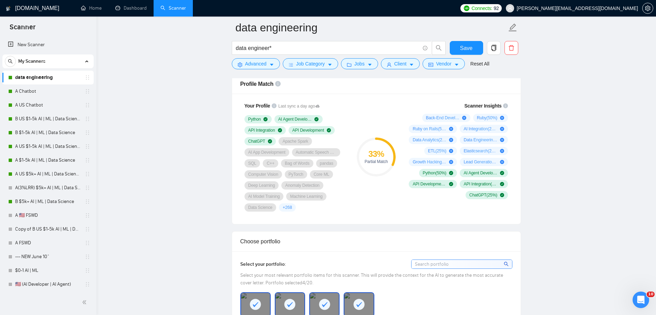
scroll to position [415, 0]
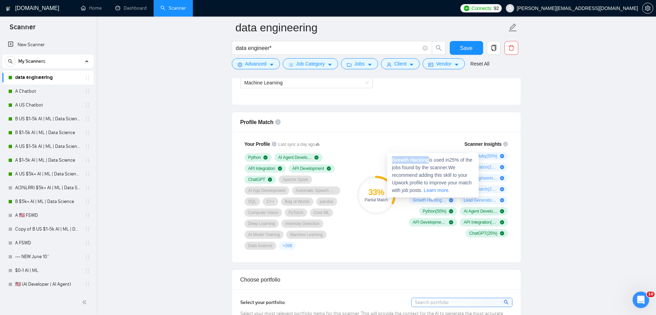
drag, startPoint x: 392, startPoint y: 159, endPoint x: 430, endPoint y: 162, distance: 38.3
click at [430, 162] on span "Growth Hacking is used in 25 % of the jobs found by the scanner. We recommend a…" at bounding box center [432, 175] width 80 height 36
copy strong "Growth Hacking"
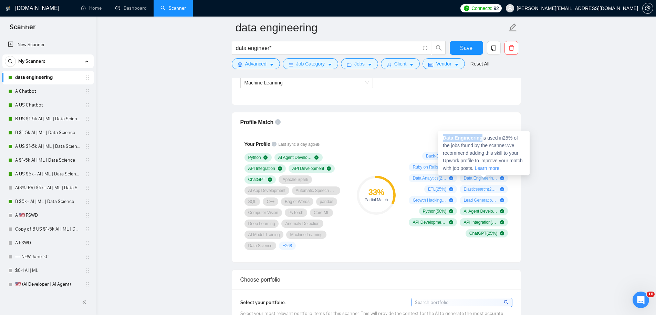
drag, startPoint x: 484, startPoint y: 138, endPoint x: 440, endPoint y: 138, distance: 44.1
click at [440, 138] on div "Data Engineering is used in 25 % of the jobs found by the scanner. We recommend…" at bounding box center [484, 153] width 92 height 45
copy strong "Data Engineering"
click at [483, 200] on span "Lead Generation ( 25 %)" at bounding box center [481, 200] width 34 height 6
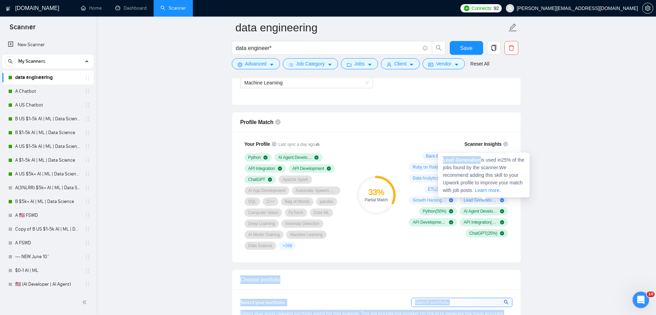
drag, startPoint x: 482, startPoint y: 161, endPoint x: 398, endPoint y: 171, distance: 85.0
copy body "Choose portfolio Select your portfolio: Select your most relevant portfolio ite…"
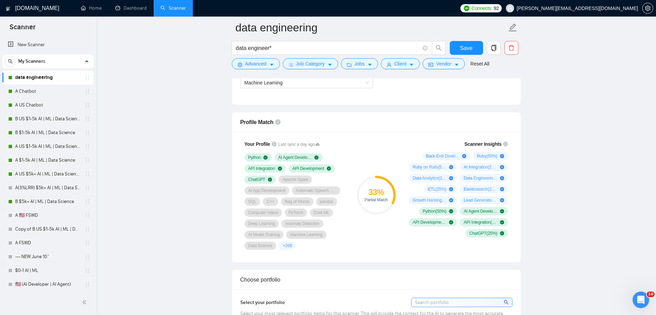
drag, startPoint x: 534, startPoint y: 250, endPoint x: 498, endPoint y: 229, distance: 41.4
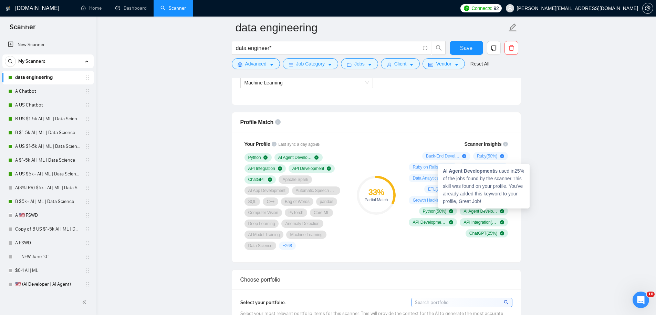
click at [474, 199] on div "AI Agent Development is used in 25 % of the jobs found by the scanner. This ski…" at bounding box center [484, 186] width 92 height 45
drag, startPoint x: 604, startPoint y: 186, endPoint x: 593, endPoint y: 188, distance: 10.5
drag, startPoint x: 577, startPoint y: 170, endPoint x: 539, endPoint y: 180, distance: 39.6
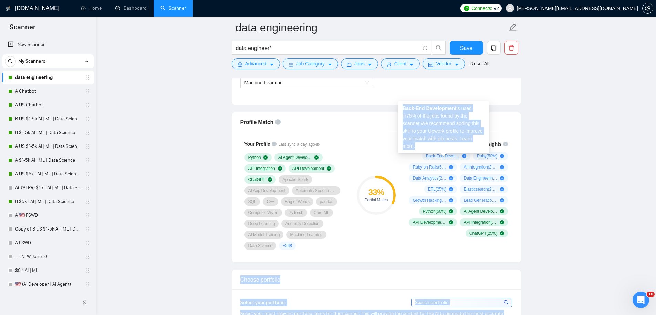
drag, startPoint x: 481, startPoint y: 160, endPoint x: 431, endPoint y: 155, distance: 50.2
drag, startPoint x: 431, startPoint y: 155, endPoint x: 439, endPoint y: 157, distance: 8.5
click at [439, 157] on span "Back-End Development ( 75 %)" at bounding box center [443, 156] width 34 height 6
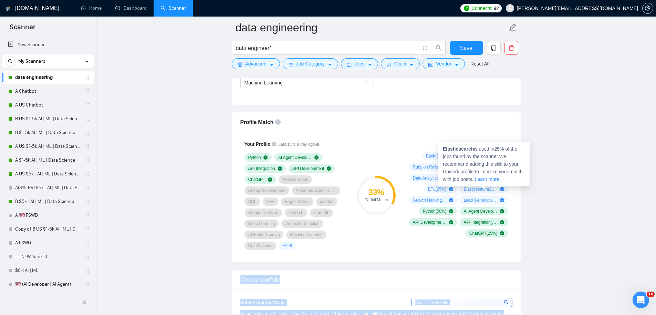
click at [483, 197] on span "Lead Generation ( 25 %)" at bounding box center [481, 200] width 34 height 6
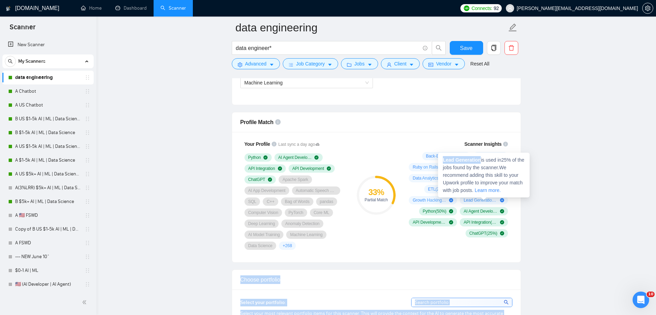
click at [475, 162] on strong "Lead Generation" at bounding box center [462, 160] width 38 height 6
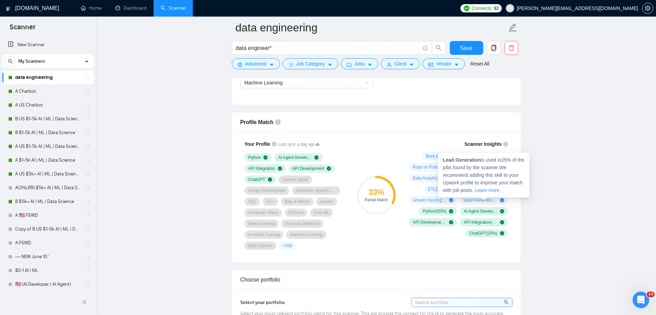
click at [475, 162] on strong "Lead Generation" at bounding box center [462, 160] width 38 height 6
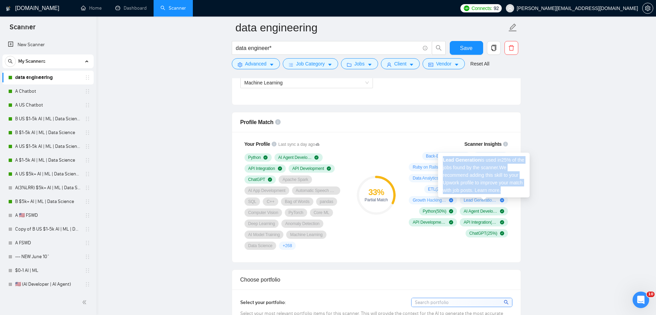
click at [475, 162] on strong "Lead Generation" at bounding box center [462, 160] width 38 height 6
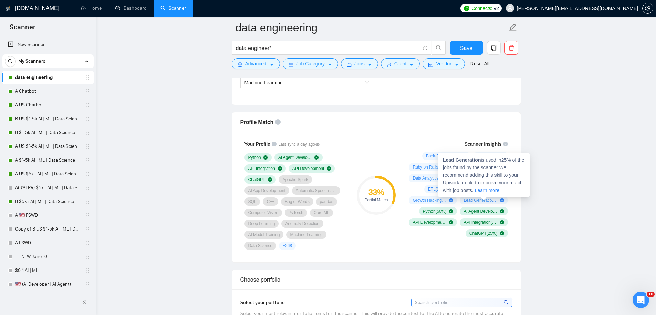
click at [475, 160] on strong "Lead Generation" at bounding box center [462, 160] width 38 height 6
drag, startPoint x: 481, startPoint y: 161, endPoint x: 444, endPoint y: 159, distance: 37.6
click at [444, 159] on strong "Lead Generation" at bounding box center [462, 160] width 38 height 6
copy strong "Lead Generation"
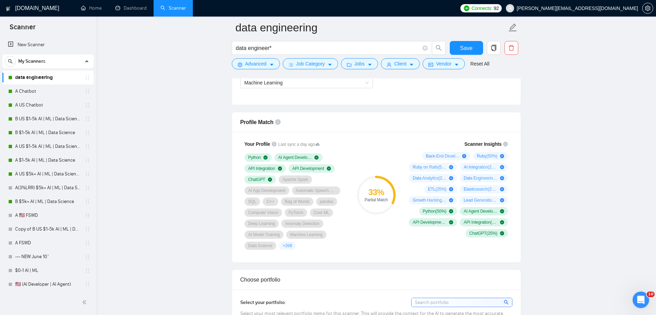
click at [429, 188] on span "ETL ( 25 %)" at bounding box center [437, 189] width 19 height 6
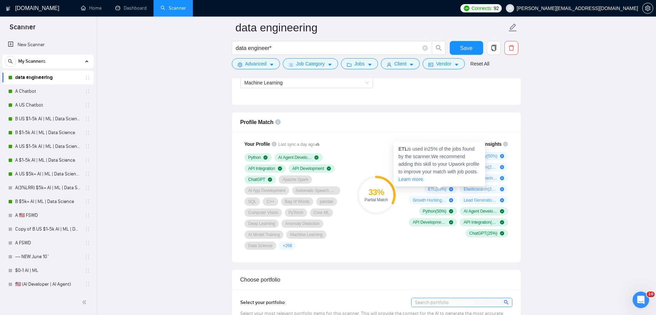
click at [403, 149] on strong "ETL" at bounding box center [402, 149] width 9 height 6
copy strong "ETL"
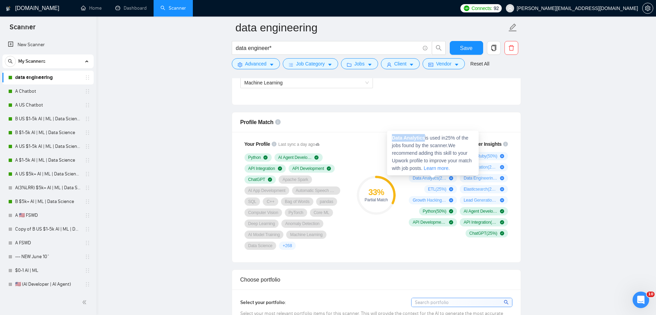
drag, startPoint x: 406, startPoint y: 138, endPoint x: 426, endPoint y: 137, distance: 20.7
click at [426, 137] on span "Data Analytics is used in 25 % of the jobs found by the scanner. We recommend a…" at bounding box center [432, 153] width 80 height 36
copy strong "Data Analytics"
click at [423, 126] on span "Ruby on Rails is used in 50 % of the jobs found by the scanner. We recommend ad…" at bounding box center [432, 142] width 80 height 36
drag, startPoint x: 424, startPoint y: 126, endPoint x: 393, endPoint y: 126, distance: 31.3
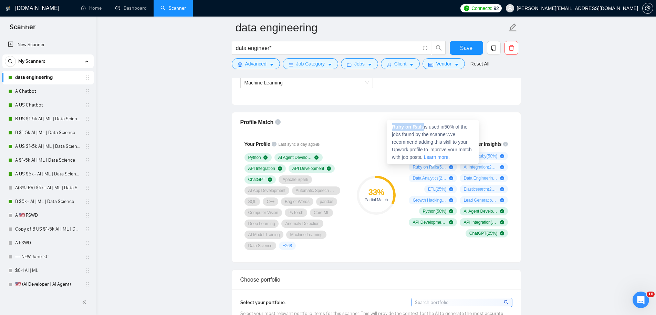
click at [393, 125] on span "Ruby on Rails is used in 50 % of the jobs found by the scanner. We recommend ad…" at bounding box center [432, 142] width 80 height 36
copy strong "Ruby on Rails"
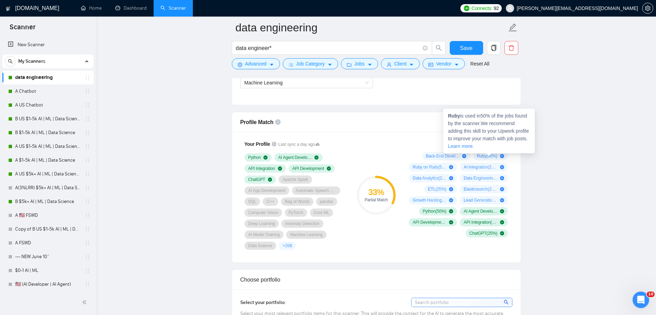
click at [453, 115] on strong "Ruby" at bounding box center [454, 116] width 12 height 6
copy strong "Ruby"
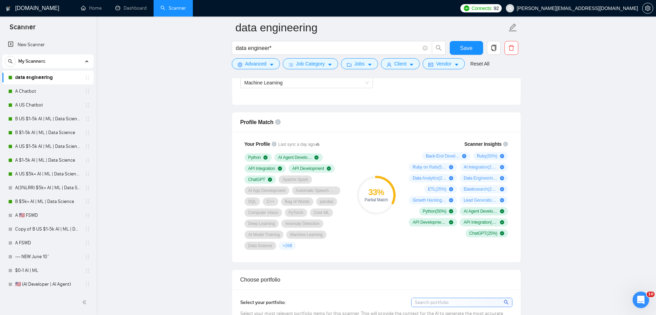
drag, startPoint x: 468, startPoint y: 128, endPoint x: 459, endPoint y: 147, distance: 20.5
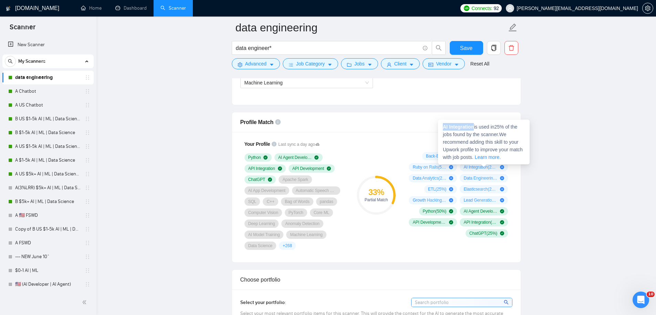
drag, startPoint x: 475, startPoint y: 125, endPoint x: 444, endPoint y: 125, distance: 31.0
click at [444, 125] on strong "AI Integration" at bounding box center [458, 127] width 31 height 6
copy strong "AI Integration"
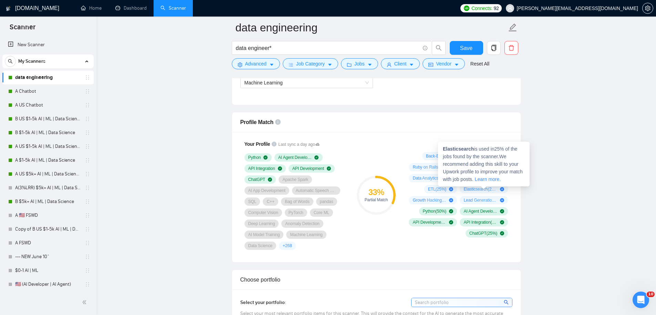
click at [461, 149] on strong "Elasticsearch" at bounding box center [458, 149] width 31 height 6
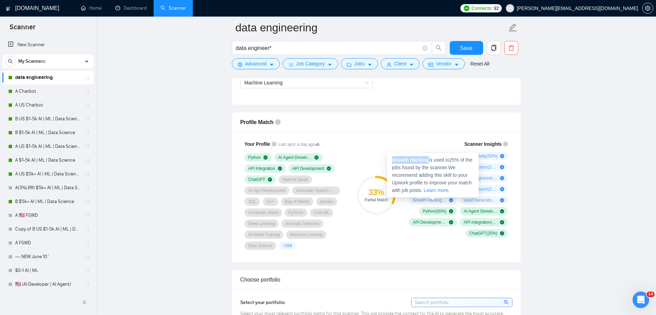
drag, startPoint x: 430, startPoint y: 160, endPoint x: 393, endPoint y: 158, distance: 37.3
click at [393, 158] on span "Growth Hacking is used in 25 % of the jobs found by the scanner. We recommend a…" at bounding box center [432, 175] width 80 height 36
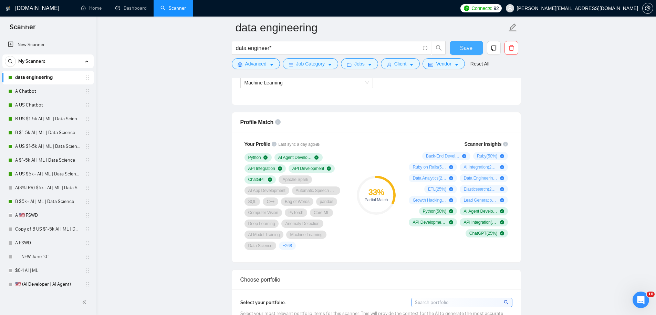
click at [457, 49] on button "Save" at bounding box center [466, 48] width 33 height 14
click at [137, 7] on link "Dashboard" at bounding box center [130, 8] width 31 height 6
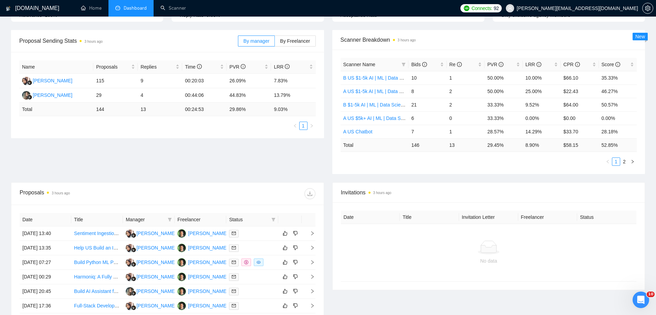
scroll to position [171, 0]
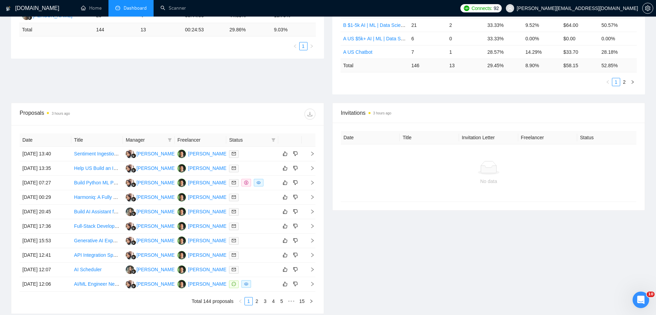
click at [256, 300] on link "2" at bounding box center [257, 301] width 8 height 8
click at [250, 301] on link "1" at bounding box center [249, 301] width 8 height 8
click at [132, 1] on li "Dashboard" at bounding box center [130, 8] width 45 height 17
click at [133, 4] on li "Dashboard" at bounding box center [130, 8] width 45 height 17
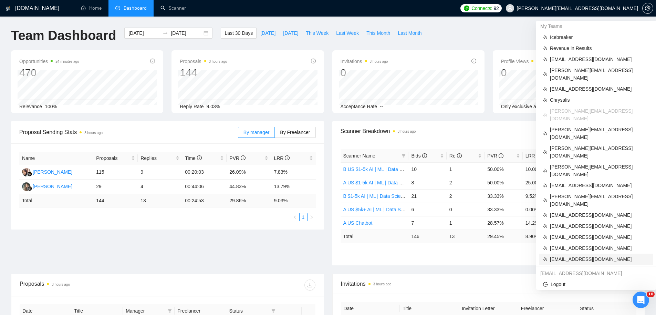
click at [588, 255] on span "[EMAIL_ADDRESS][DOMAIN_NAME]" at bounding box center [599, 259] width 99 height 8
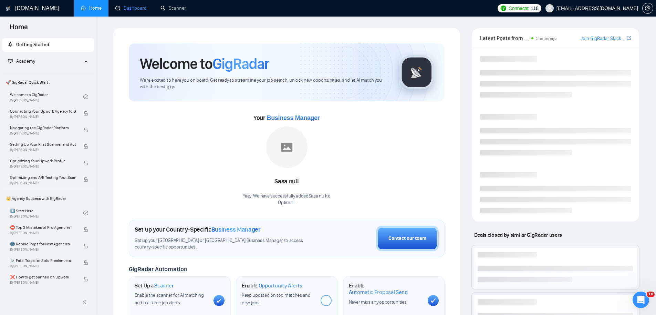
click at [121, 11] on link "Dashboard" at bounding box center [130, 8] width 31 height 6
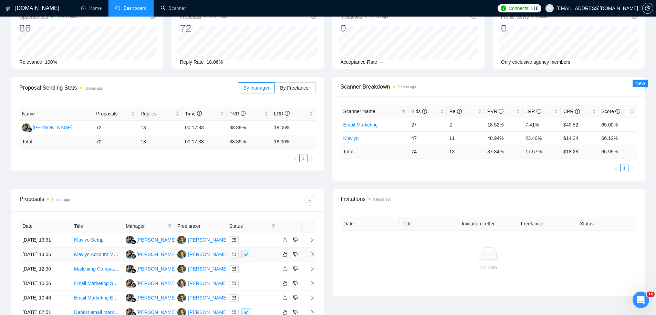
scroll to position [90, 0]
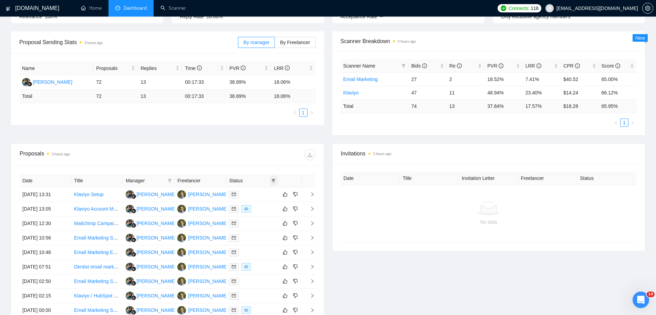
click at [275, 178] on icon "filter" at bounding box center [273, 180] width 4 height 4
click at [250, 205] on span "Sent" at bounding box center [251, 205] width 13 height 6
click at [251, 206] on span "Sent" at bounding box center [251, 205] width 13 height 6
checkbox input "false"
click at [251, 195] on span "Chat" at bounding box center [251, 194] width 13 height 6
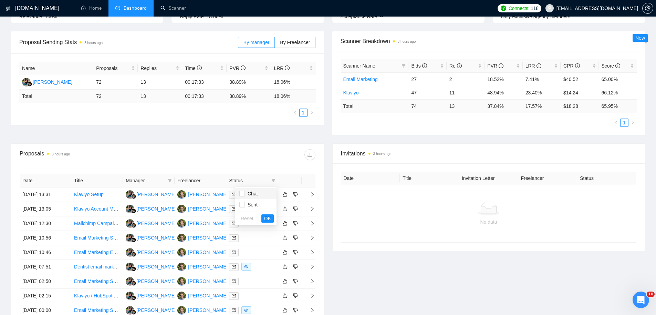
checkbox input "true"
click at [267, 220] on span "OK" at bounding box center [267, 219] width 7 height 8
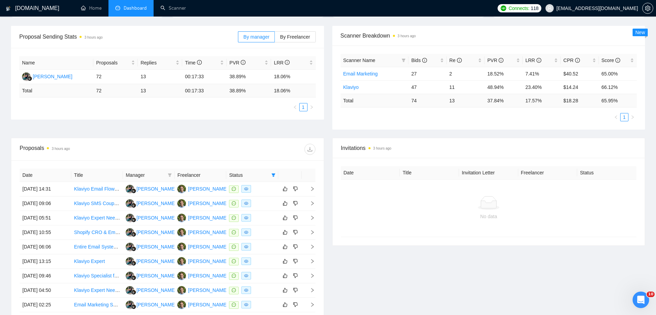
scroll to position [101, 0]
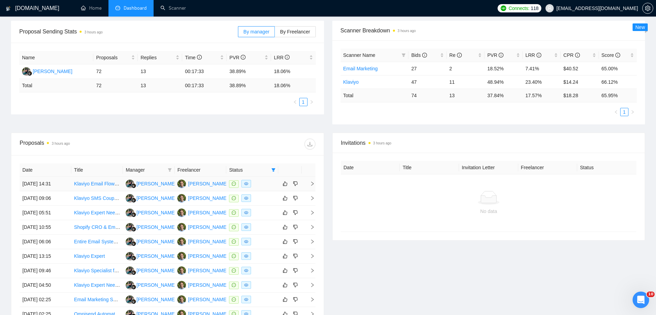
click at [74, 189] on td "Klaviyo Email Flow & Campaign Specialist for Fast-Growing E-Commerce Brands (Ag…" at bounding box center [97, 184] width 52 height 14
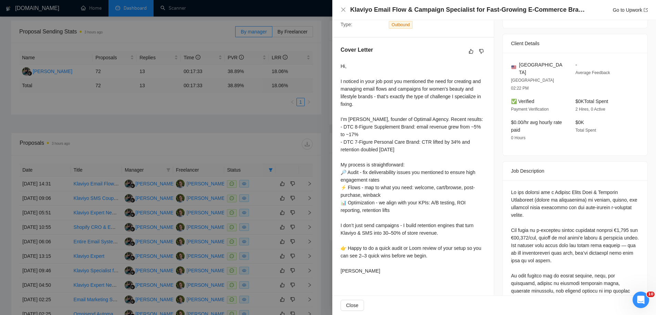
scroll to position [158, 0]
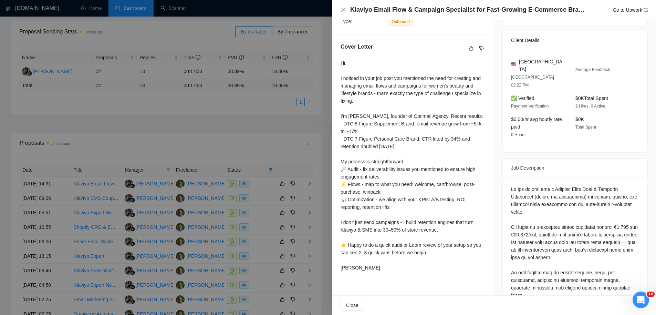
click at [206, 207] on div at bounding box center [328, 157] width 656 height 315
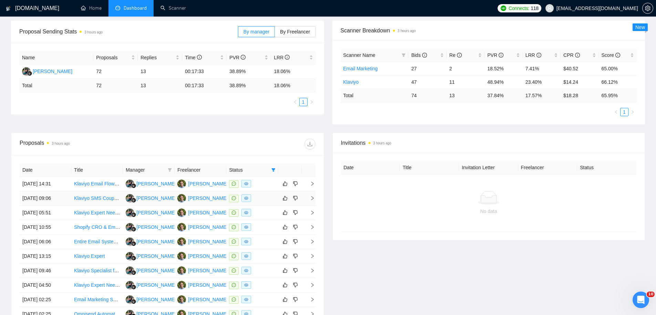
click at [83, 203] on td "Klaviyo SMS Coupon Setup Expert Needed" at bounding box center [97, 198] width 52 height 14
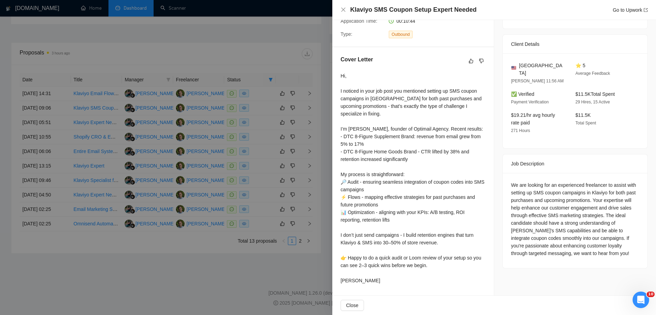
scroll to position [0, 0]
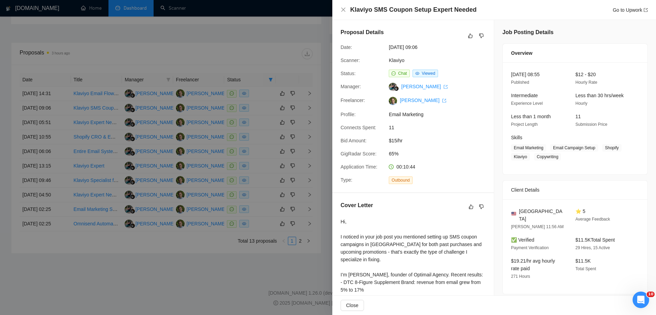
click at [214, 144] on div at bounding box center [328, 157] width 656 height 315
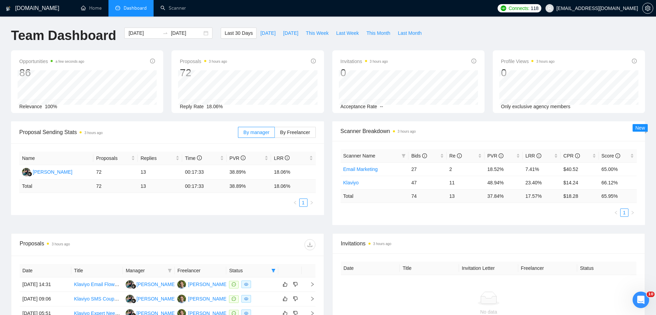
click at [133, 4] on li "Dashboard" at bounding box center [130, 8] width 45 height 17
click at [362, 168] on link "Email Marketing" at bounding box center [360, 169] width 34 height 6
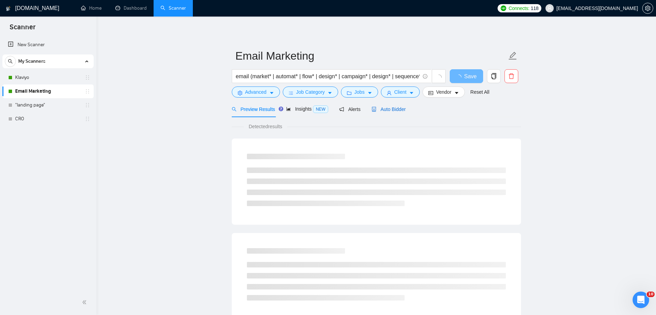
click at [387, 107] on span "Auto Bidder" at bounding box center [389, 109] width 34 height 6
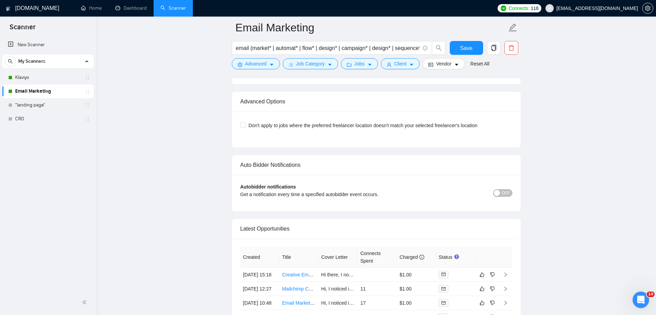
scroll to position [1694, 0]
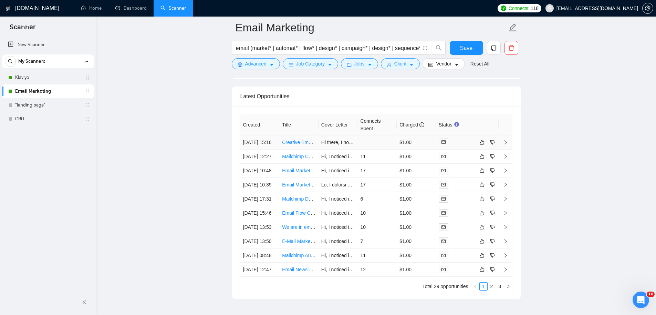
click at [320, 149] on td "Hi there, I noticed in your job post you mentioned designing and setting up bra…" at bounding box center [338, 142] width 39 height 14
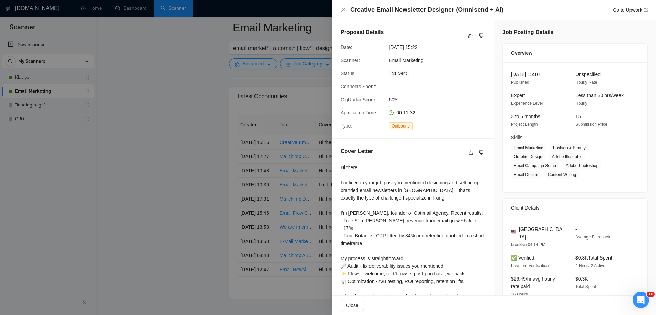
scroll to position [71, 0]
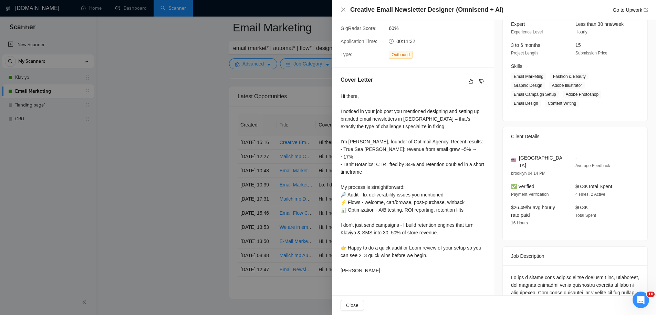
click at [246, 128] on div at bounding box center [328, 157] width 656 height 315
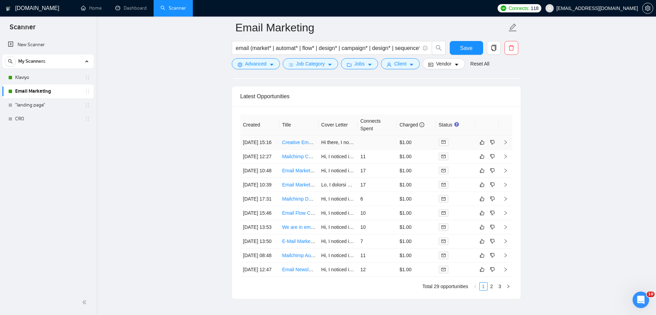
click at [315, 149] on td "Creative Email Newsletter Designer (Omnisend + AI)" at bounding box center [298, 142] width 39 height 14
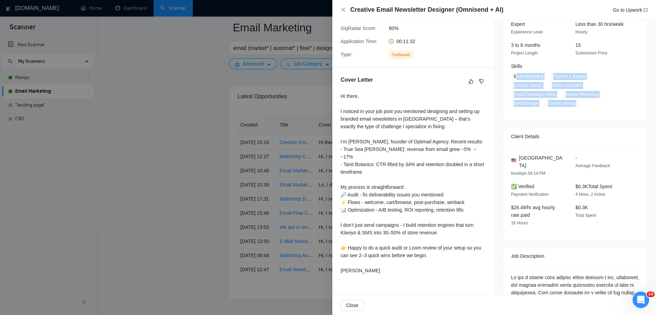
drag, startPoint x: 514, startPoint y: 79, endPoint x: 585, endPoint y: 105, distance: 76.1
click at [585, 105] on span "Email Marketing Fashion & Beauty Graphic Design Adobe Illustrator Email Campaig…" at bounding box center [570, 90] width 118 height 34
click at [557, 103] on span "Content Writing" at bounding box center [562, 104] width 34 height 8
drag, startPoint x: 505, startPoint y: 74, endPoint x: 576, endPoint y: 110, distance: 79.6
click at [576, 110] on div "03 Sep, 2025 15:10 Published Unspecified Hourly Rate Expert Experience Level Le…" at bounding box center [575, 56] width 145 height 130
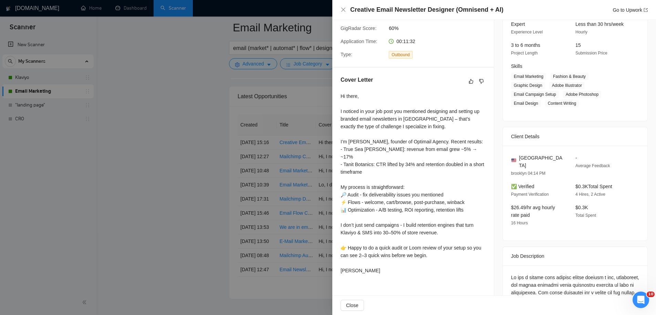
click at [175, 143] on div at bounding box center [328, 157] width 656 height 315
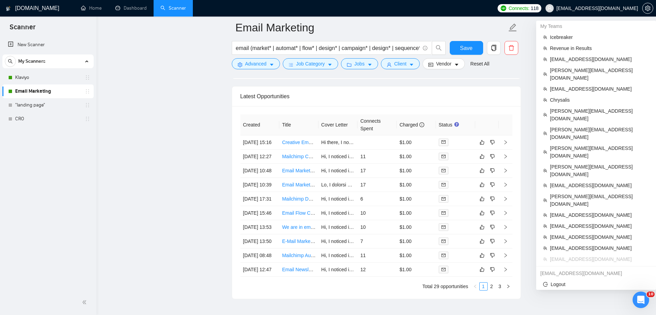
click at [552, 9] on icon "user" at bounding box center [549, 8] width 5 height 5
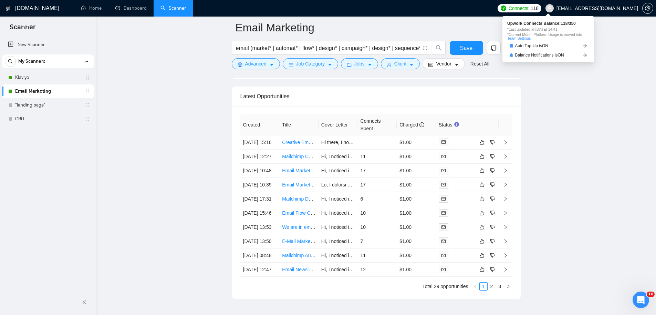
click at [529, 10] on span "Connects:" at bounding box center [519, 8] width 21 height 8
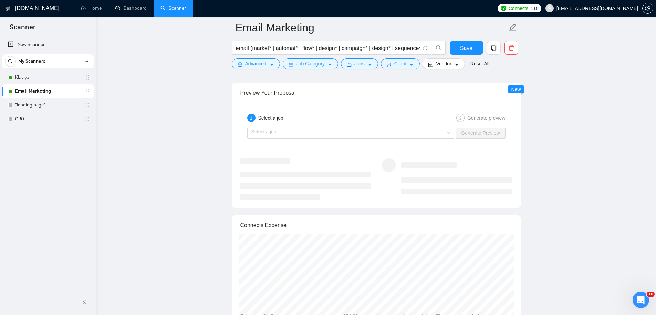
scroll to position [1016, 0]
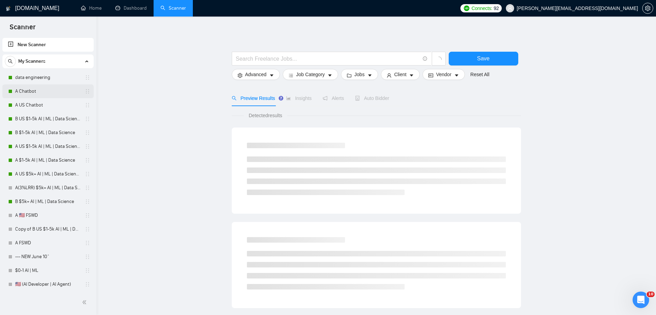
click at [36, 87] on link "A Chatbot" at bounding box center [47, 91] width 65 height 14
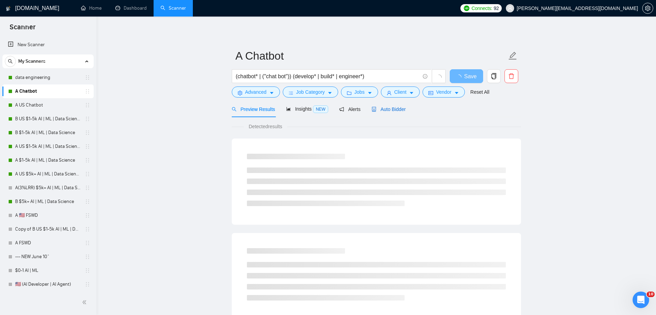
click at [390, 111] on span "Auto Bidder" at bounding box center [389, 109] width 34 height 6
